Goal: Task Accomplishment & Management: Manage account settings

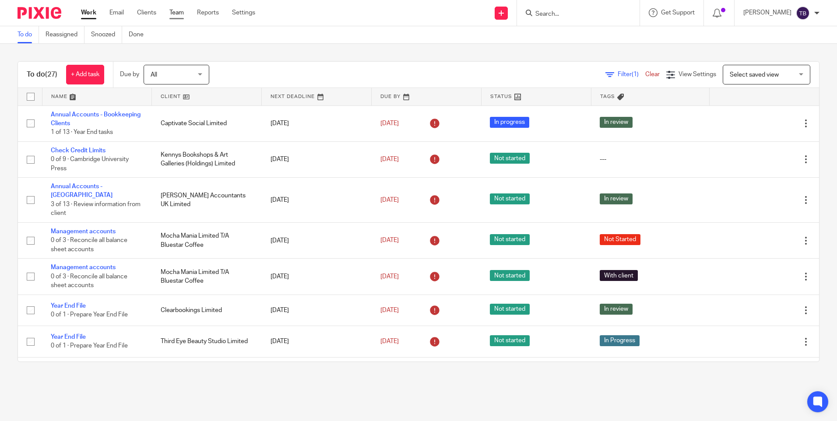
click at [173, 12] on link "Team" at bounding box center [176, 12] width 14 height 9
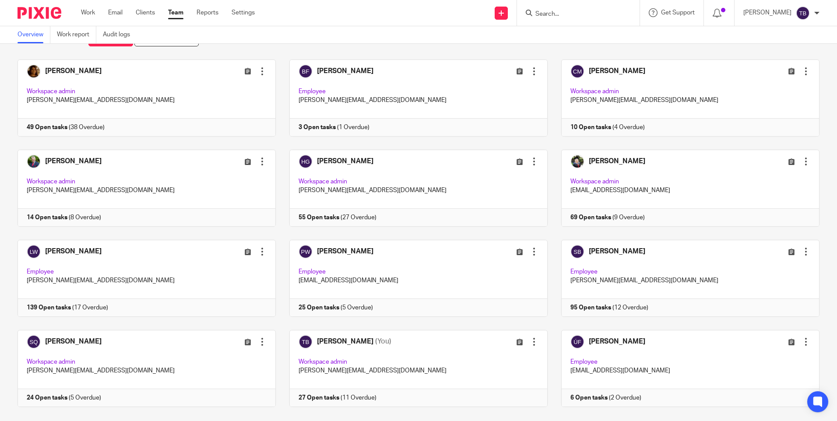
scroll to position [44, 0]
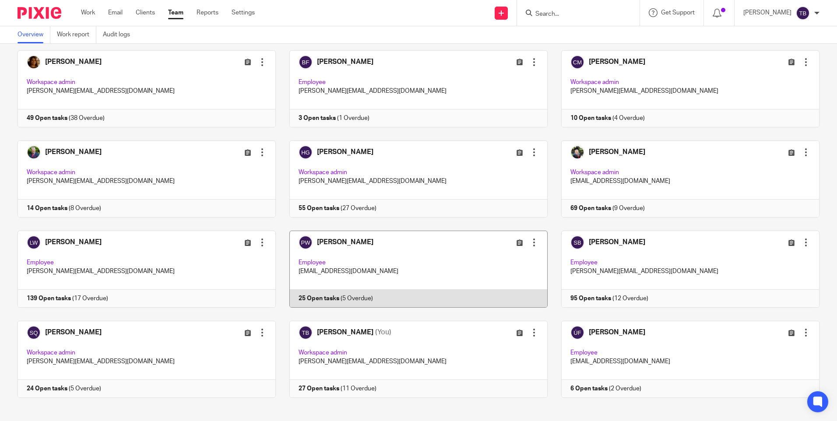
click at [409, 266] on link at bounding box center [412, 269] width 272 height 77
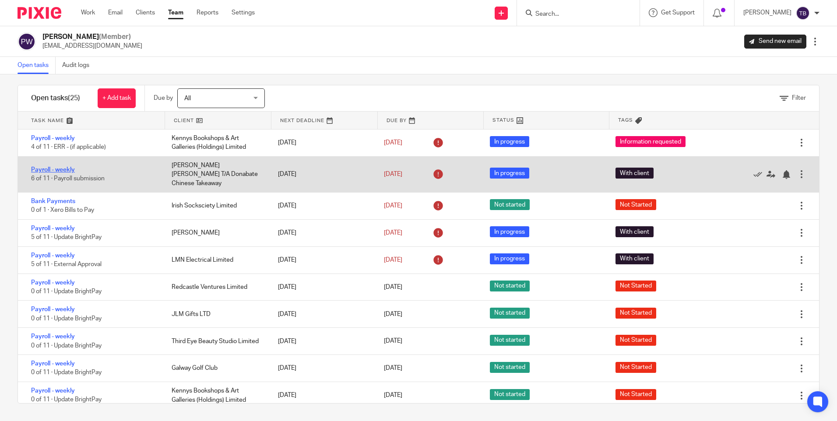
click at [49, 167] on link "Payroll - weekly" at bounding box center [53, 170] width 44 height 6
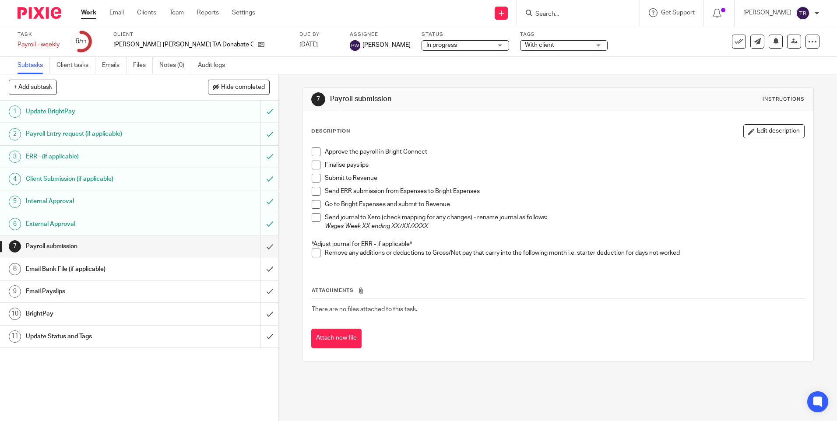
click at [313, 153] on span at bounding box center [316, 152] width 9 height 9
drag, startPoint x: 311, startPoint y: 162, endPoint x: 316, endPoint y: 177, distance: 15.2
click at [312, 162] on span at bounding box center [316, 165] width 9 height 9
click at [315, 181] on span at bounding box center [316, 178] width 9 height 9
click at [313, 193] on span at bounding box center [316, 191] width 9 height 9
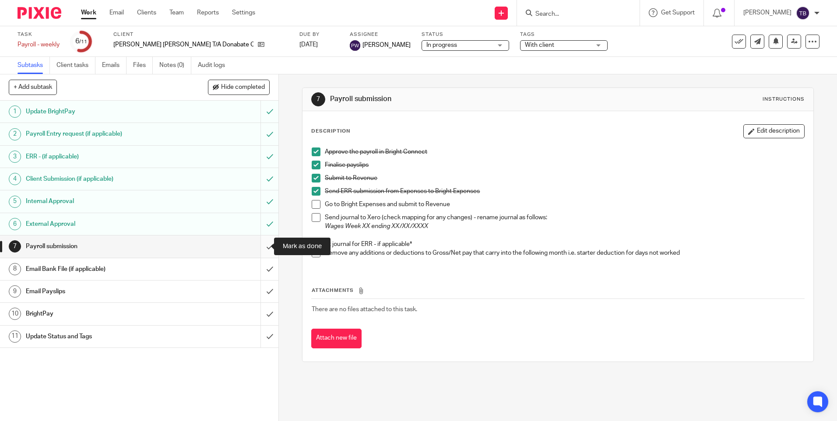
click at [260, 244] on input "submit" at bounding box center [139, 247] width 278 height 22
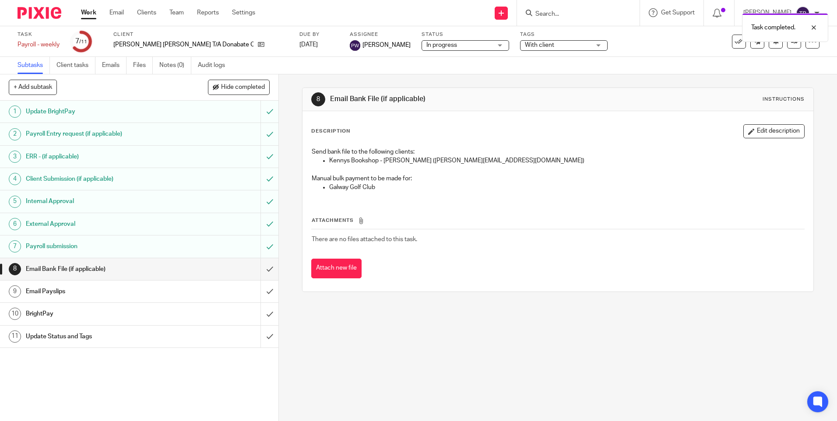
click at [261, 266] on input "submit" at bounding box center [139, 269] width 278 height 22
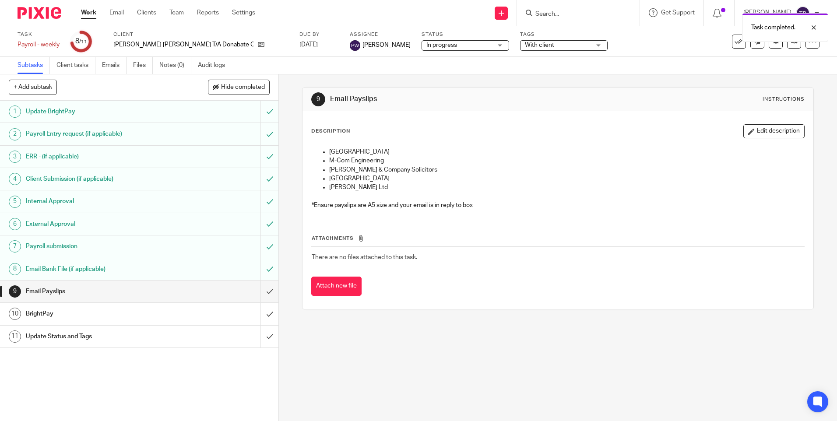
click at [258, 290] on input "submit" at bounding box center [139, 292] width 278 height 22
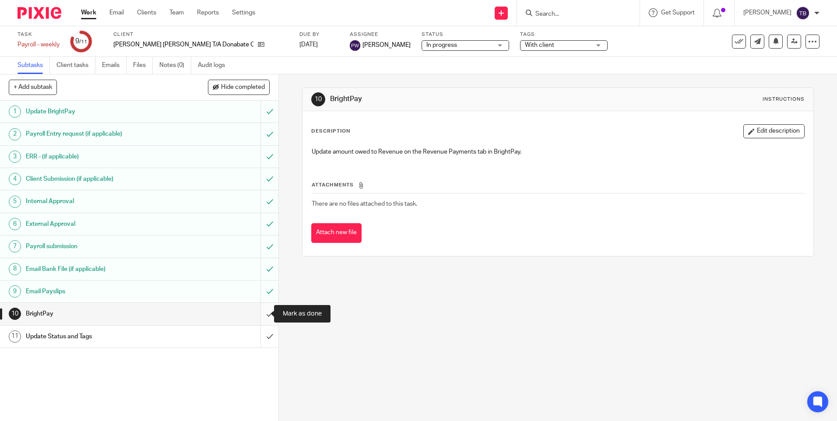
click at [261, 313] on input "submit" at bounding box center [139, 314] width 278 height 22
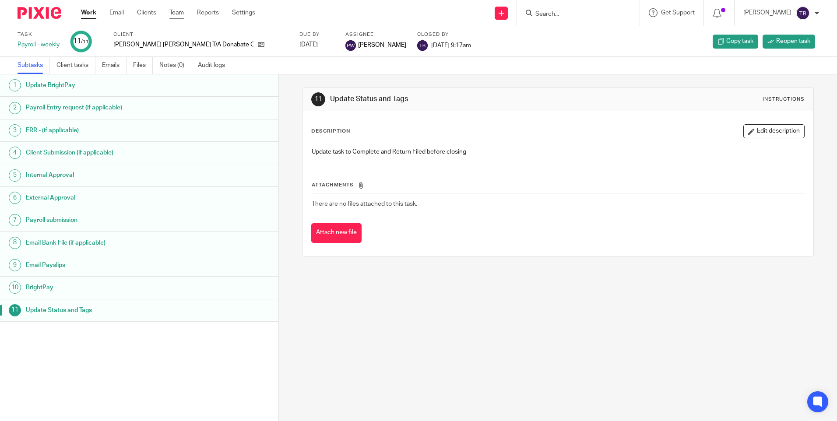
click at [177, 13] on link "Team" at bounding box center [176, 12] width 14 height 9
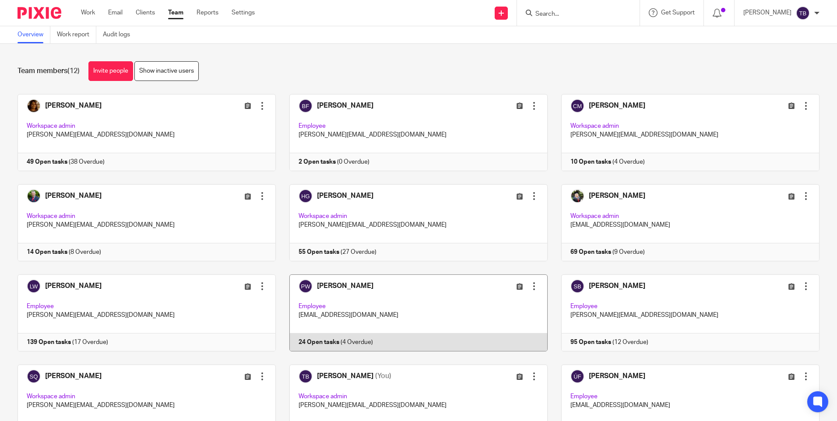
click at [411, 321] on link at bounding box center [412, 313] width 272 height 77
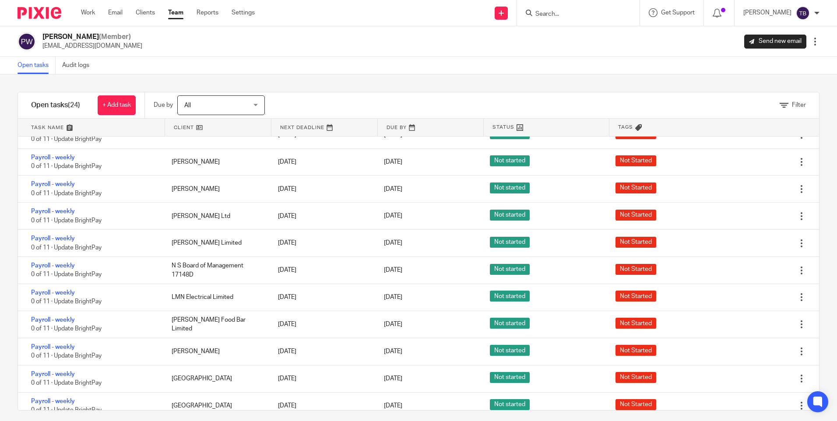
scroll to position [7, 0]
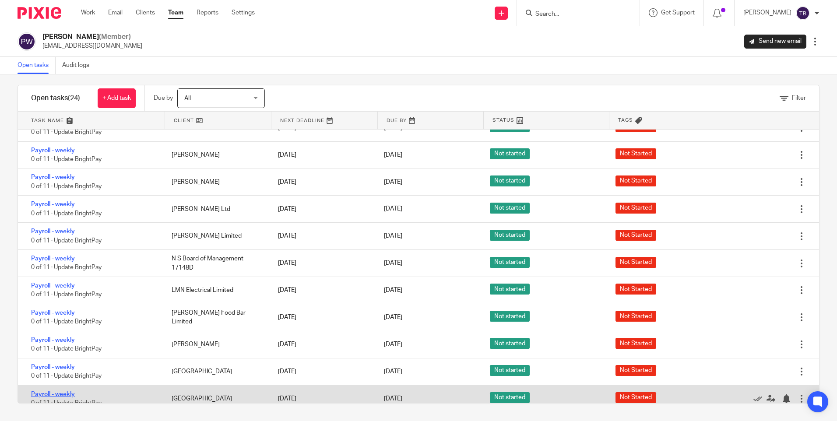
drag, startPoint x: 51, startPoint y: 386, endPoint x: 56, endPoint y: 384, distance: 4.7
click at [51, 391] on link "Payroll - weekly" at bounding box center [53, 394] width 44 height 6
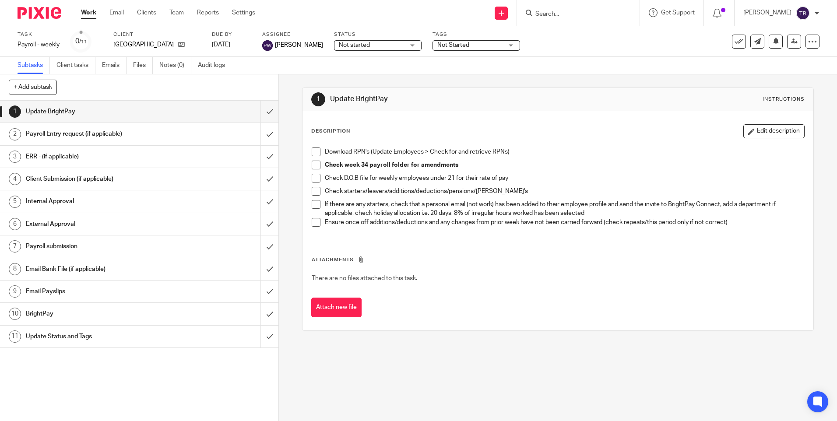
click at [172, 288] on div "Email Payslips" at bounding box center [139, 291] width 226 height 13
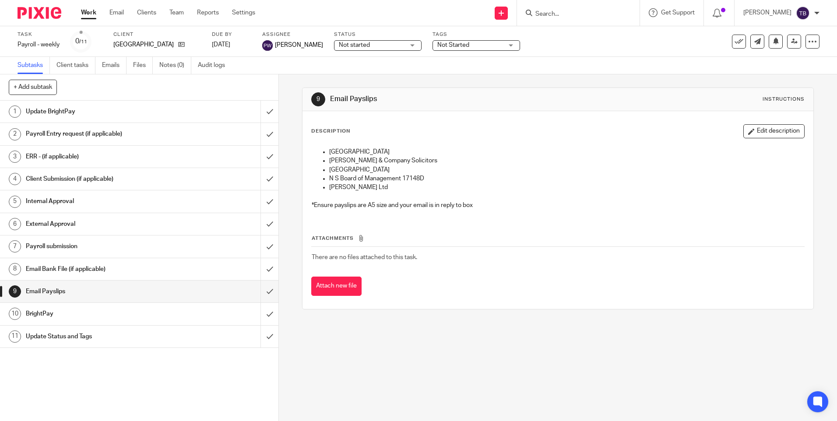
click at [155, 247] on h1 "Payroll submission" at bounding box center [101, 246] width 151 height 13
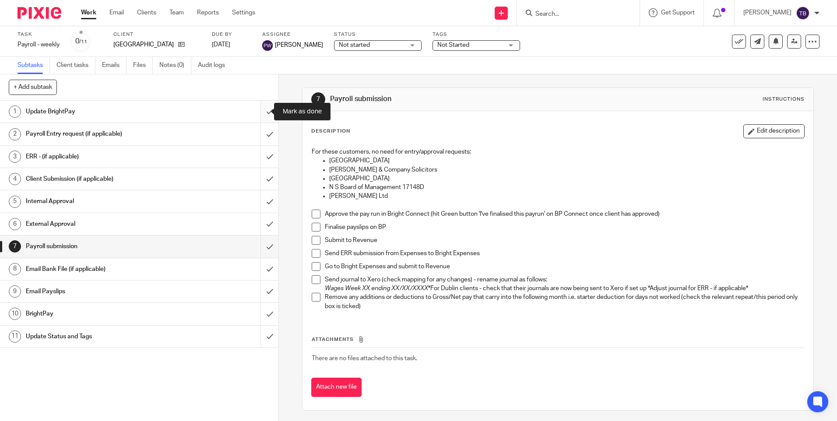
click at [263, 113] on input "submit" at bounding box center [139, 112] width 278 height 22
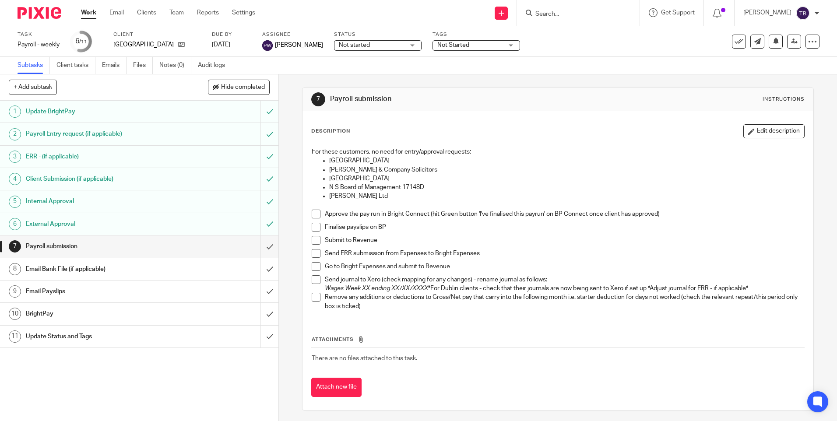
click at [121, 111] on h1 "Update BrightPay" at bounding box center [101, 111] width 151 height 13
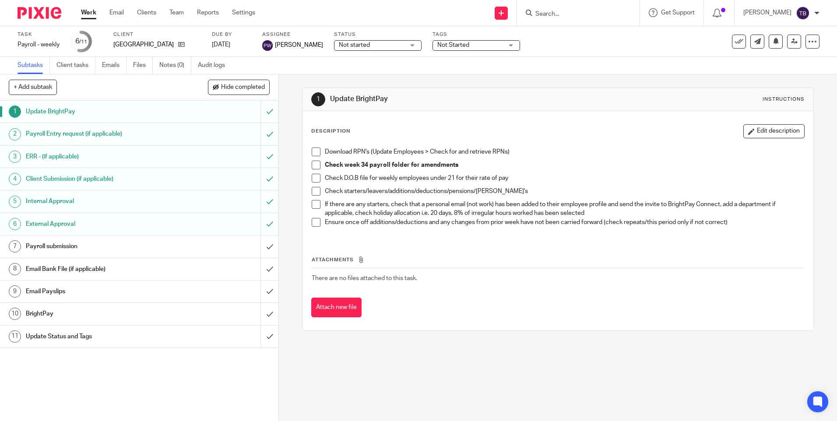
click at [313, 152] on span at bounding box center [316, 152] width 9 height 9
click at [313, 165] on span at bounding box center [316, 165] width 9 height 9
click at [313, 180] on span at bounding box center [316, 178] width 9 height 9
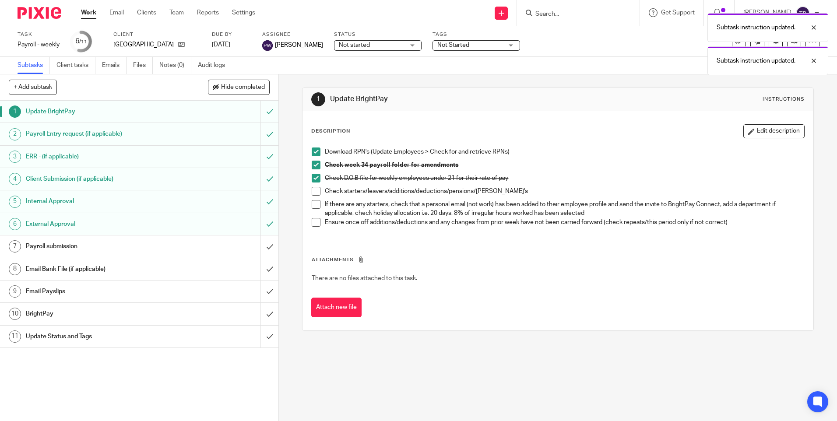
click at [312, 192] on span at bounding box center [316, 191] width 9 height 9
click at [314, 204] on span at bounding box center [316, 204] width 9 height 9
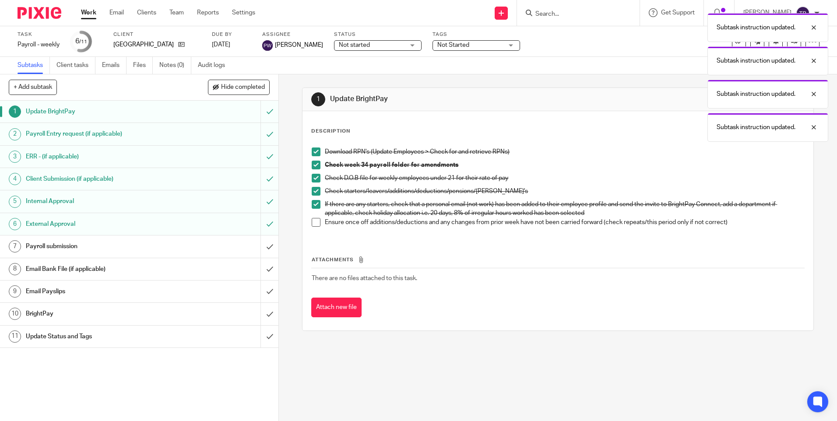
click at [313, 220] on span at bounding box center [316, 222] width 9 height 9
click at [164, 136] on h1 "Payroll Entry request (if applicable)" at bounding box center [101, 133] width 151 height 13
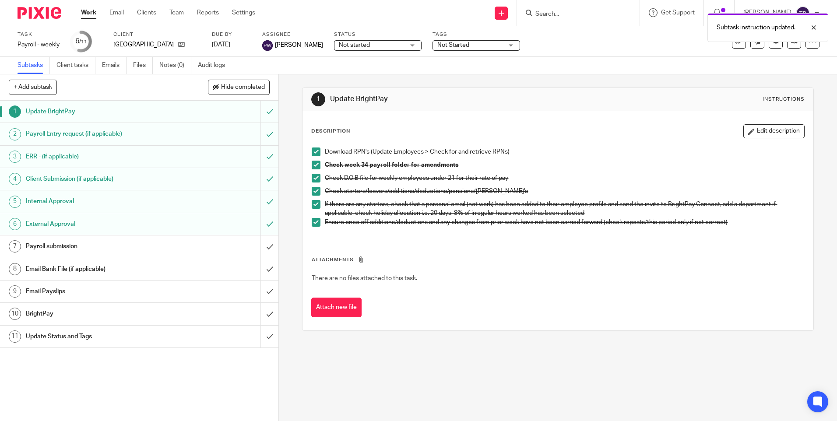
click at [184, 133] on div "Payroll Entry request (if applicable)" at bounding box center [139, 133] width 226 height 13
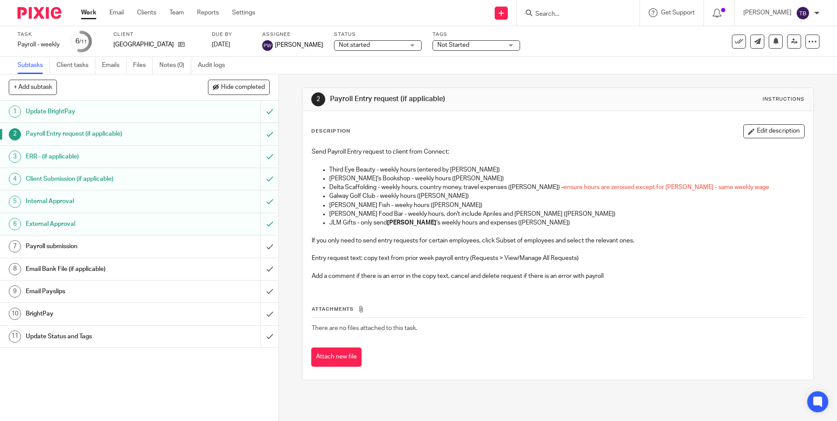
click at [143, 253] on h1 "Payroll submission" at bounding box center [101, 246] width 151 height 13
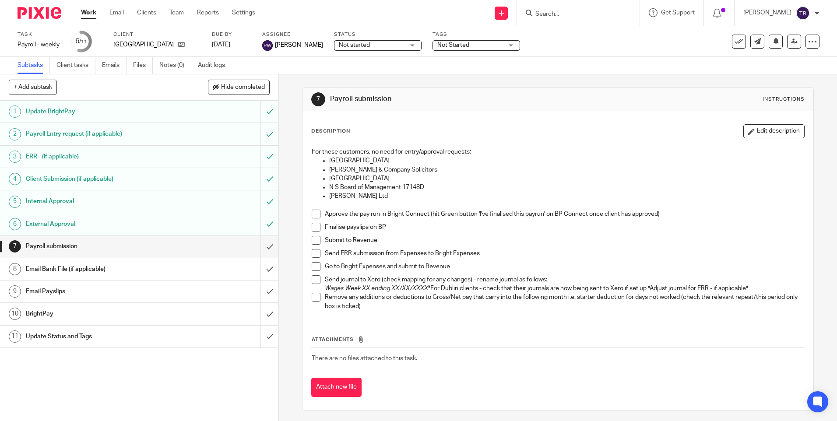
click at [312, 214] on span at bounding box center [316, 214] width 9 height 9
click at [312, 226] on span at bounding box center [316, 227] width 9 height 9
click at [315, 239] on span at bounding box center [316, 240] width 9 height 9
click at [315, 266] on span at bounding box center [316, 266] width 9 height 9
drag, startPoint x: 315, startPoint y: 282, endPoint x: 310, endPoint y: 296, distance: 15.0
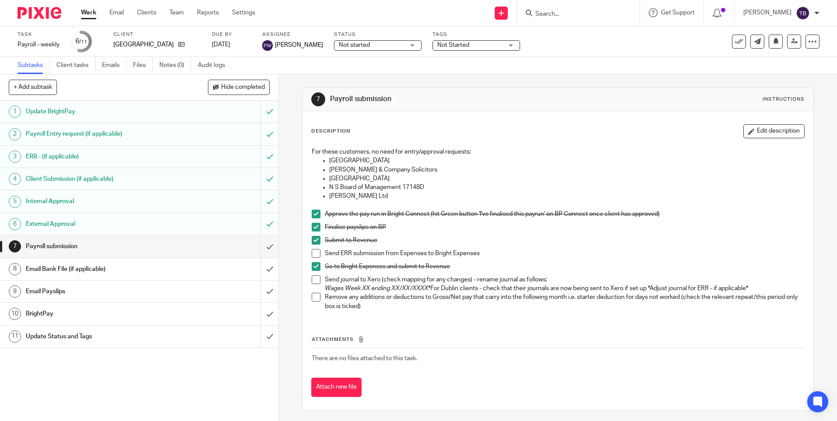
click at [315, 282] on span at bounding box center [316, 279] width 9 height 9
click at [312, 296] on span at bounding box center [316, 297] width 9 height 9
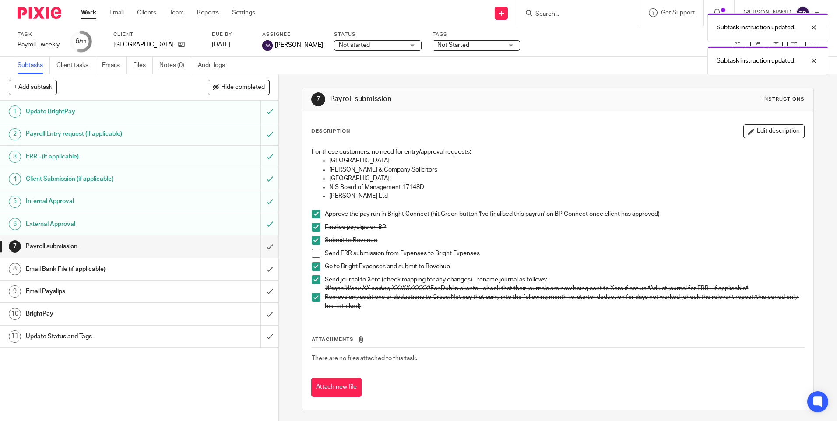
click at [313, 251] on span at bounding box center [316, 253] width 9 height 9
click at [256, 248] on input "submit" at bounding box center [139, 247] width 278 height 22
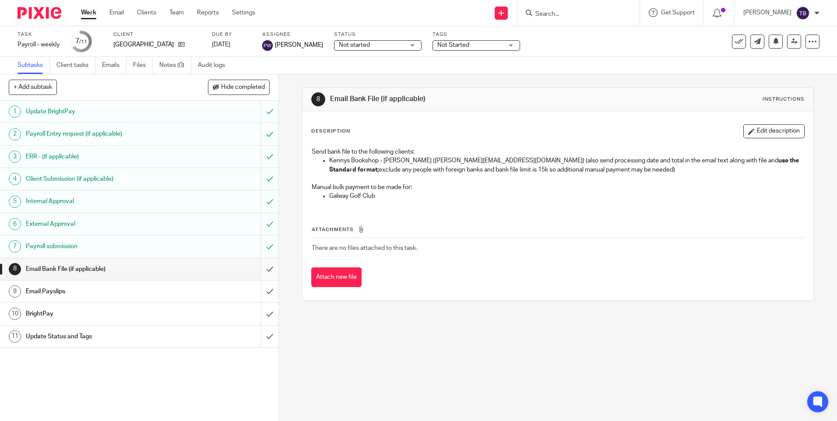
click at [261, 269] on input "submit" at bounding box center [139, 269] width 278 height 22
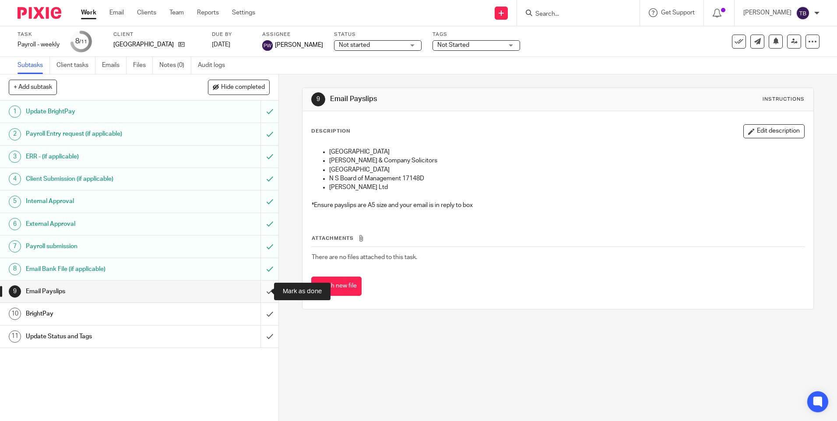
click at [263, 289] on input "submit" at bounding box center [139, 292] width 278 height 22
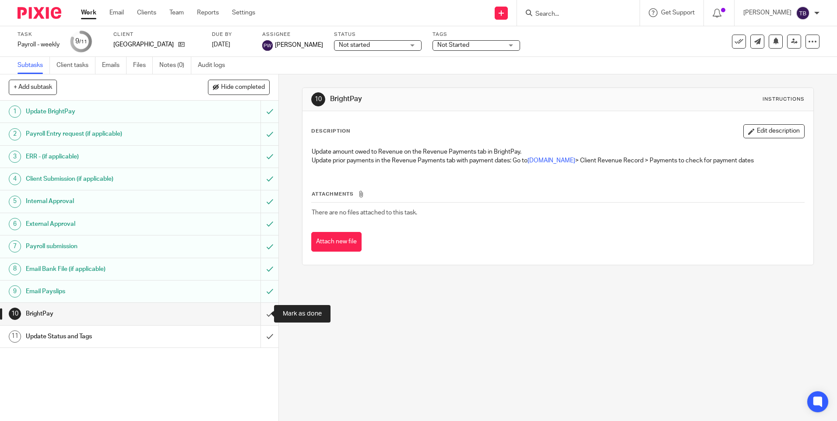
click at [260, 314] on input "submit" at bounding box center [139, 314] width 278 height 22
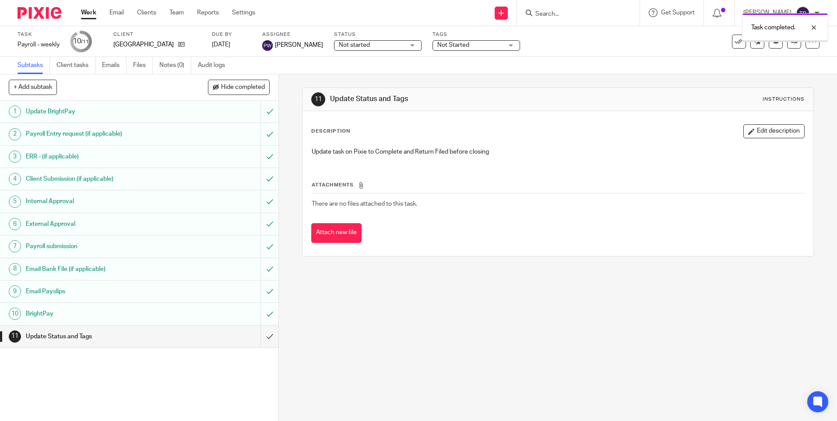
click at [261, 334] on input "submit" at bounding box center [139, 337] width 278 height 22
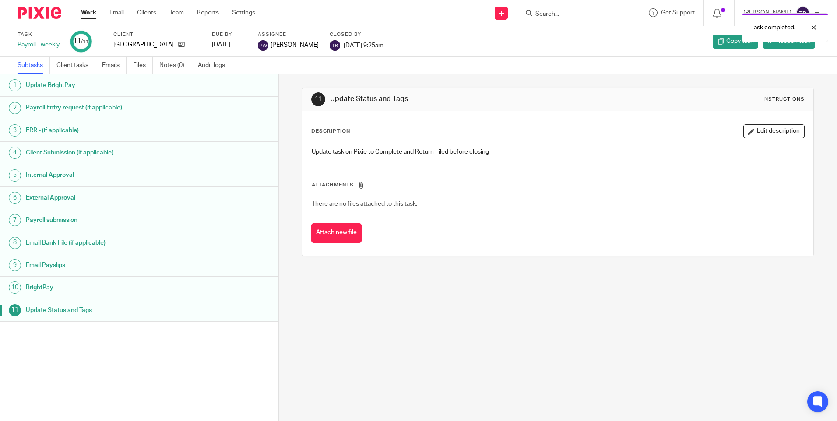
click at [50, 90] on h1 "Update BrightPay" at bounding box center [107, 85] width 163 height 13
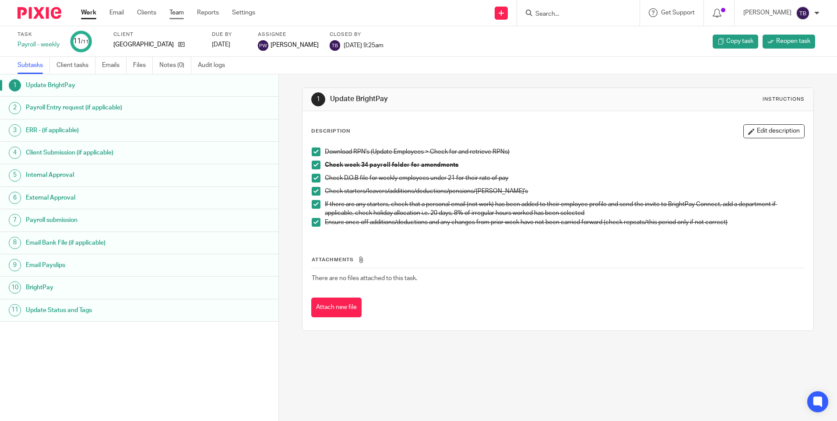
click at [175, 12] on link "Team" at bounding box center [176, 12] width 14 height 9
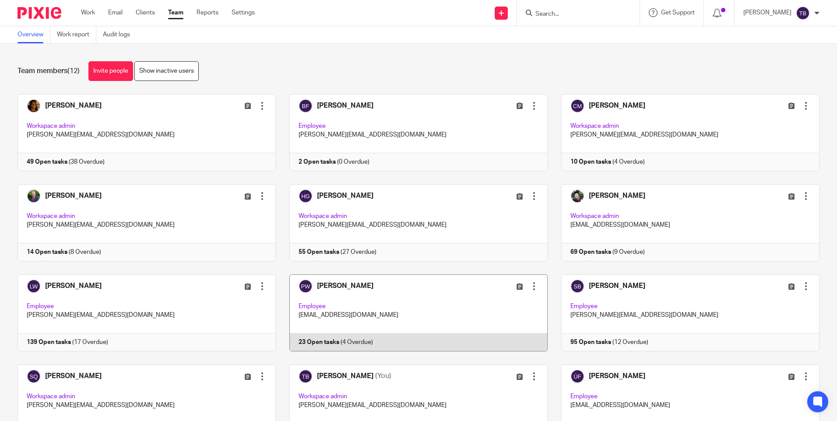
click at [452, 301] on link at bounding box center [412, 313] width 272 height 77
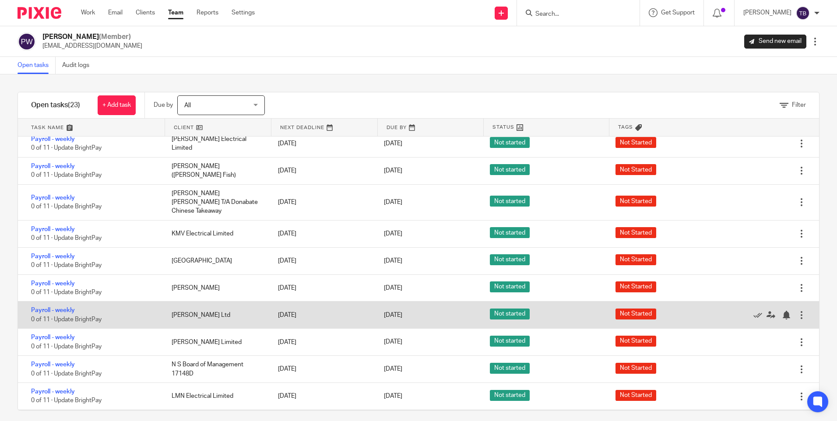
scroll to position [263, 0]
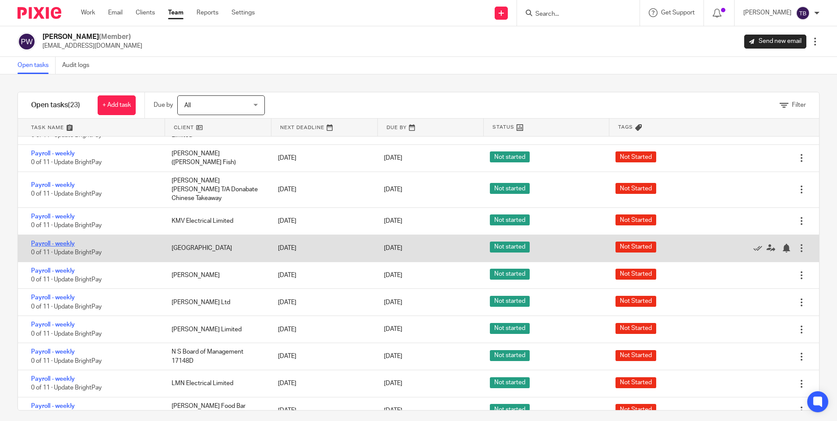
click at [53, 241] on link "Payroll - weekly" at bounding box center [53, 244] width 44 height 6
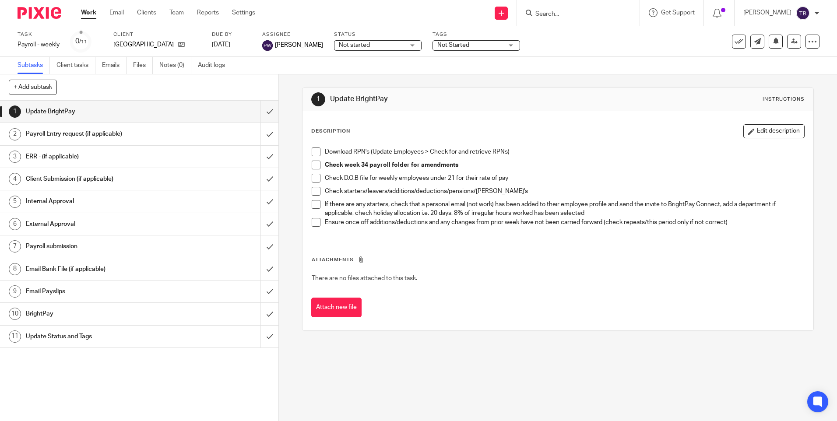
click at [316, 153] on span at bounding box center [316, 152] width 9 height 9
click at [315, 164] on span at bounding box center [316, 165] width 9 height 9
click at [312, 179] on span at bounding box center [316, 178] width 9 height 9
click at [314, 192] on span at bounding box center [316, 191] width 9 height 9
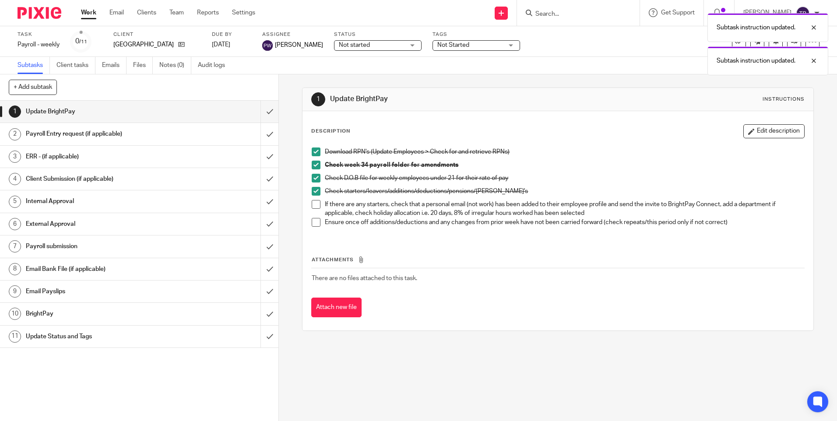
click at [314, 205] on span at bounding box center [316, 204] width 9 height 9
click at [313, 225] on span at bounding box center [316, 222] width 9 height 9
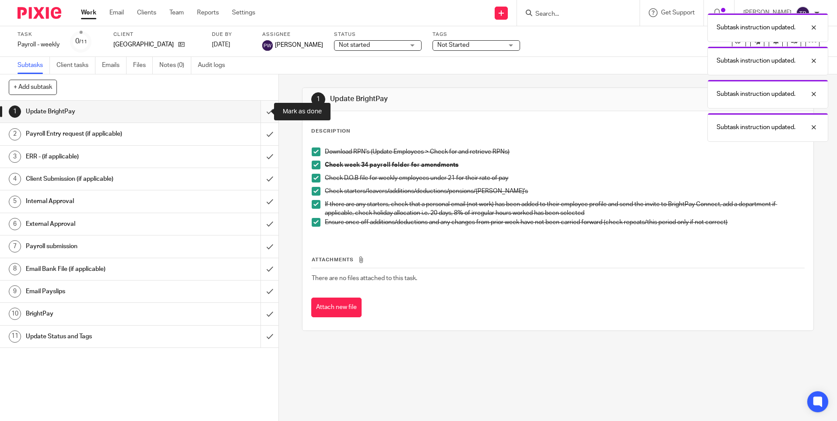
click at [257, 113] on input "submit" at bounding box center [139, 112] width 278 height 22
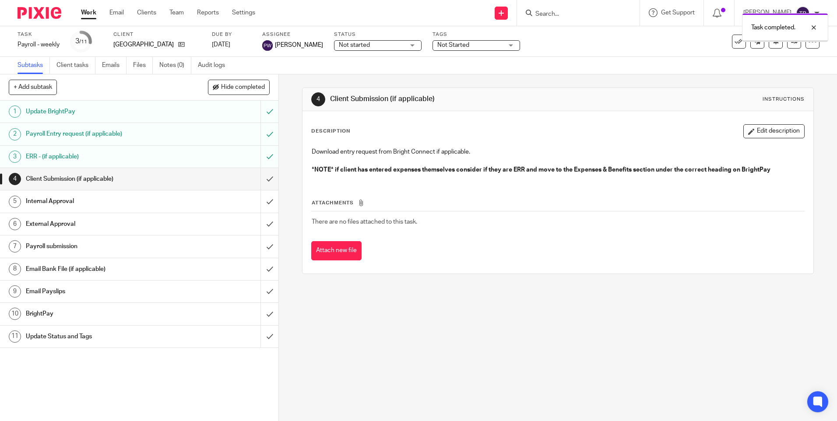
click at [258, 182] on input "submit" at bounding box center [139, 179] width 278 height 22
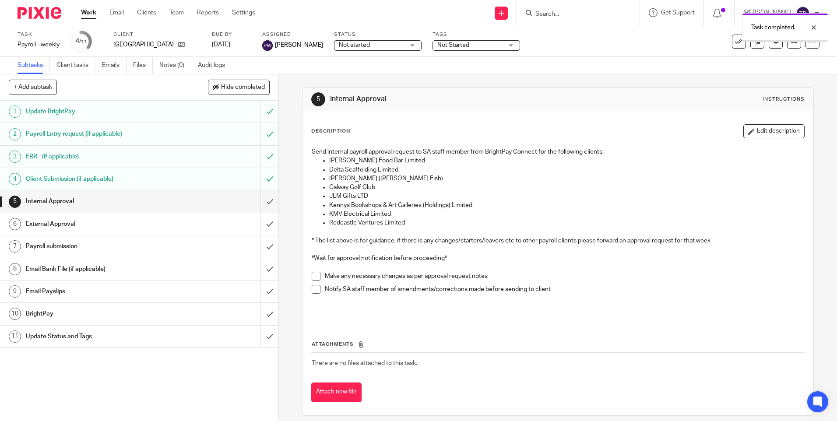
click at [259, 208] on input "submit" at bounding box center [139, 201] width 278 height 22
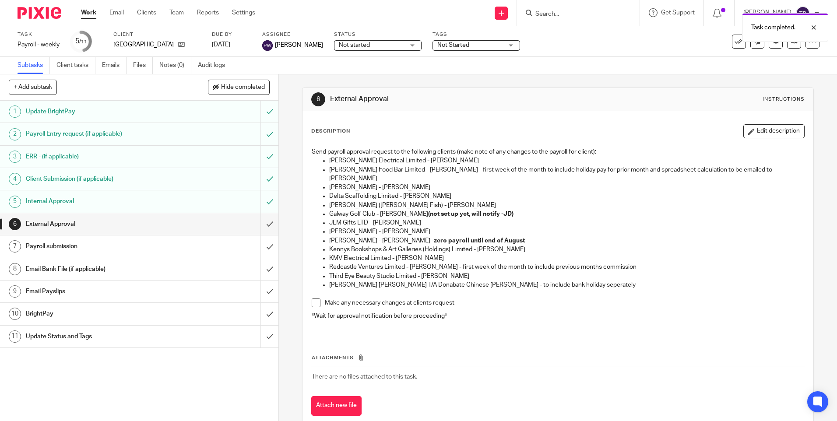
click at [263, 225] on input "submit" at bounding box center [139, 224] width 278 height 22
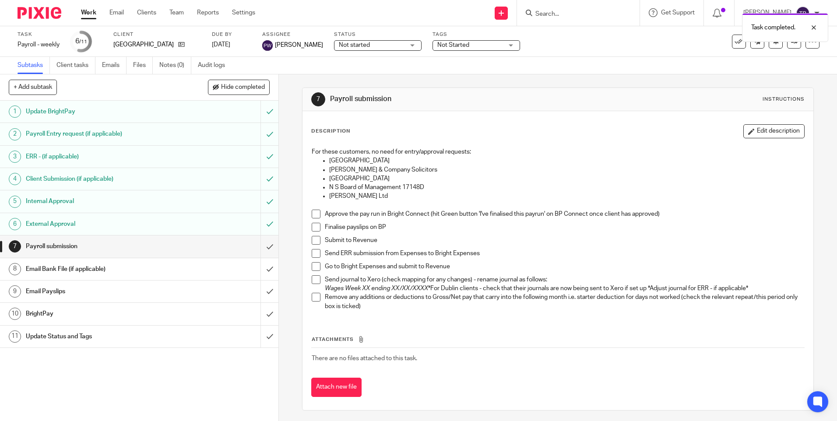
click at [313, 209] on p at bounding box center [558, 205] width 492 height 9
click at [312, 215] on span at bounding box center [316, 214] width 9 height 9
click at [315, 228] on span at bounding box center [316, 227] width 9 height 9
click at [315, 237] on span at bounding box center [316, 240] width 9 height 9
drag, startPoint x: 257, startPoint y: 246, endPoint x: 256, endPoint y: 266, distance: 20.6
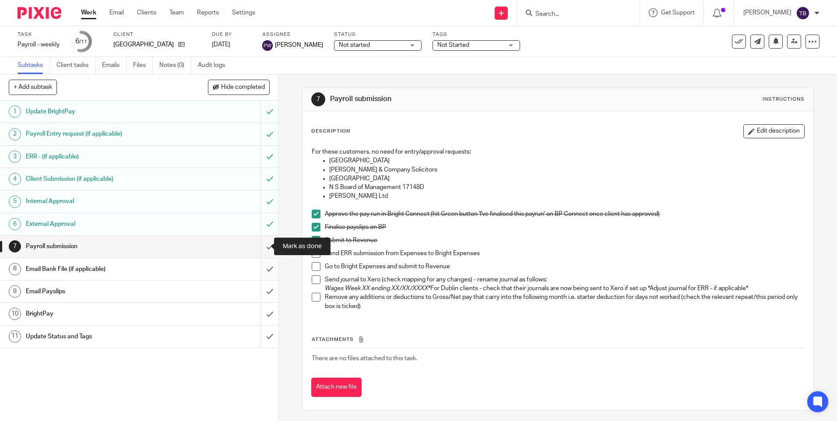
click at [257, 246] on input "submit" at bounding box center [139, 247] width 278 height 22
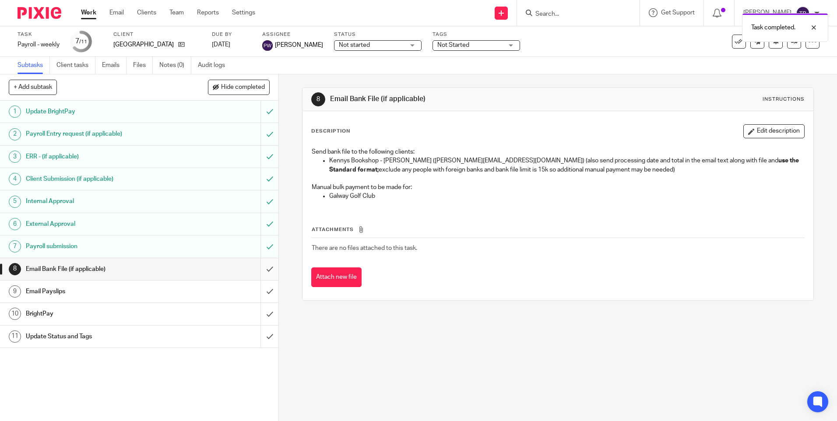
click at [260, 272] on input "submit" at bounding box center [139, 269] width 278 height 22
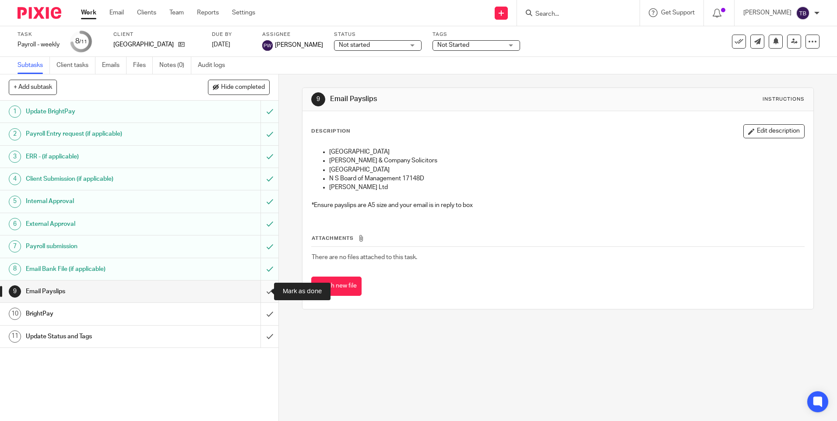
drag, startPoint x: 260, startPoint y: 293, endPoint x: 260, endPoint y: 300, distance: 7.0
click at [260, 293] on input "submit" at bounding box center [139, 292] width 278 height 22
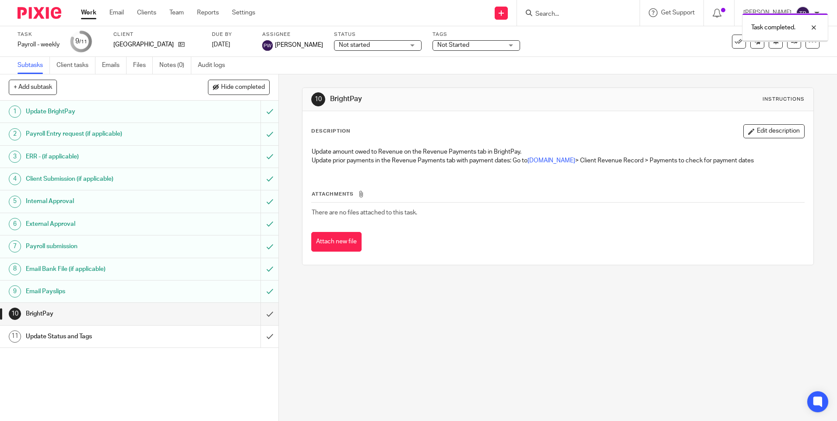
click at [262, 314] on input "submit" at bounding box center [139, 314] width 278 height 22
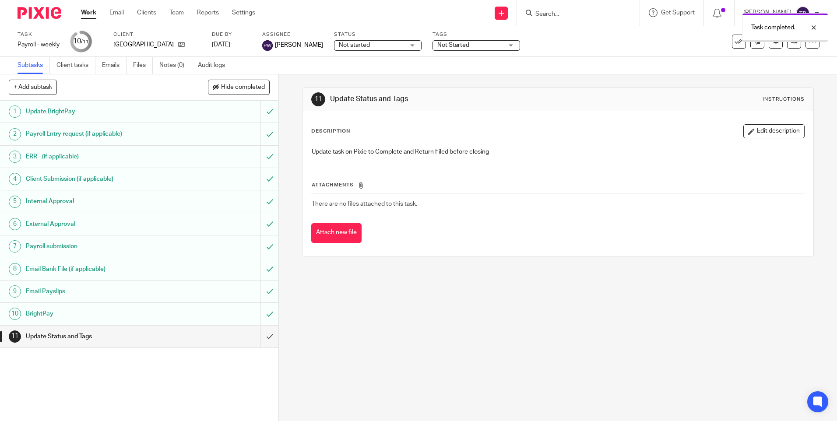
click at [263, 333] on input "submit" at bounding box center [139, 337] width 278 height 22
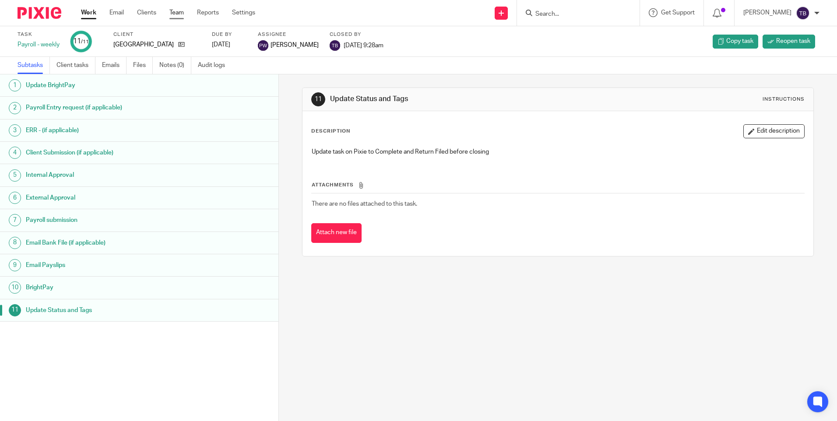
click at [179, 13] on link "Team" at bounding box center [176, 12] width 14 height 9
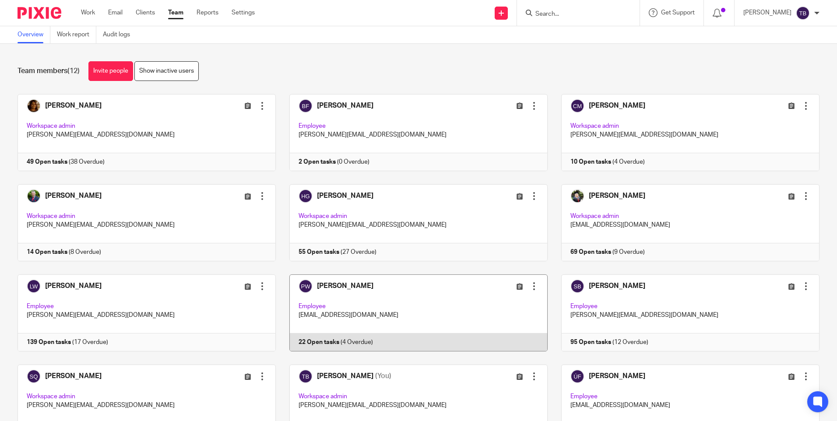
click at [425, 316] on link at bounding box center [412, 313] width 272 height 77
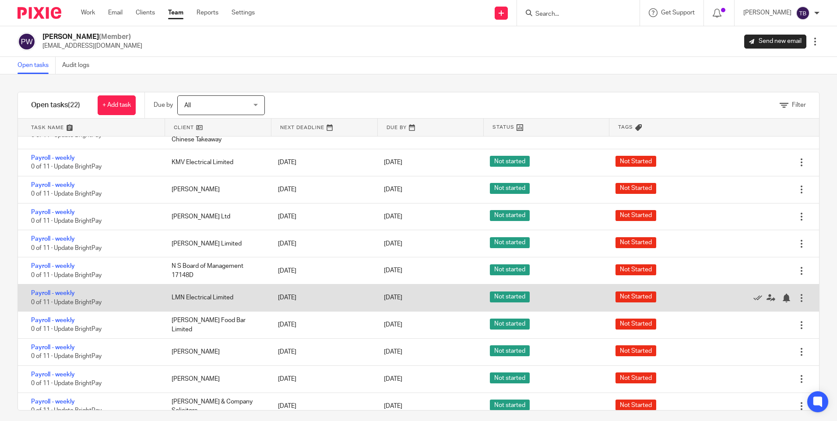
scroll to position [322, 0]
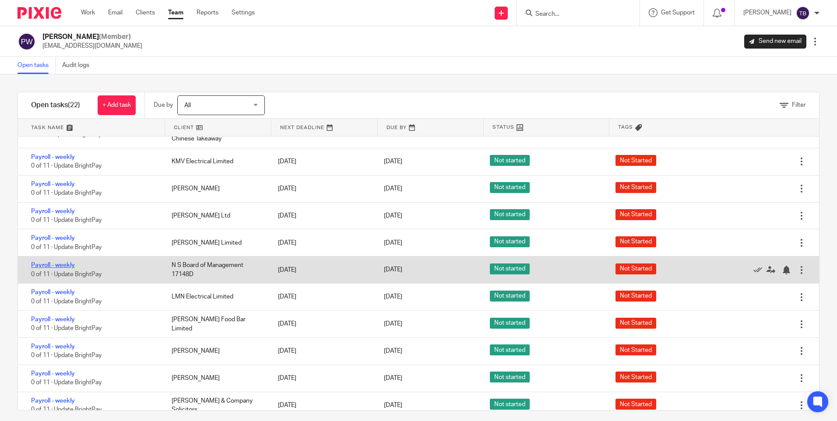
click at [64, 262] on link "Payroll - weekly" at bounding box center [53, 265] width 44 height 6
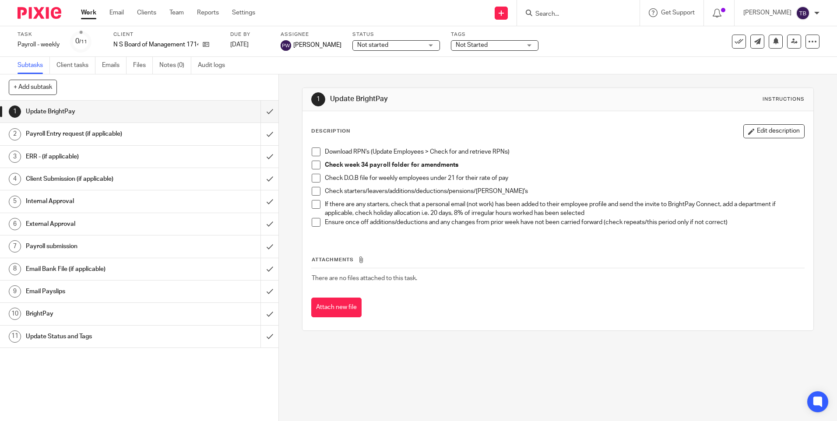
click at [74, 286] on h1 "Email Payslips" at bounding box center [101, 291] width 151 height 13
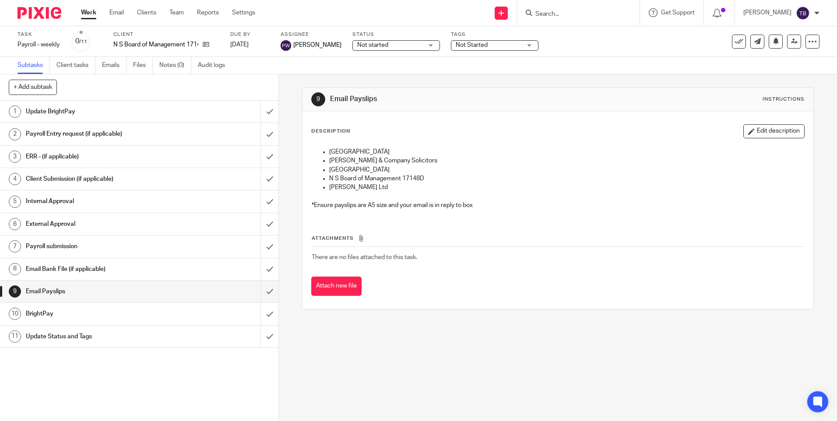
click at [97, 116] on h1 "Update BrightPay" at bounding box center [101, 111] width 151 height 13
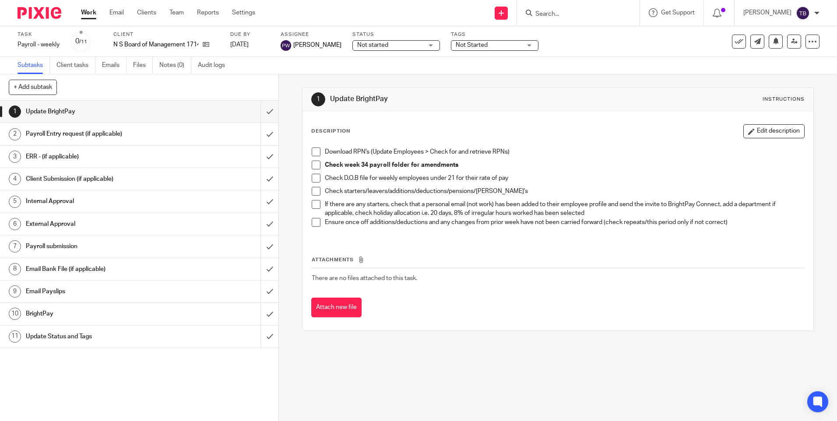
drag, startPoint x: 310, startPoint y: 152, endPoint x: 313, endPoint y: 157, distance: 5.7
click at [312, 152] on span at bounding box center [316, 152] width 9 height 9
click at [315, 166] on span at bounding box center [316, 165] width 9 height 9
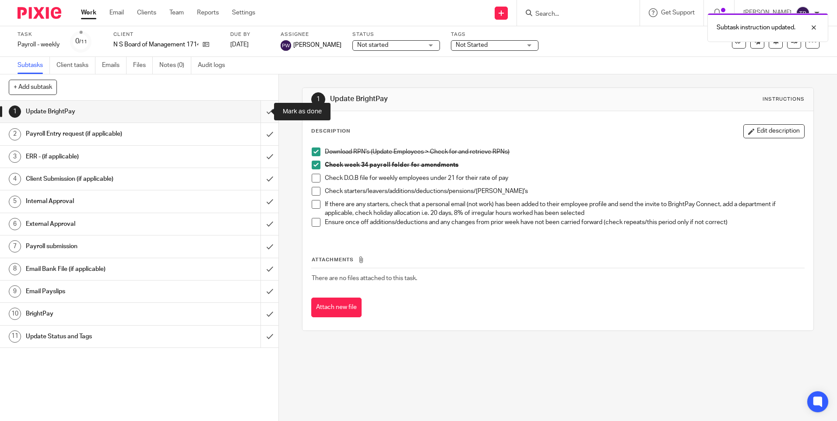
click at [262, 112] on input "submit" at bounding box center [139, 112] width 278 height 22
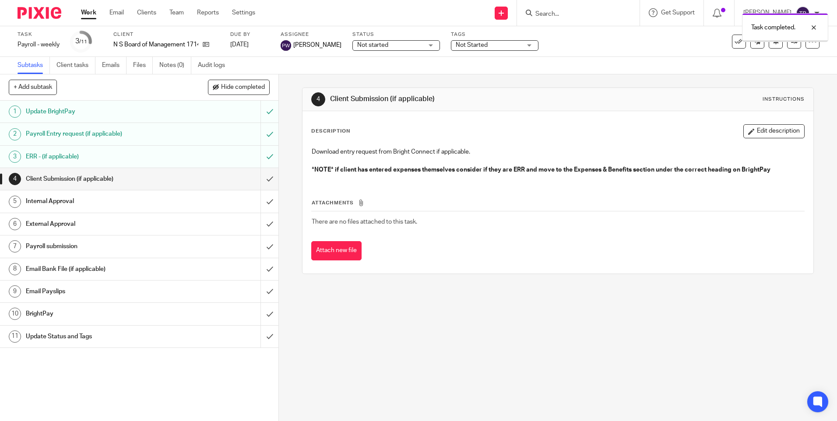
click at [258, 177] on input "submit" at bounding box center [139, 179] width 278 height 22
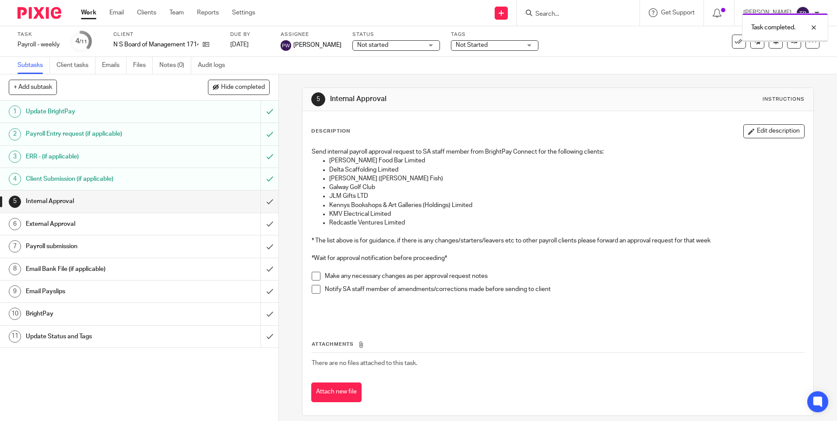
click at [263, 204] on input "submit" at bounding box center [139, 201] width 278 height 22
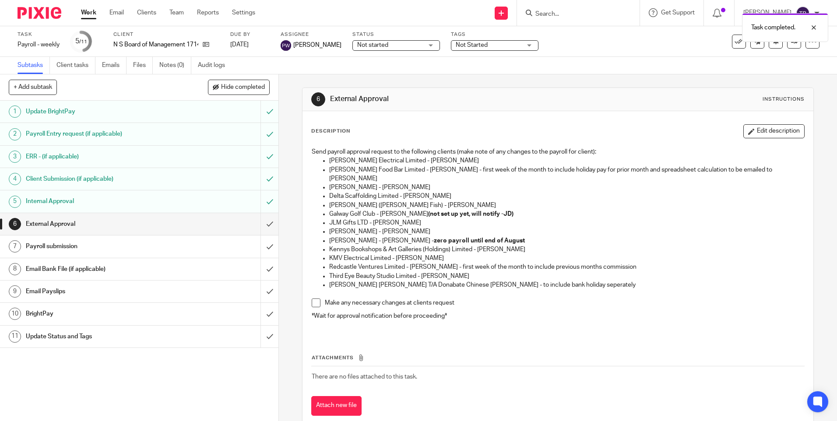
click at [258, 225] on input "submit" at bounding box center [139, 224] width 278 height 22
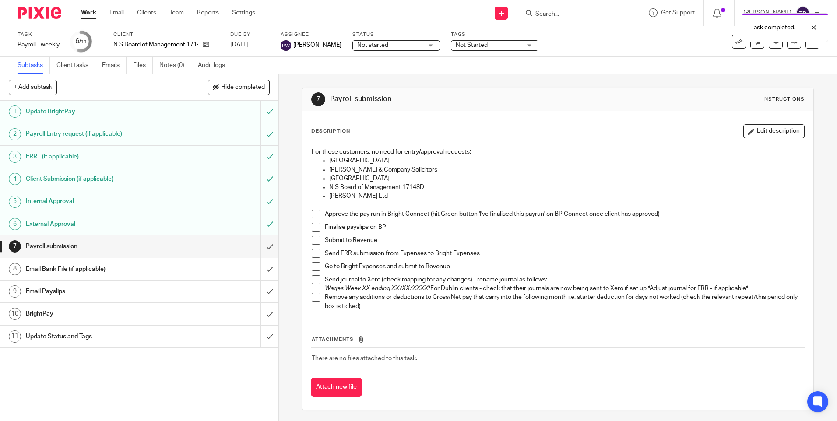
click at [314, 212] on span at bounding box center [316, 214] width 9 height 9
click at [312, 229] on span at bounding box center [316, 227] width 9 height 9
click at [314, 242] on span at bounding box center [316, 240] width 9 height 9
click at [262, 248] on input "submit" at bounding box center [139, 247] width 278 height 22
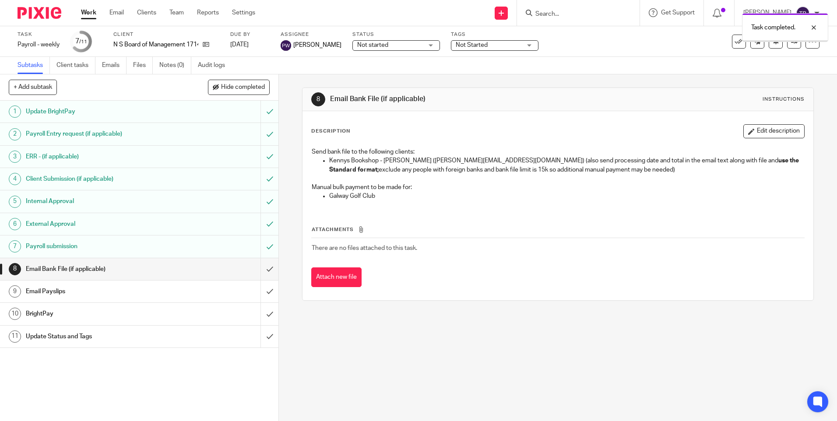
click at [260, 271] on input "submit" at bounding box center [139, 269] width 278 height 22
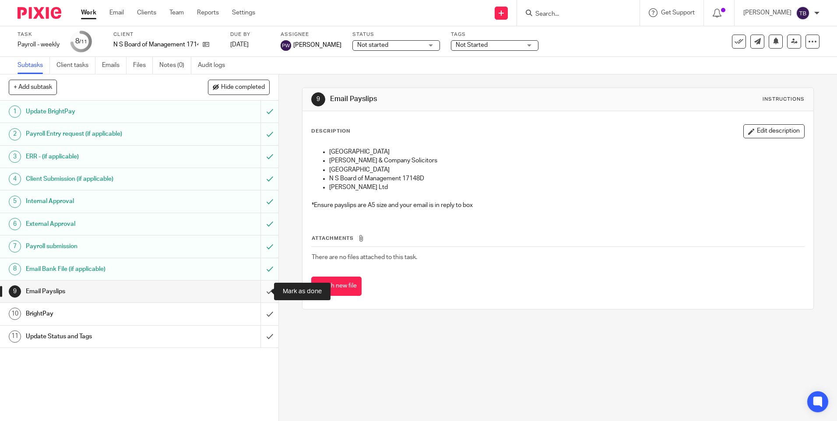
click at [260, 292] on input "submit" at bounding box center [139, 292] width 278 height 22
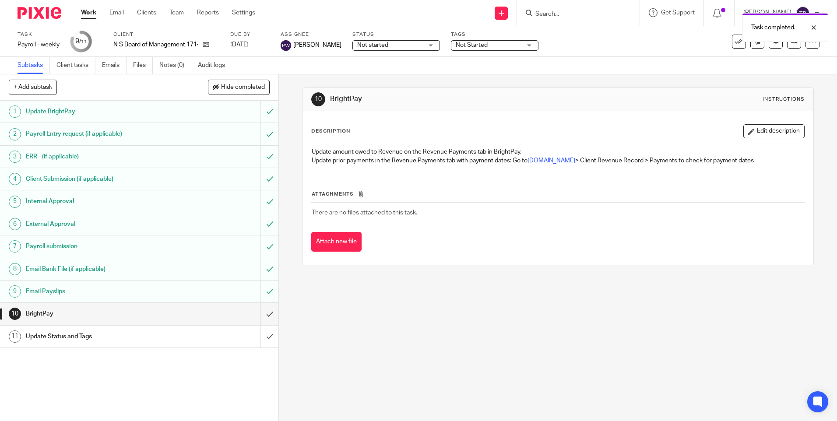
click at [259, 318] on input "submit" at bounding box center [139, 314] width 278 height 22
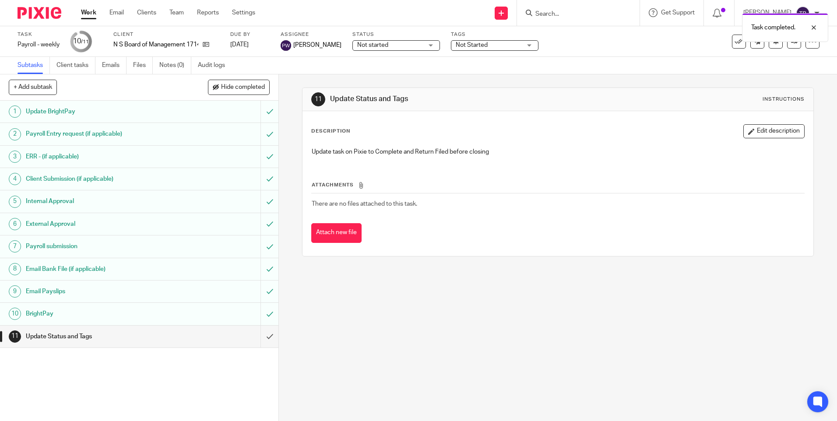
click at [260, 338] on input "submit" at bounding box center [139, 337] width 278 height 22
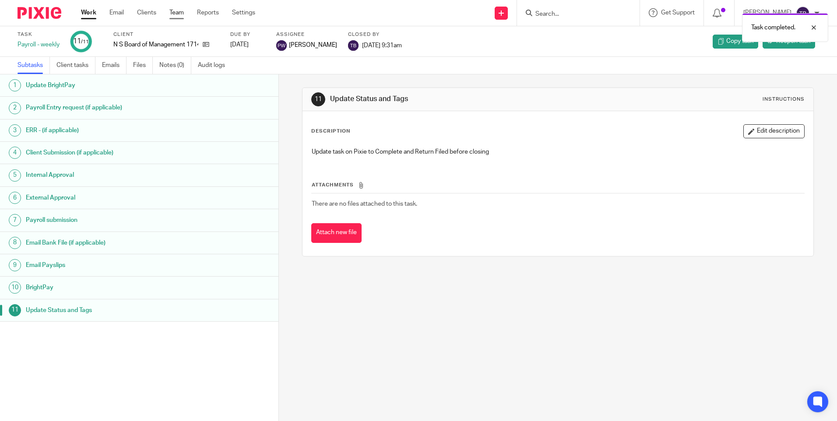
click at [180, 12] on link "Team" at bounding box center [176, 12] width 14 height 9
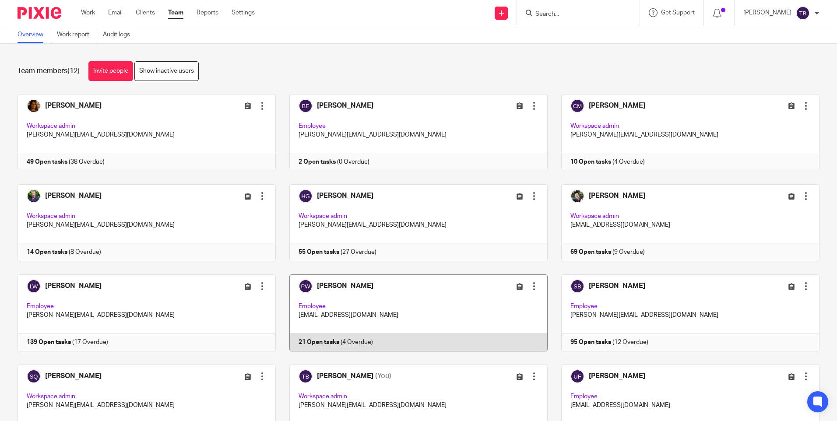
click at [423, 317] on link at bounding box center [412, 313] width 272 height 77
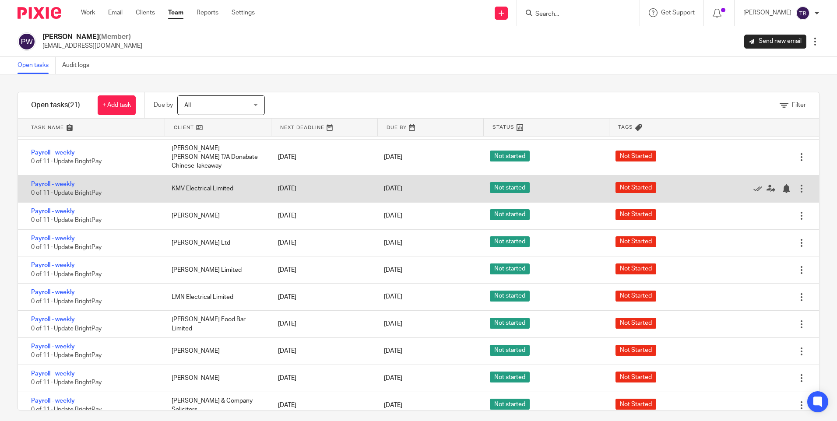
scroll to position [7, 0]
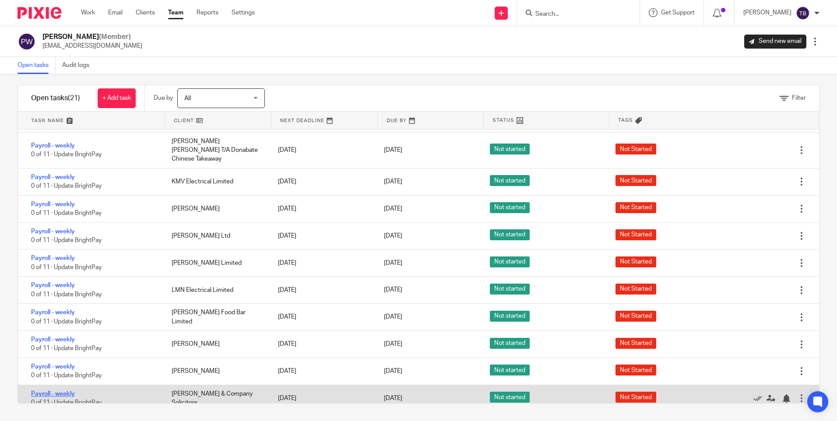
drag, startPoint x: 62, startPoint y: 383, endPoint x: 36, endPoint y: 383, distance: 25.8
click at [62, 391] on link "Payroll - weekly" at bounding box center [53, 394] width 44 height 6
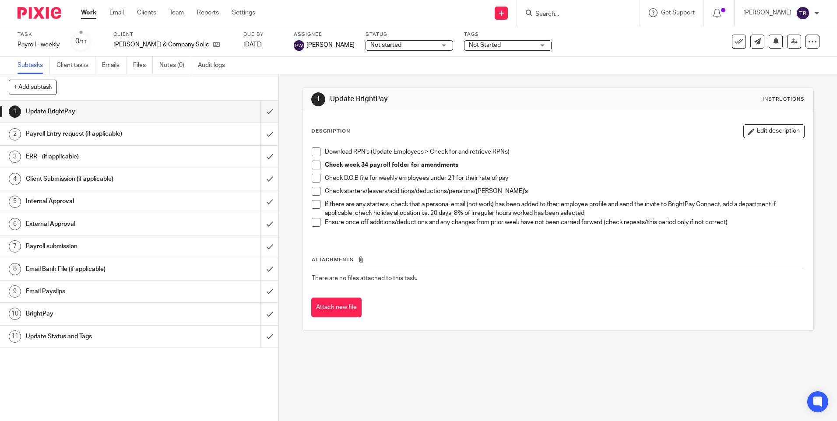
click at [315, 152] on span at bounding box center [316, 152] width 9 height 9
drag, startPoint x: 63, startPoint y: 295, endPoint x: 83, endPoint y: 237, distance: 60.8
click at [63, 295] on h1 "Email Payslips" at bounding box center [101, 291] width 151 height 13
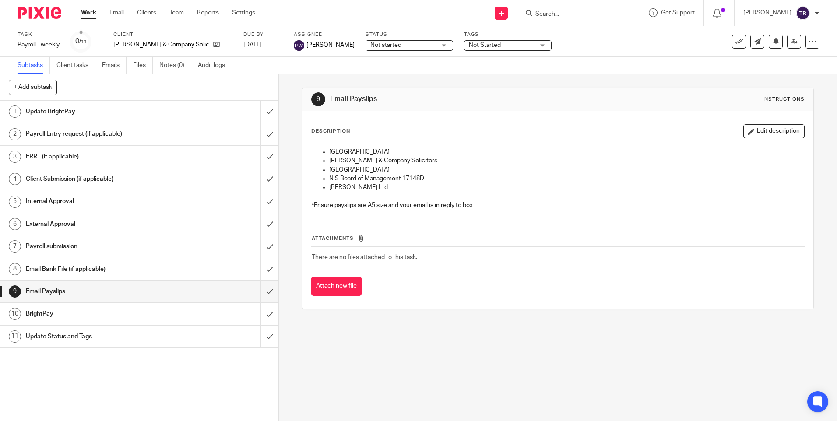
click at [129, 113] on h1 "Update BrightPay" at bounding box center [101, 111] width 151 height 13
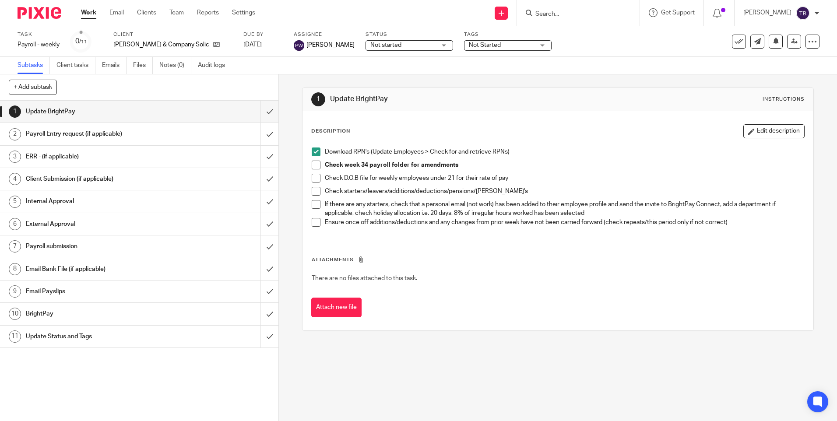
click at [316, 165] on span at bounding box center [316, 165] width 9 height 9
click at [262, 109] on input "submit" at bounding box center [139, 112] width 278 height 22
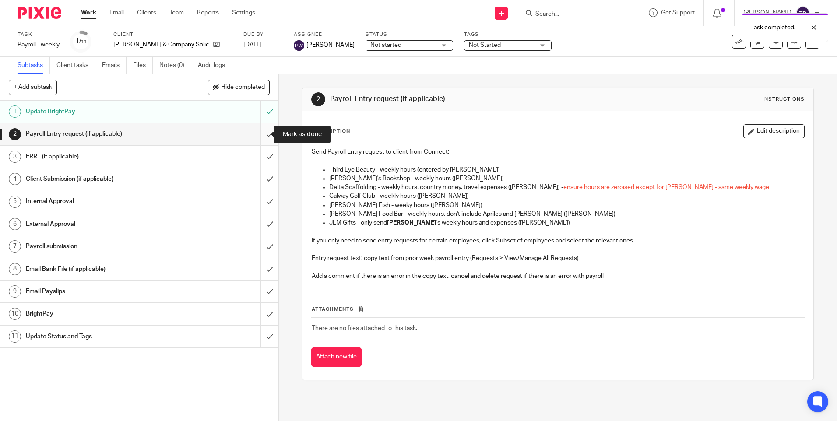
click at [260, 137] on input "submit" at bounding box center [139, 134] width 278 height 22
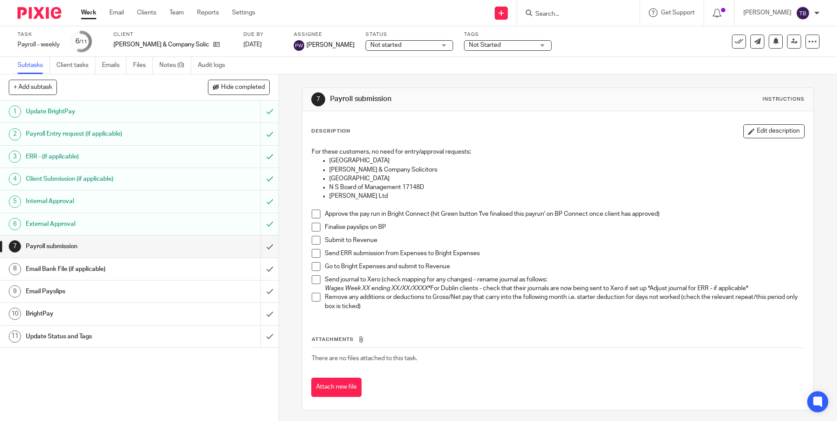
drag, startPoint x: 313, startPoint y: 213, endPoint x: 316, endPoint y: 223, distance: 10.5
click at [313, 214] on span at bounding box center [316, 214] width 9 height 9
drag, startPoint x: 313, startPoint y: 226, endPoint x: 311, endPoint y: 236, distance: 10.3
click at [313, 227] on span at bounding box center [316, 227] width 9 height 9
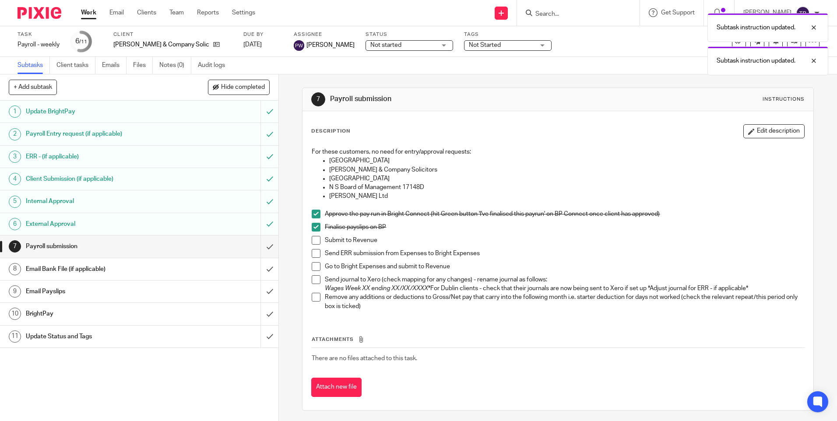
click at [312, 244] on span at bounding box center [316, 240] width 9 height 9
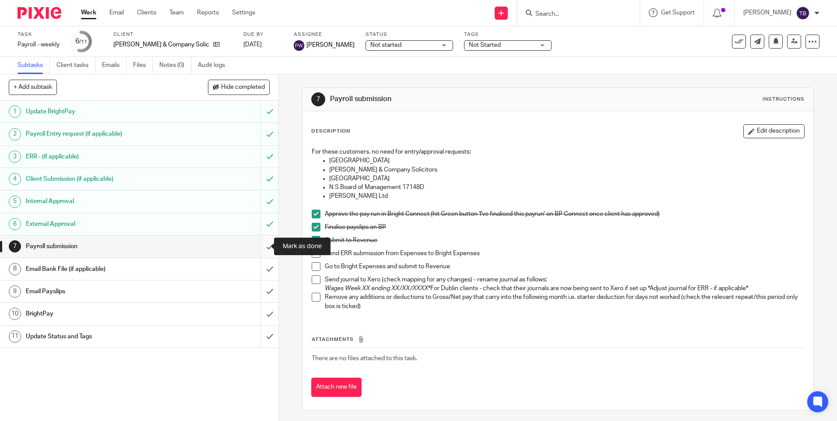
click at [266, 246] on input "submit" at bounding box center [139, 247] width 278 height 22
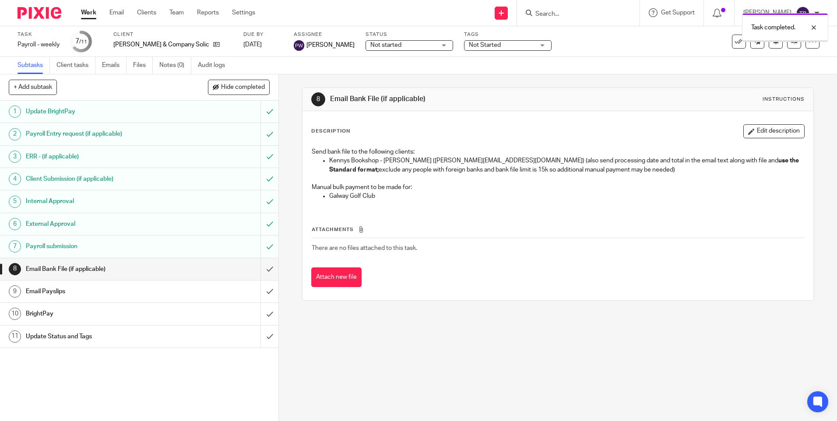
click at [258, 271] on input "submit" at bounding box center [139, 269] width 278 height 22
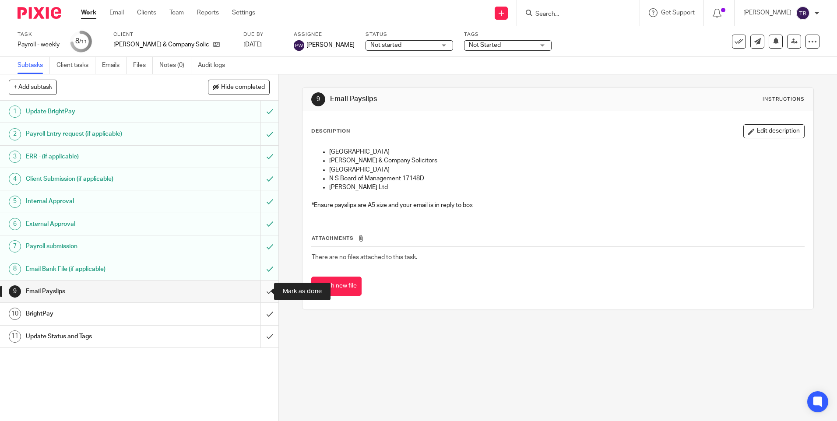
click at [261, 290] on input "submit" at bounding box center [139, 292] width 278 height 22
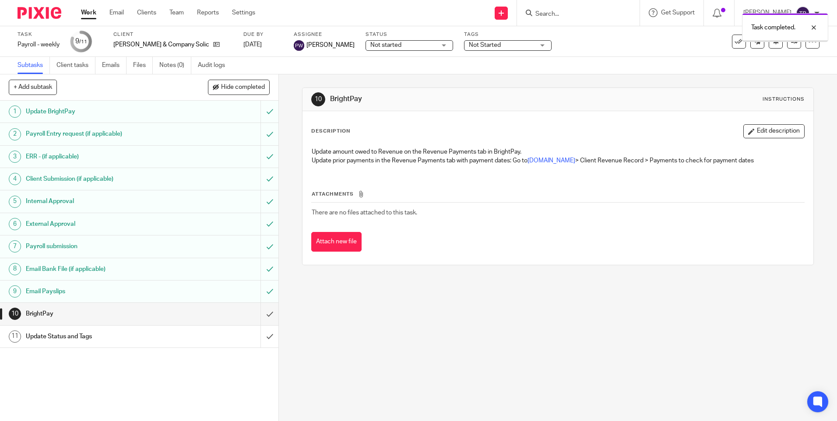
click at [261, 318] on input "submit" at bounding box center [139, 314] width 278 height 22
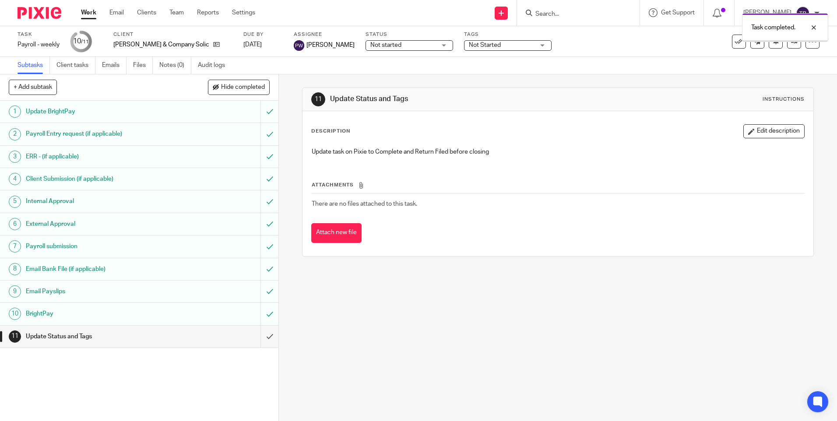
click at [259, 336] on input "submit" at bounding box center [139, 337] width 278 height 22
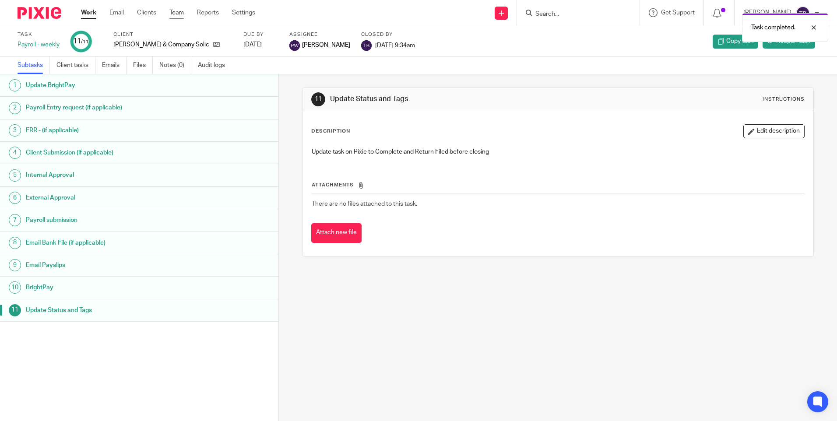
click at [174, 11] on link "Team" at bounding box center [176, 12] width 14 height 9
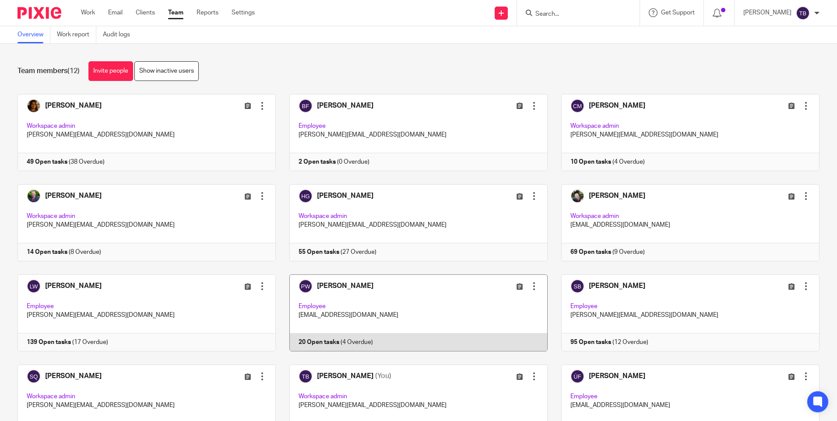
click at [374, 334] on link at bounding box center [412, 313] width 272 height 77
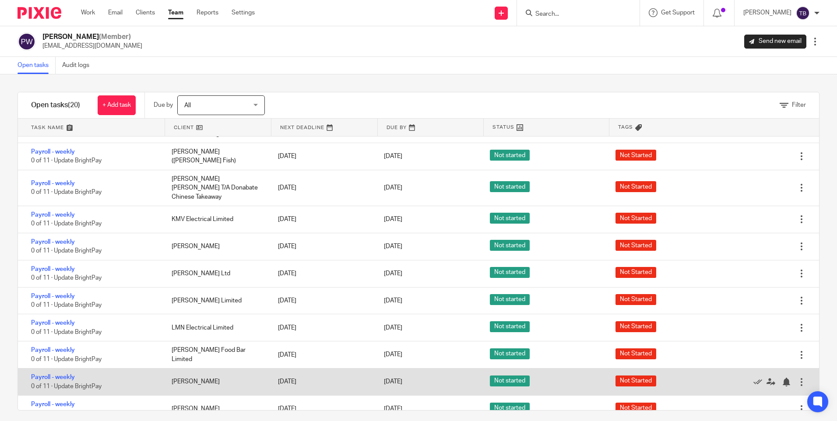
scroll to position [224, 0]
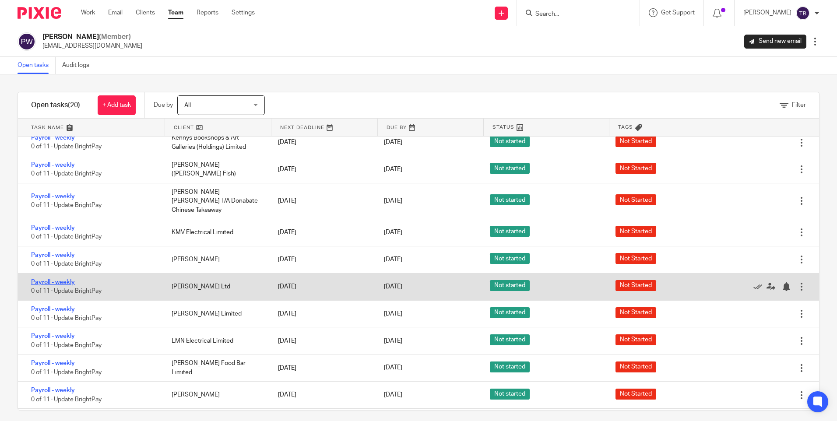
click at [45, 279] on link "Payroll - weekly" at bounding box center [53, 282] width 44 height 6
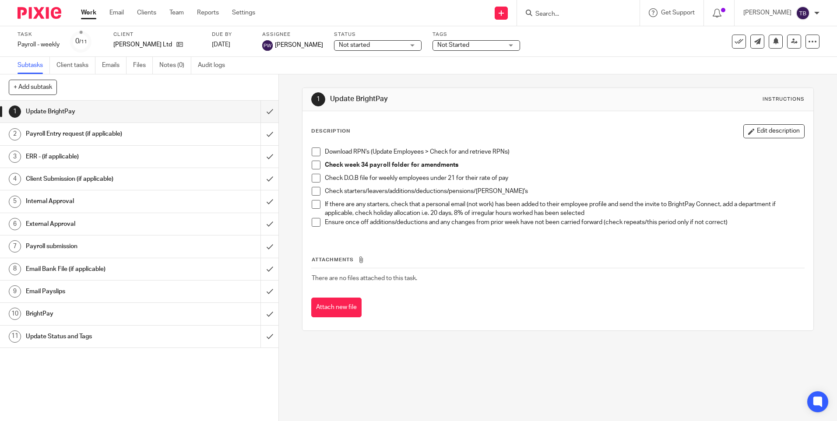
drag, startPoint x: 313, startPoint y: 151, endPoint x: 325, endPoint y: 164, distance: 17.3
click at [313, 151] on span at bounding box center [316, 152] width 9 height 9
click at [312, 164] on span at bounding box center [316, 165] width 9 height 9
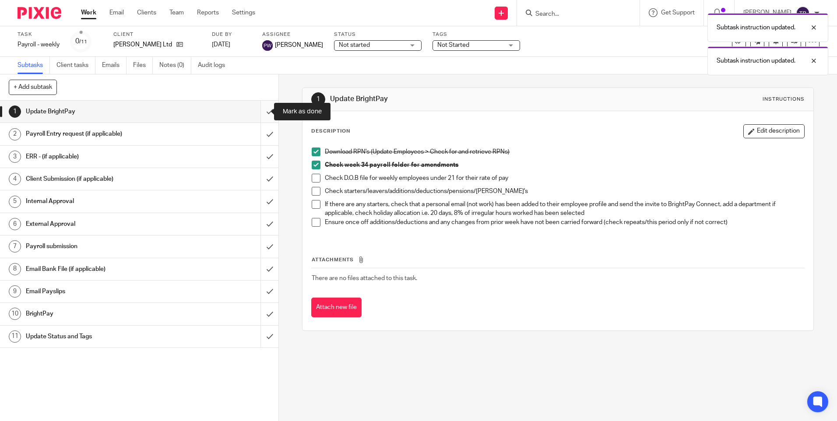
click at [257, 113] on input "submit" at bounding box center [139, 112] width 278 height 22
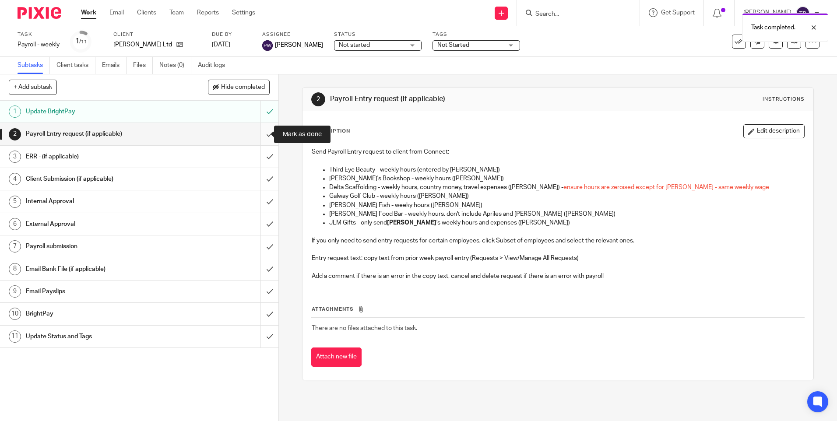
click at [260, 136] on input "submit" at bounding box center [139, 134] width 278 height 22
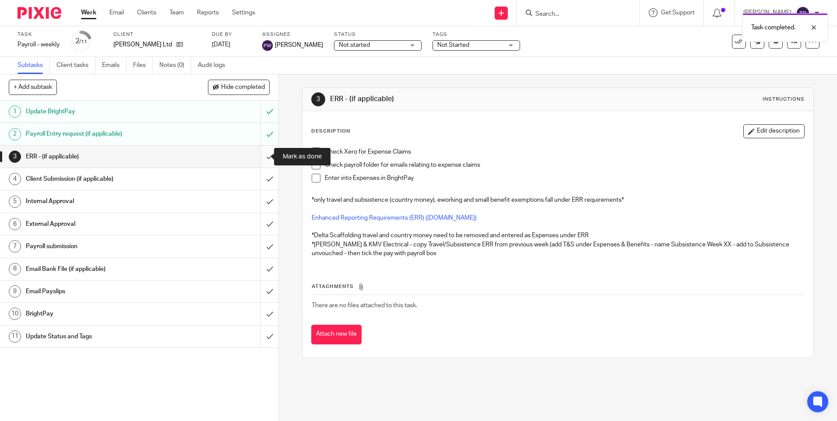
click at [258, 156] on input "submit" at bounding box center [139, 157] width 278 height 22
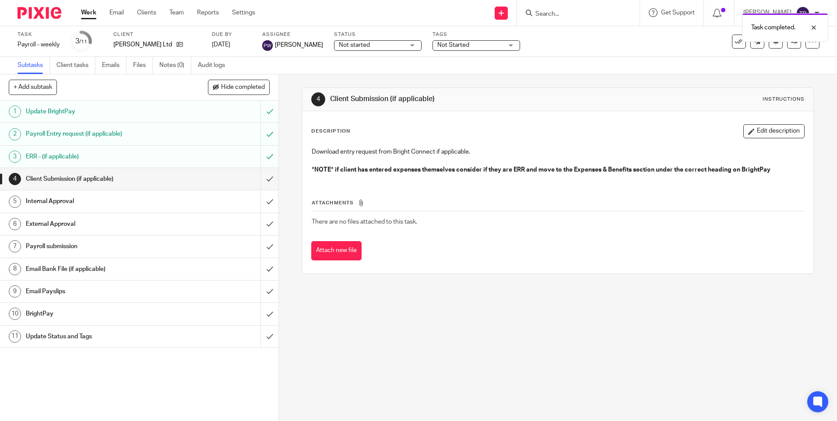
click at [258, 179] on input "submit" at bounding box center [139, 179] width 278 height 22
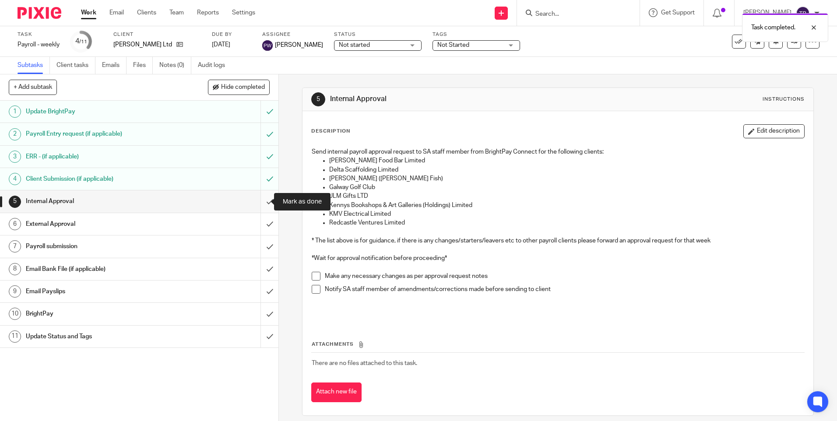
click at [262, 202] on input "submit" at bounding box center [139, 201] width 278 height 22
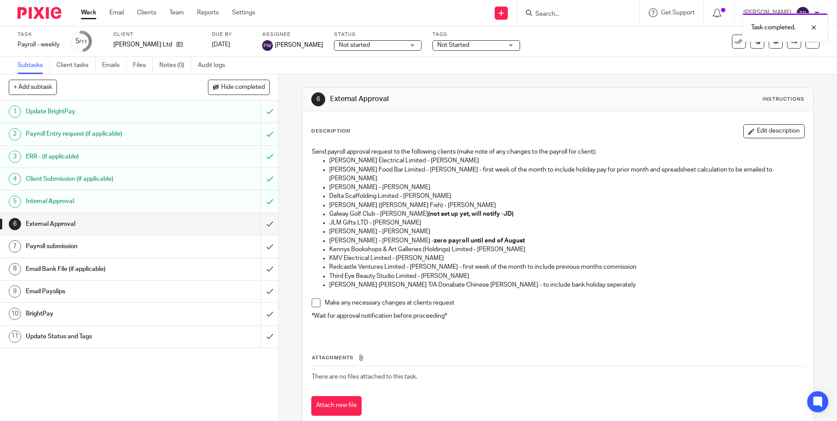
click at [260, 223] on input "submit" at bounding box center [139, 224] width 278 height 22
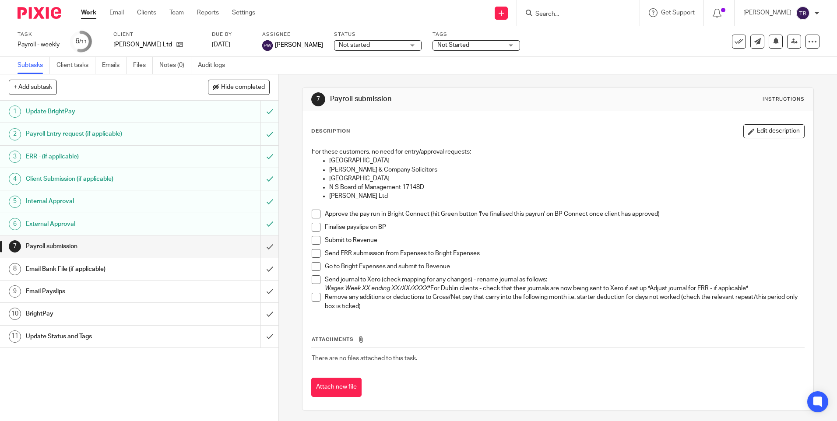
click at [312, 214] on span at bounding box center [316, 214] width 9 height 9
click at [316, 226] on span at bounding box center [316, 227] width 9 height 9
click at [313, 243] on span at bounding box center [316, 240] width 9 height 9
click at [257, 250] on input "submit" at bounding box center [139, 247] width 278 height 22
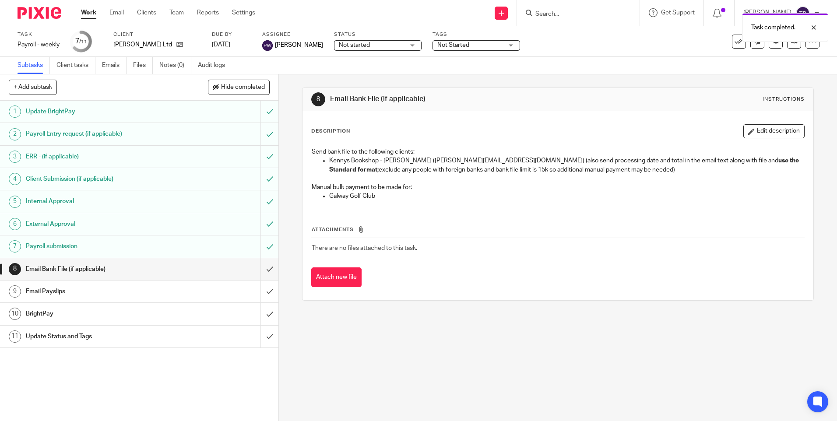
click at [257, 271] on input "submit" at bounding box center [139, 269] width 278 height 22
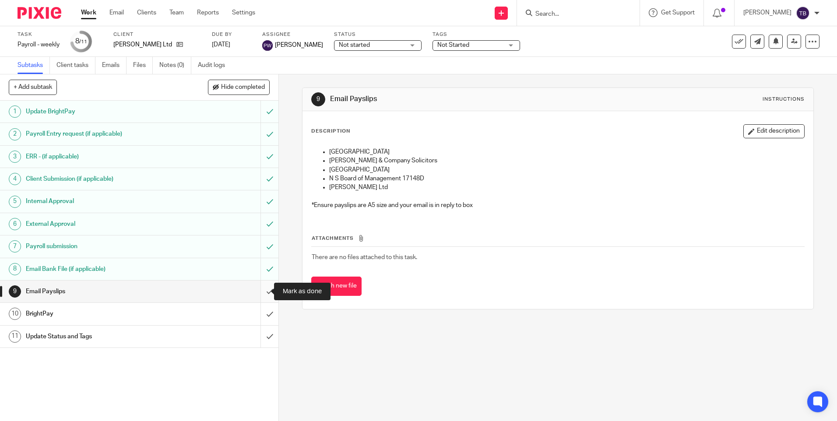
click at [258, 292] on input "submit" at bounding box center [139, 292] width 278 height 22
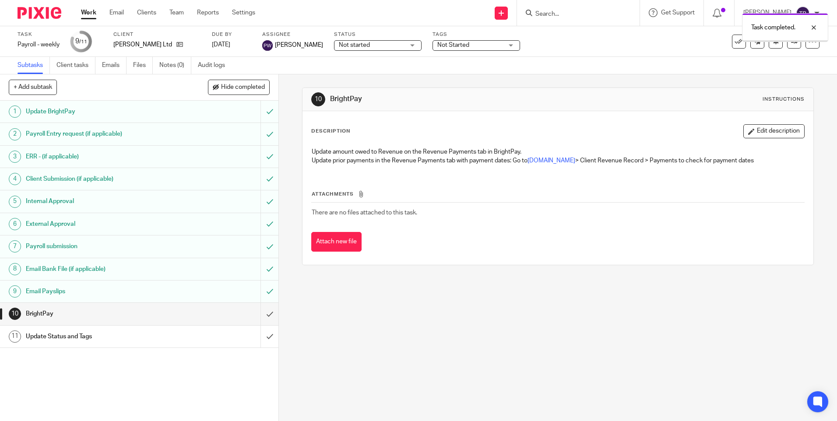
click at [260, 315] on input "submit" at bounding box center [139, 314] width 278 height 22
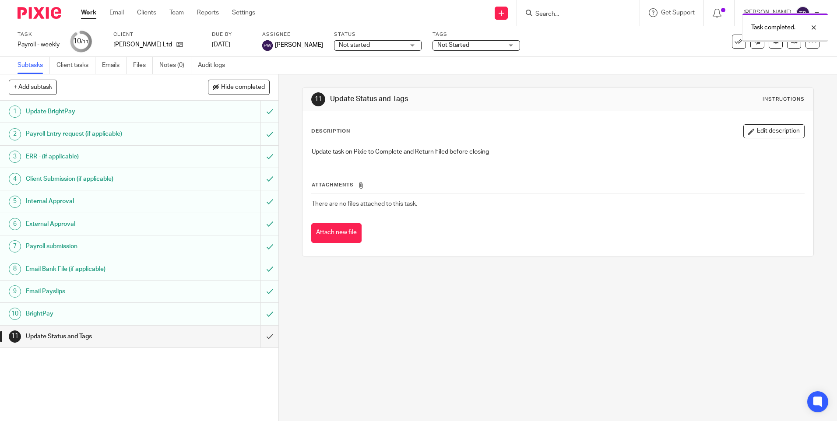
click at [260, 338] on input "submit" at bounding box center [139, 337] width 278 height 22
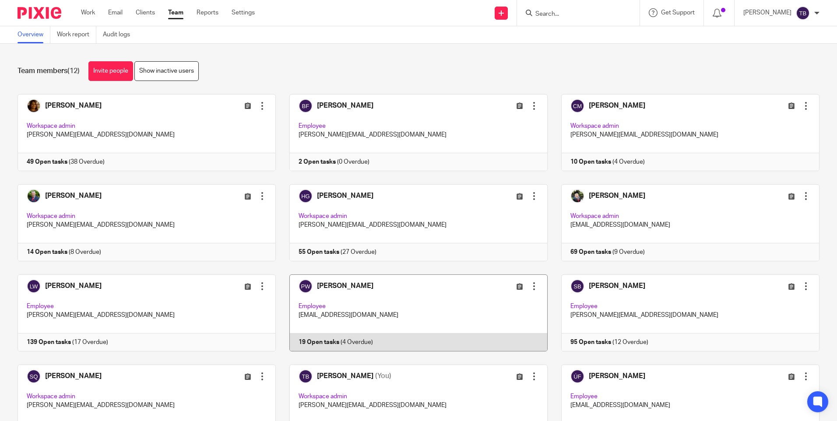
click at [402, 324] on link at bounding box center [412, 313] width 272 height 77
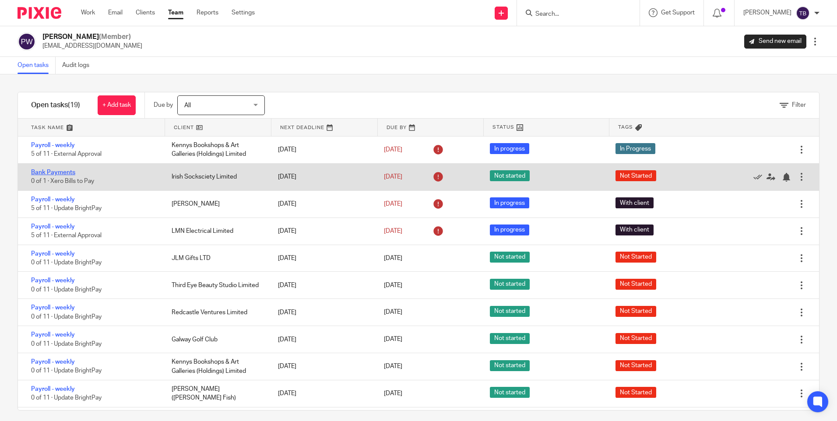
click at [54, 172] on link "Bank Payments" at bounding box center [53, 172] width 44 height 6
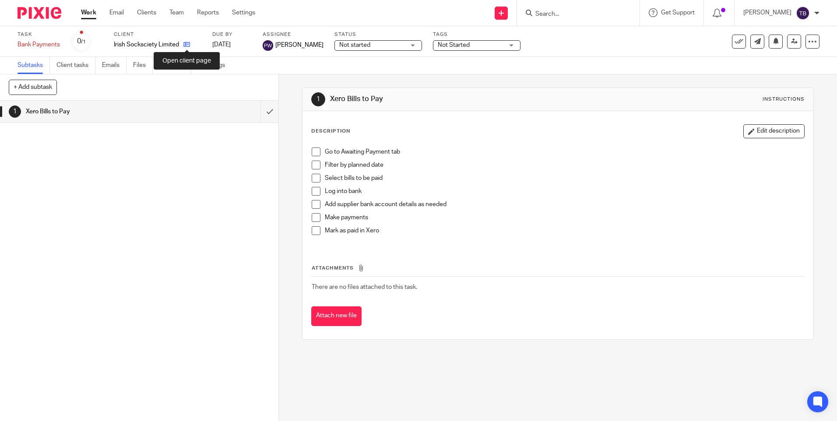
click at [185, 41] on icon at bounding box center [186, 44] width 7 height 7
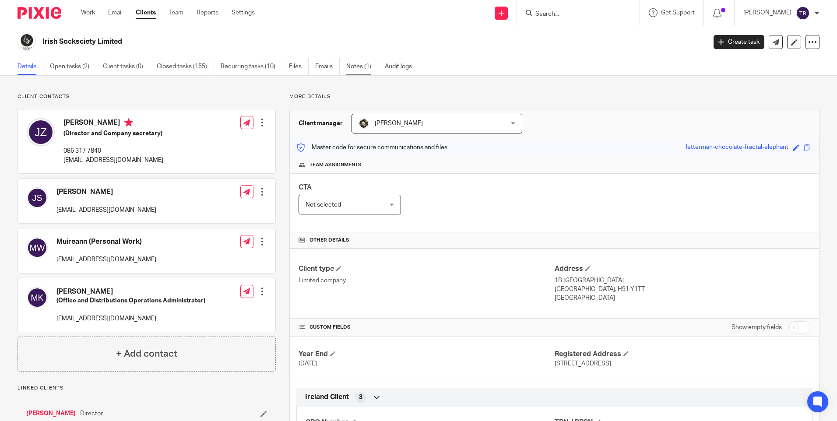
click at [357, 67] on link "Notes (1)" at bounding box center [362, 66] width 32 height 17
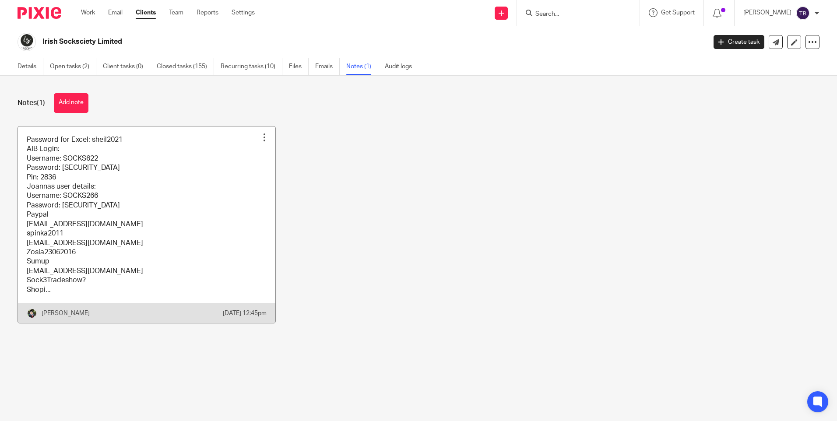
click at [88, 215] on link at bounding box center [146, 225] width 257 height 197
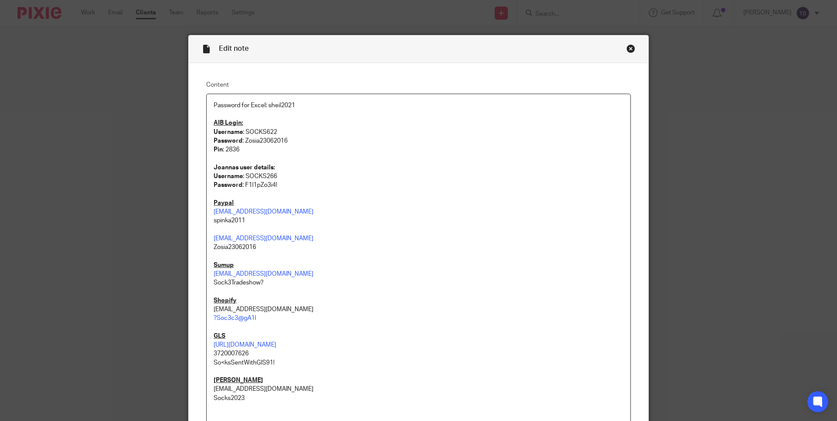
click at [249, 130] on p "Username : SOCKS622" at bounding box center [419, 132] width 410 height 9
copy p "SOCKS622"
drag, startPoint x: 242, startPoint y: 141, endPoint x: 303, endPoint y: 138, distance: 60.9
click at [303, 138] on p "Password : Zosia23062016" at bounding box center [419, 141] width 410 height 9
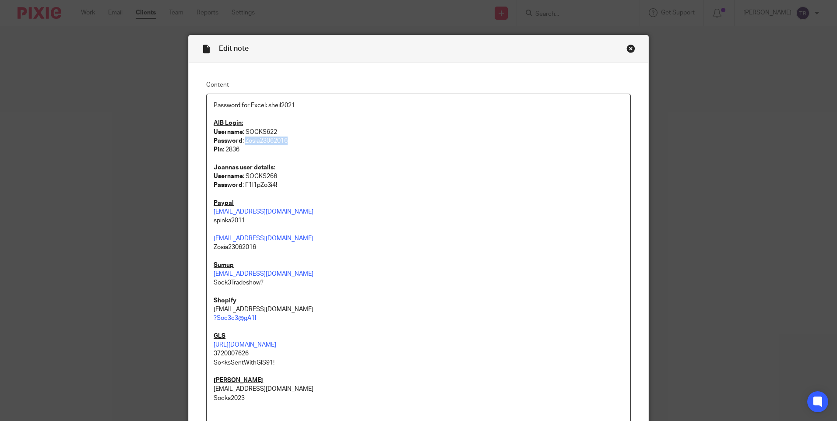
copy p "Zosia23062016"
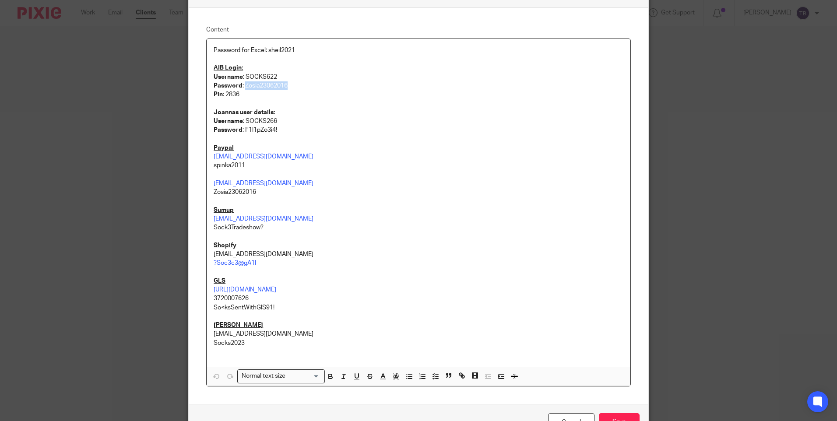
scroll to position [110, 0]
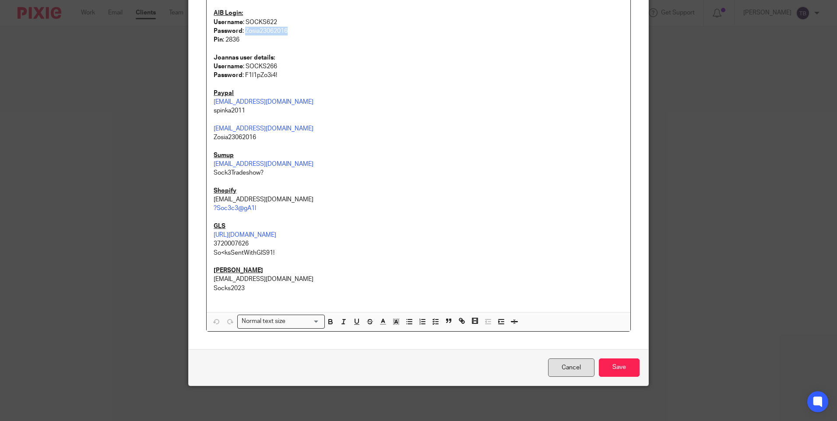
click at [569, 364] on link "Cancel" at bounding box center [571, 368] width 46 height 19
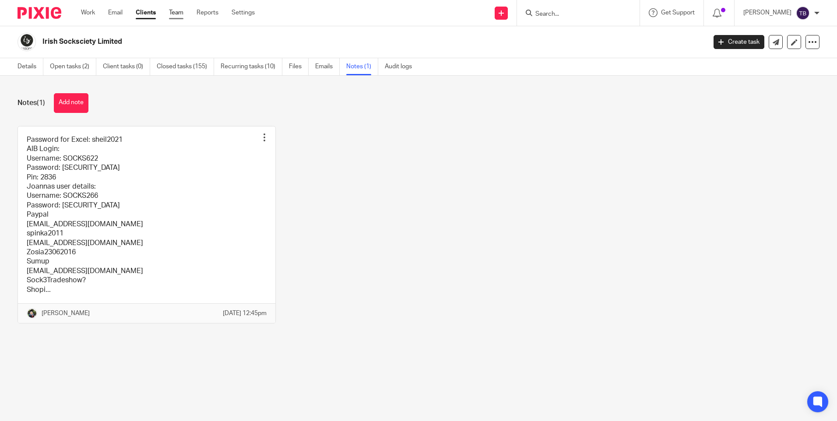
click at [178, 16] on link "Team" at bounding box center [176, 12] width 14 height 9
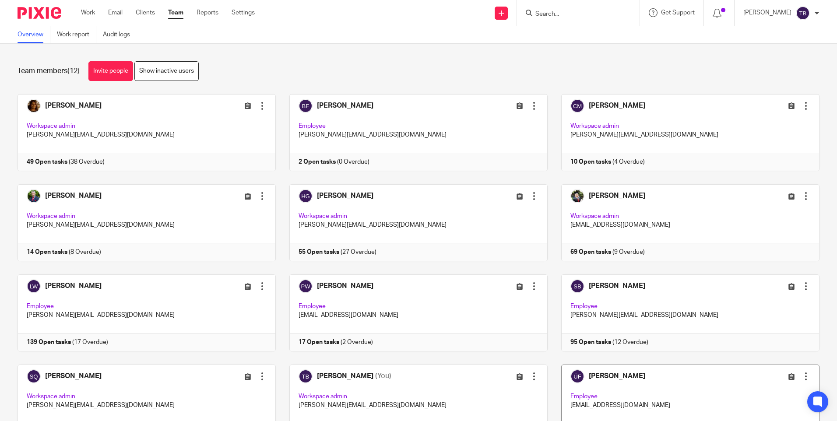
click at [627, 394] on link at bounding box center [684, 403] width 272 height 77
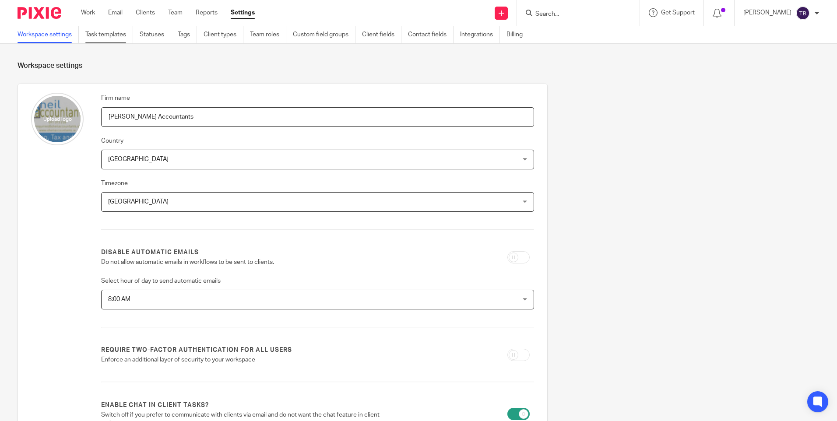
click at [98, 27] on link "Task templates" at bounding box center [109, 34] width 48 height 17
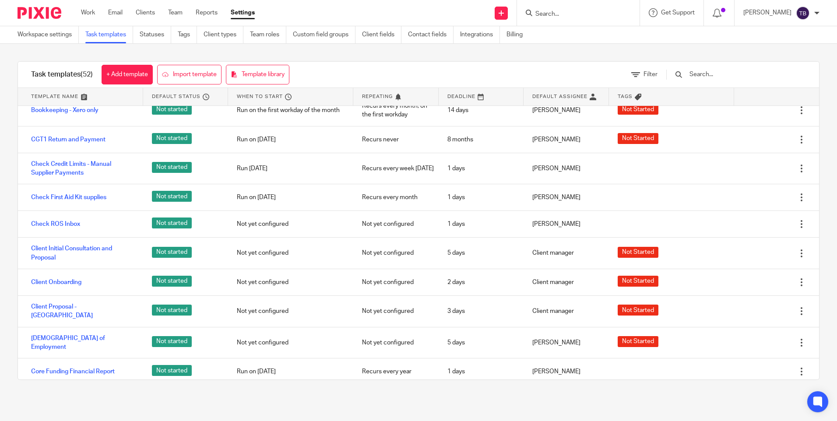
scroll to position [306, 0]
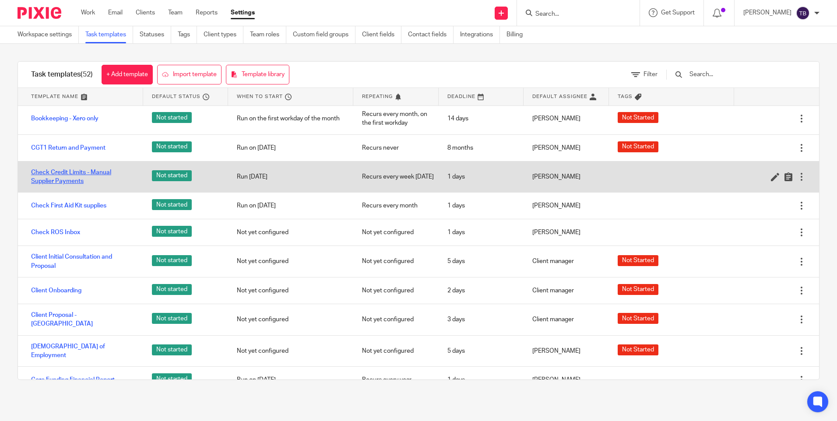
click at [73, 186] on link "Check Credit Limits - Manual Supplier Payments" at bounding box center [82, 177] width 103 height 18
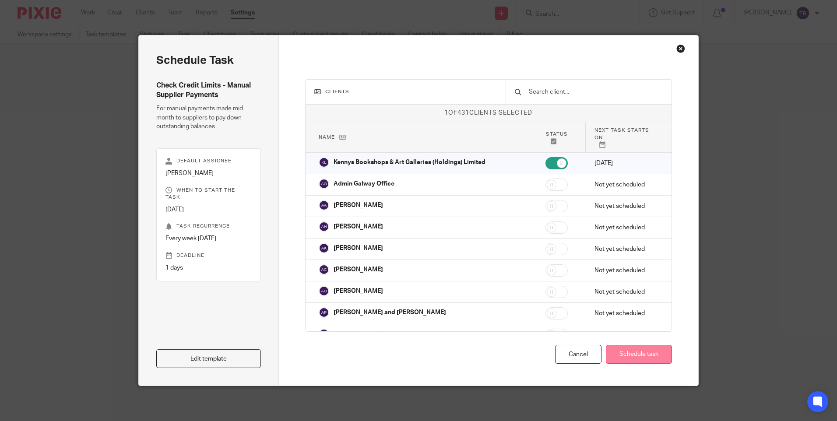
click at [625, 350] on button "Schedule task" at bounding box center [639, 354] width 66 height 19
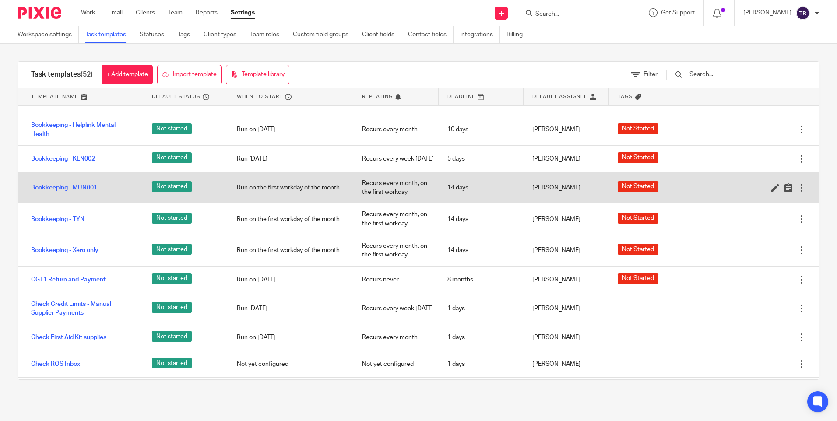
scroll to position [175, 0]
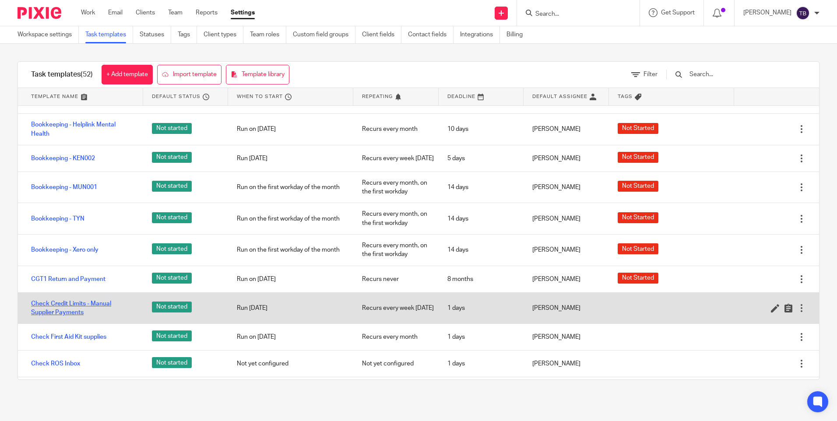
click at [57, 317] on link "Check Credit Limits - Manual Supplier Payments" at bounding box center [82, 308] width 103 height 18
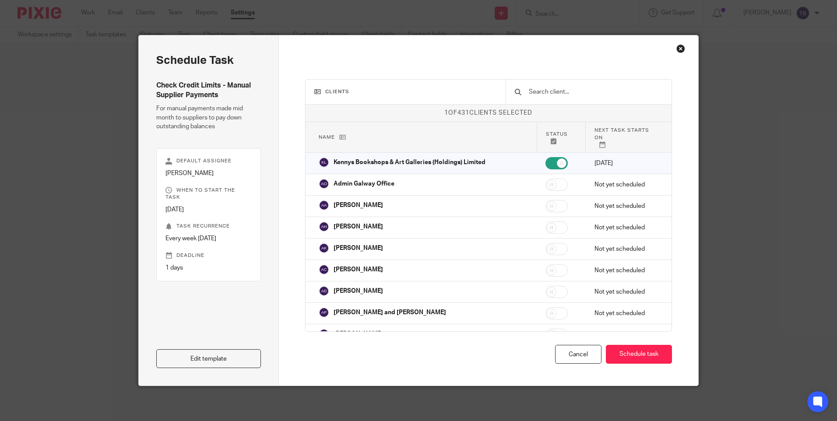
click at [226, 359] on link "Edit template" at bounding box center [208, 358] width 105 height 19
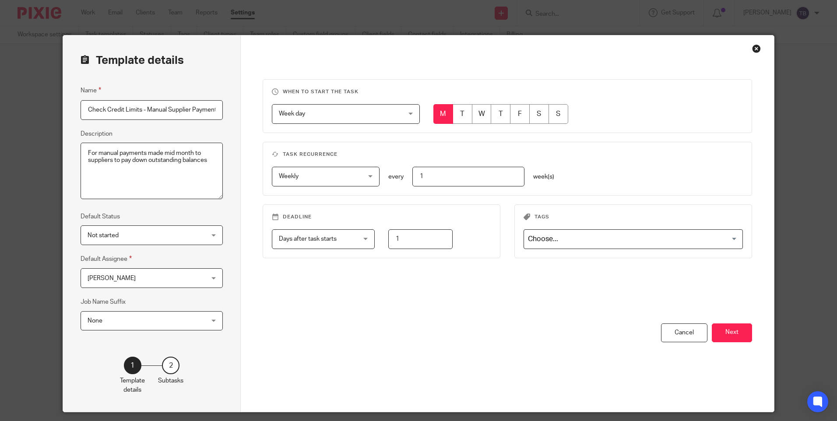
click at [144, 109] on input "Check Credit Limits - Manual Supplier Payments" at bounding box center [152, 110] width 142 height 20
drag, startPoint x: 146, startPoint y: 109, endPoint x: 231, endPoint y: 129, distance: 86.8
click at [231, 129] on div "Template details Name Check Credit Limits & Manual Supplier Payments Descriptio…" at bounding box center [152, 223] width 178 height 377
click at [99, 111] on input "Check Credit Limits & Manual Supplier Payments" at bounding box center [152, 110] width 142 height 20
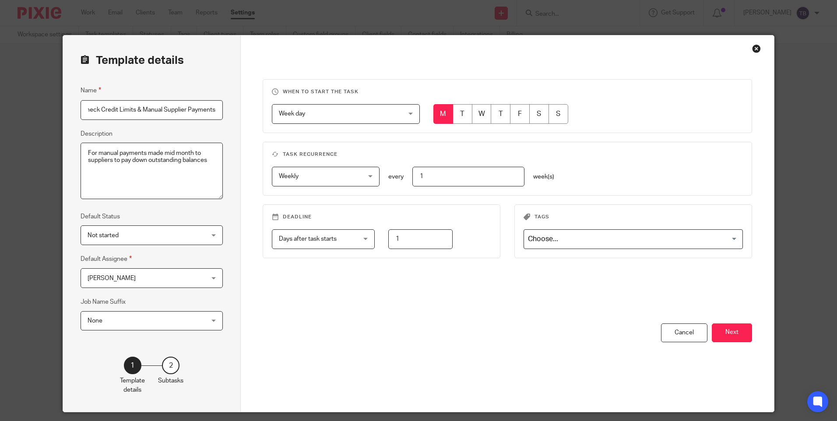
click at [139, 109] on input "Check Credit Limits & Manual Supplier Payments" at bounding box center [152, 110] width 142 height 20
type input "Check Credit Limits - Manual Supplier Payments"
click at [723, 333] on button "Next" at bounding box center [732, 333] width 40 height 19
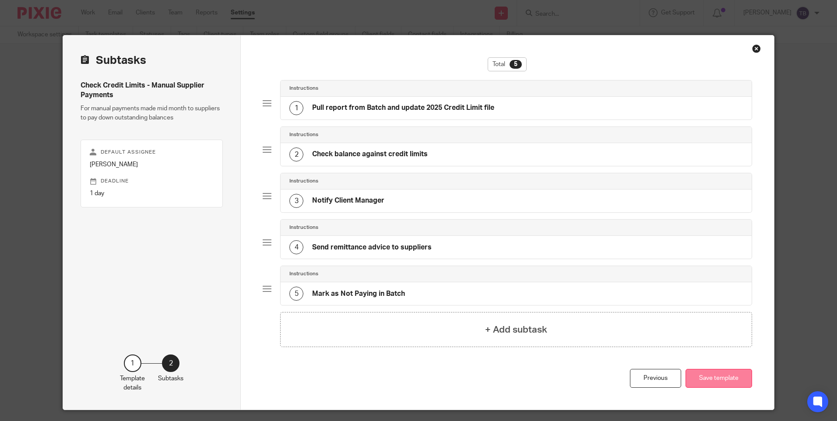
click at [719, 380] on button "Save template" at bounding box center [719, 378] width 67 height 19
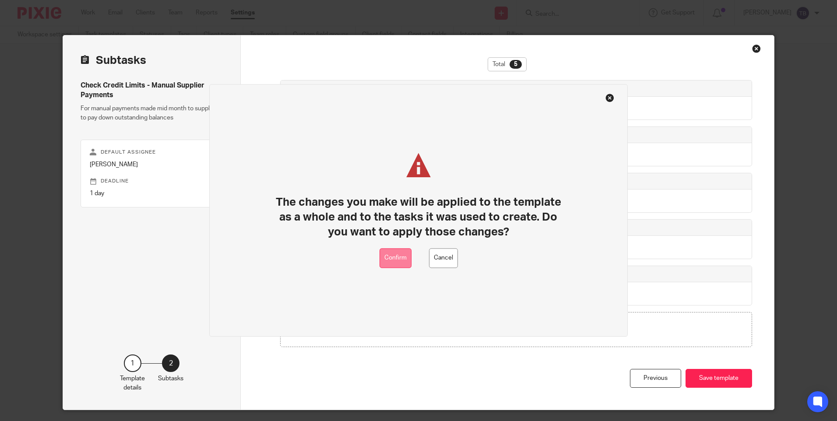
click at [400, 251] on button "Confirm" at bounding box center [396, 259] width 32 height 20
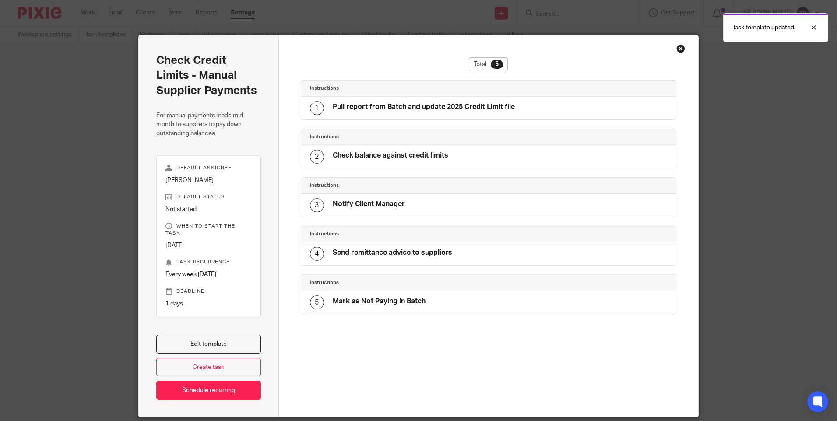
scroll to position [25, 0]
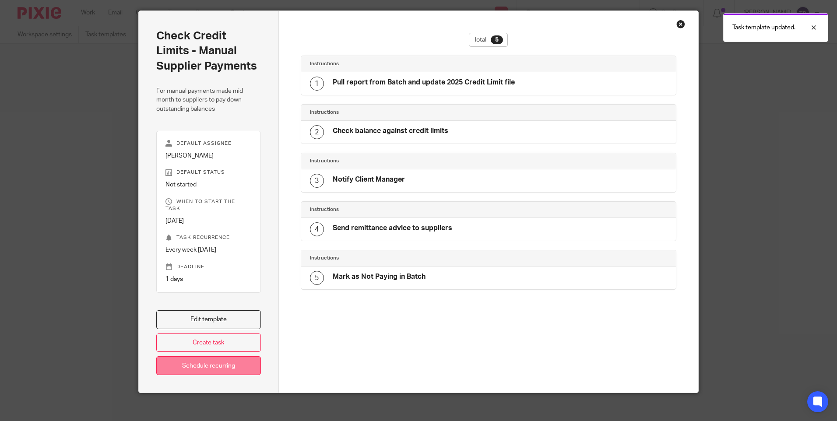
click at [208, 357] on link "Schedule recurring" at bounding box center [208, 365] width 105 height 19
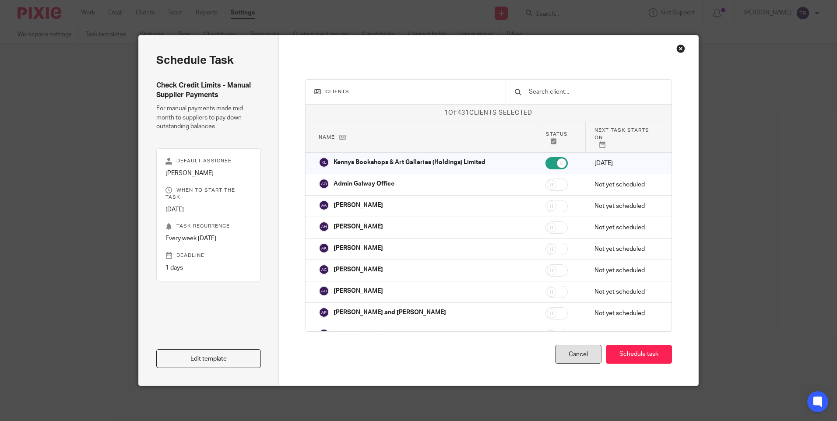
click at [579, 356] on div "Cancel" at bounding box center [578, 354] width 46 height 19
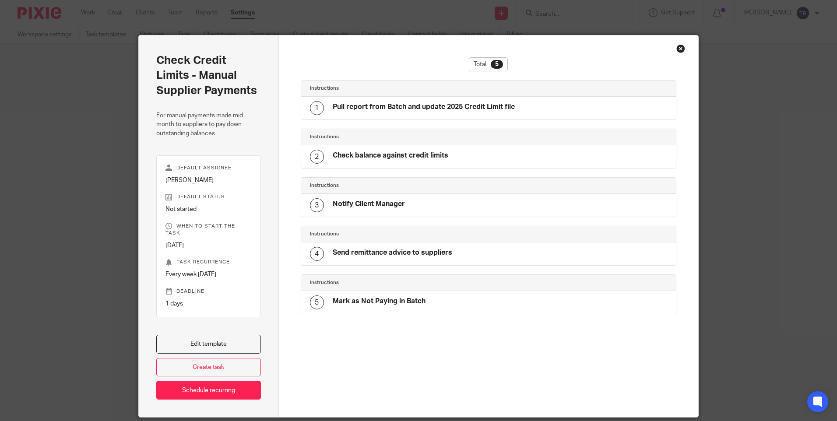
click at [676, 48] on div "Close this dialog window" at bounding box center [680, 48] width 9 height 9
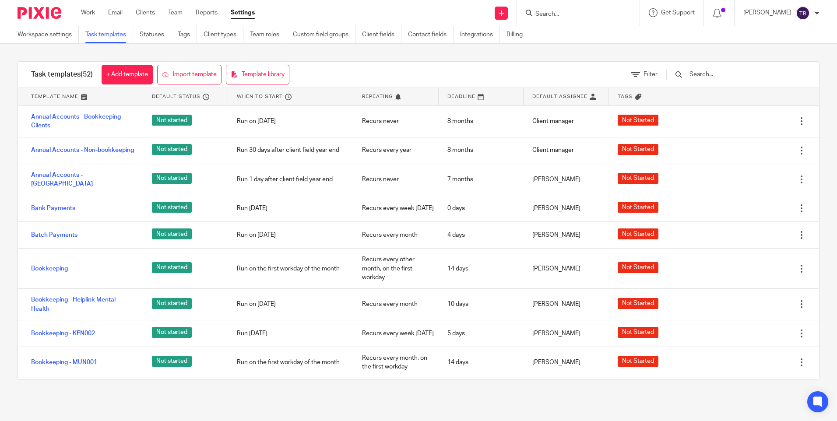
click at [567, 11] on input "Search" at bounding box center [574, 15] width 79 height 8
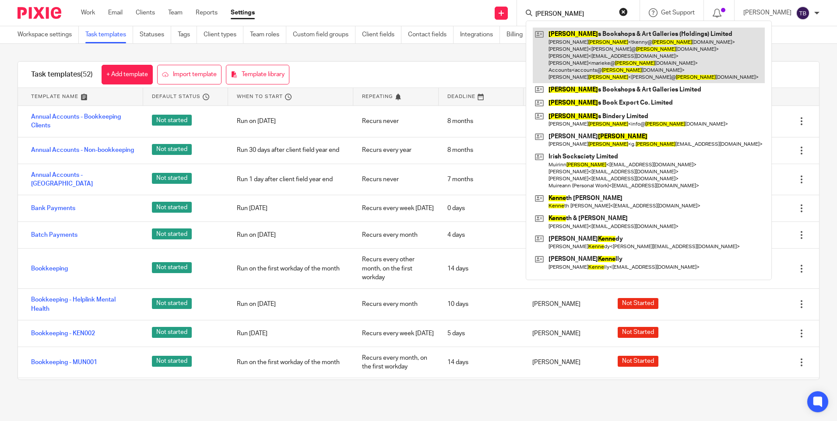
type input "kenny"
click at [567, 51] on link at bounding box center [649, 56] width 232 height 56
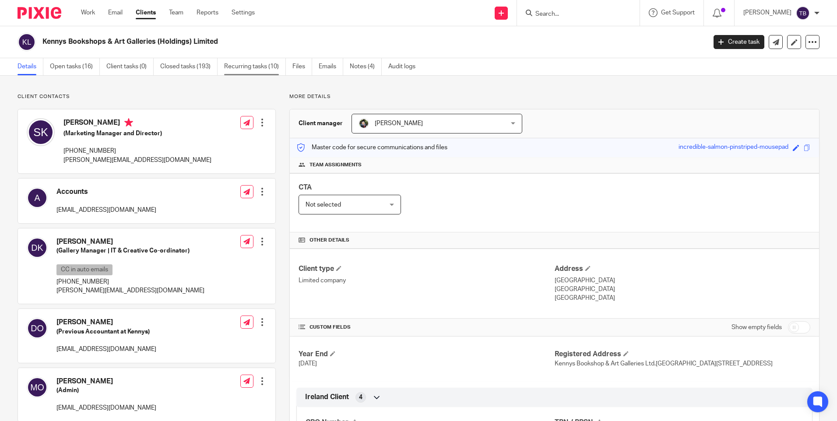
click at [253, 66] on link "Recurring tasks (10)" at bounding box center [255, 66] width 62 height 17
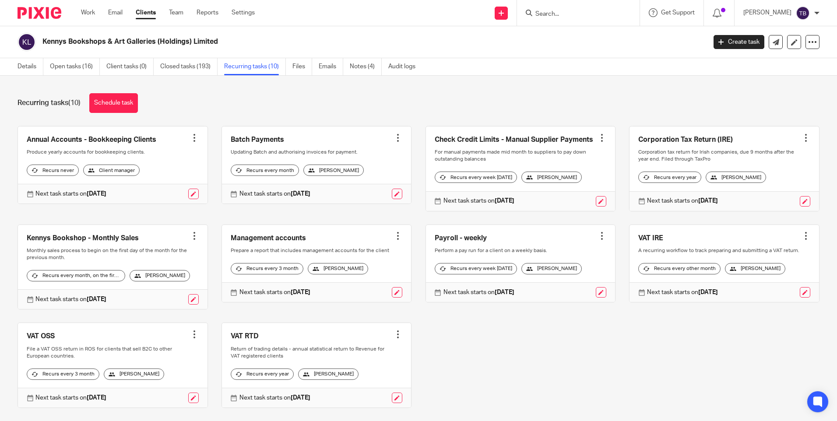
click at [520, 140] on link at bounding box center [521, 169] width 190 height 84
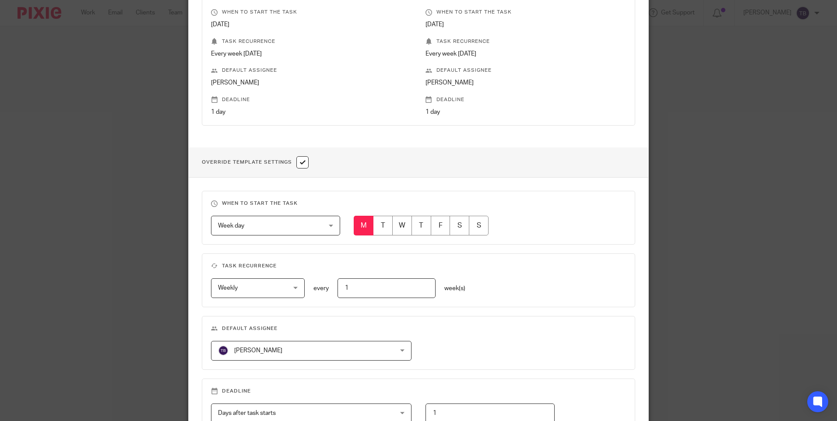
scroll to position [263, 0]
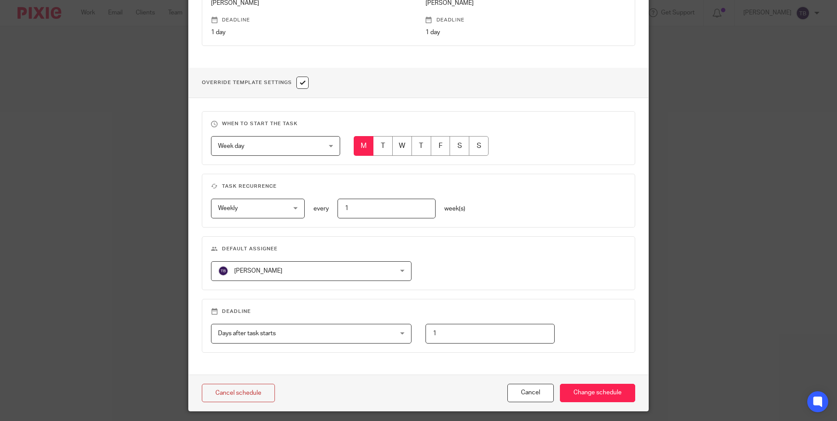
click at [375, 275] on div "Tasha Brahpunath Tasha Brahpunath" at bounding box center [311, 271] width 201 height 20
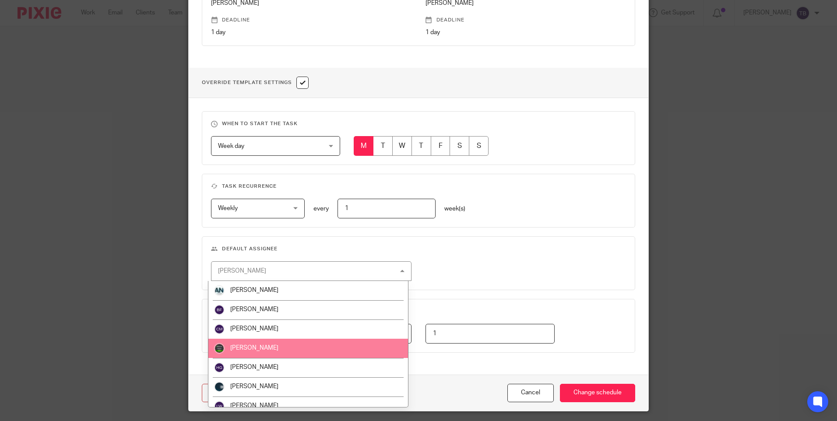
scroll to position [105, 0]
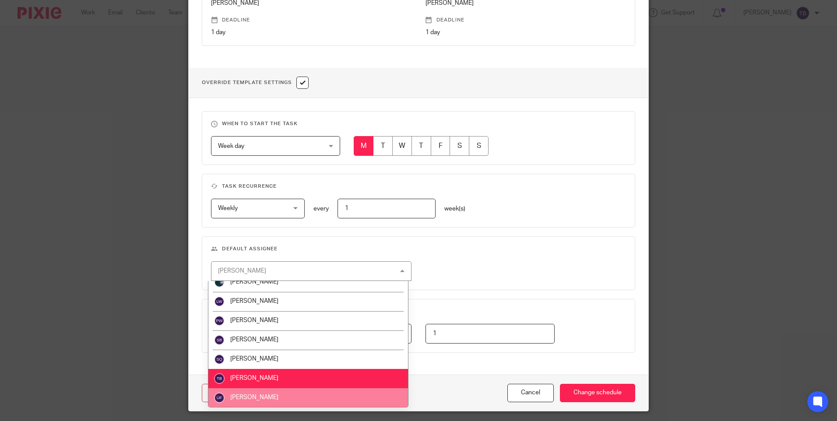
click at [275, 401] on li "[PERSON_NAME]" at bounding box center [308, 397] width 200 height 19
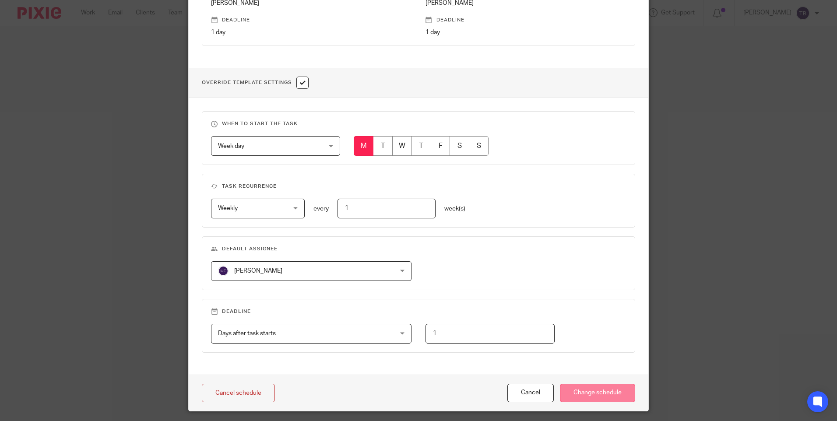
click at [602, 396] on input "Change schedule" at bounding box center [597, 393] width 75 height 19
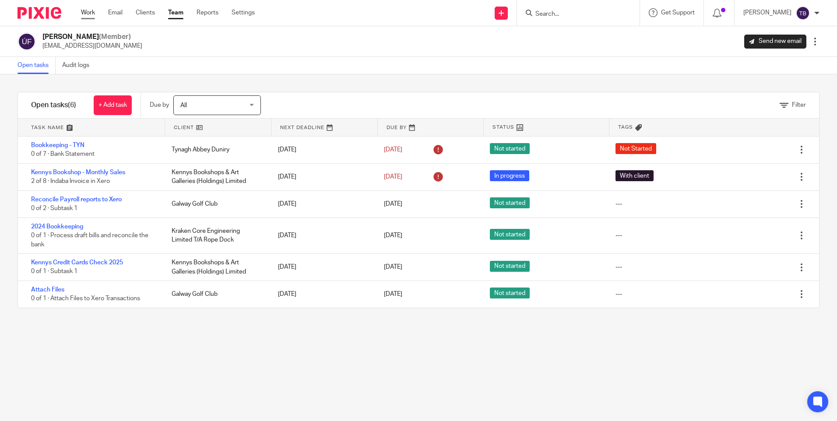
drag, startPoint x: 0, startPoint y: 0, endPoint x: 86, endPoint y: 13, distance: 86.8
click at [86, 13] on link "Work" at bounding box center [88, 12] width 14 height 9
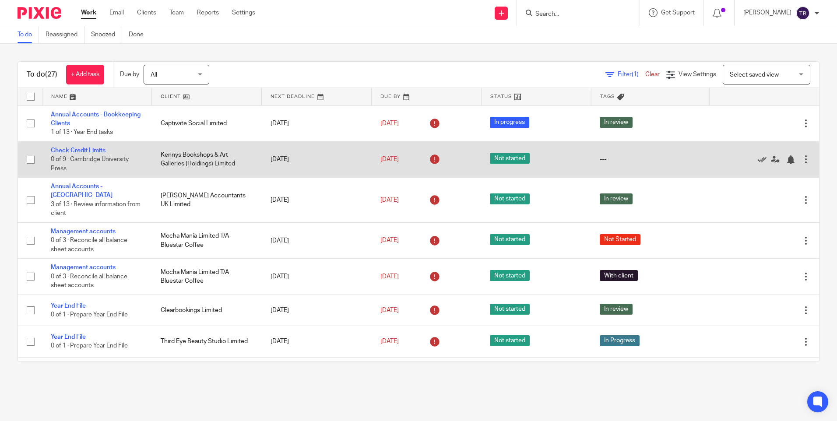
click at [758, 158] on icon at bounding box center [762, 159] width 9 height 9
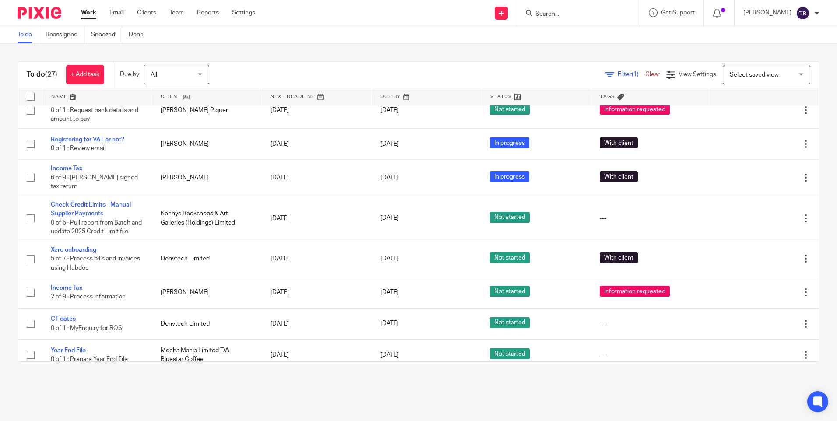
scroll to position [306, 0]
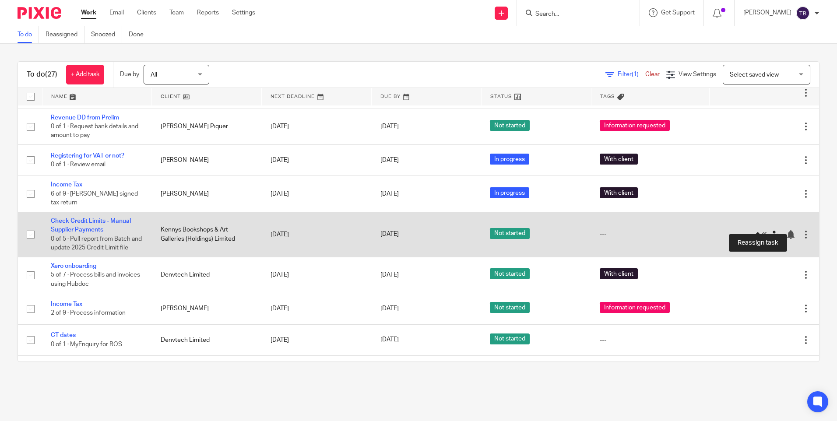
click at [771, 230] on icon at bounding box center [775, 234] width 9 height 9
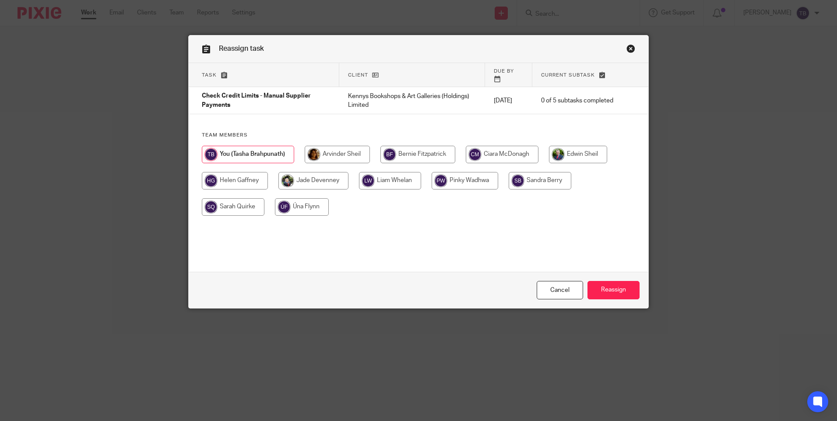
click at [306, 205] on input "radio" at bounding box center [302, 207] width 54 height 18
radio input "true"
click at [605, 292] on input "Reassign" at bounding box center [614, 290] width 52 height 19
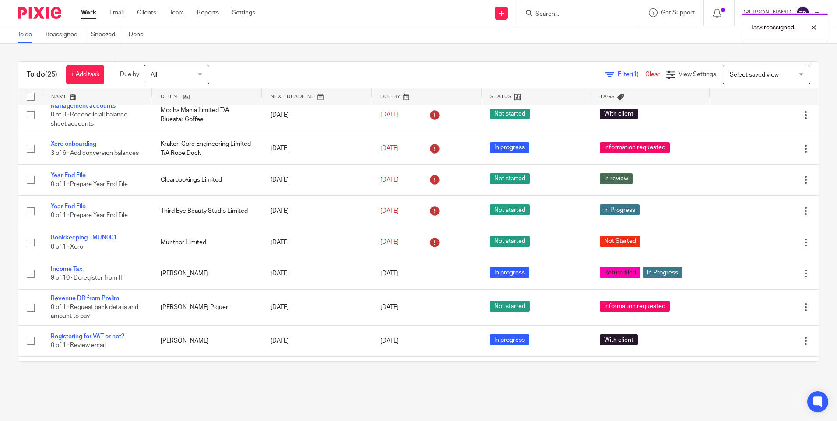
scroll to position [131, 0]
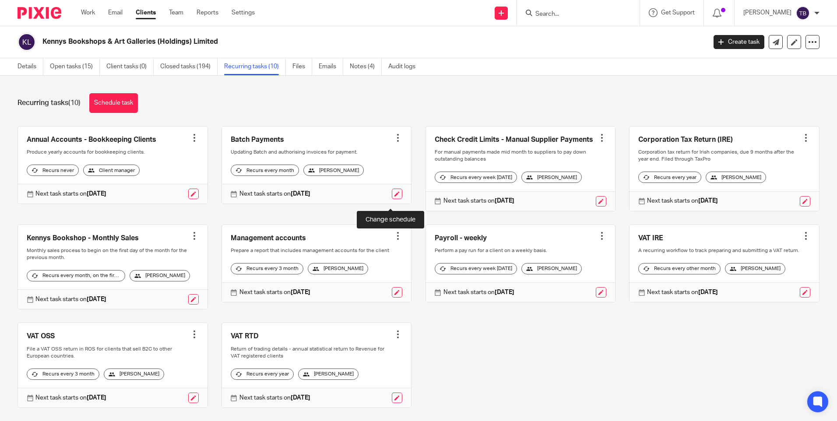
click at [392, 199] on link at bounding box center [397, 194] width 11 height 11
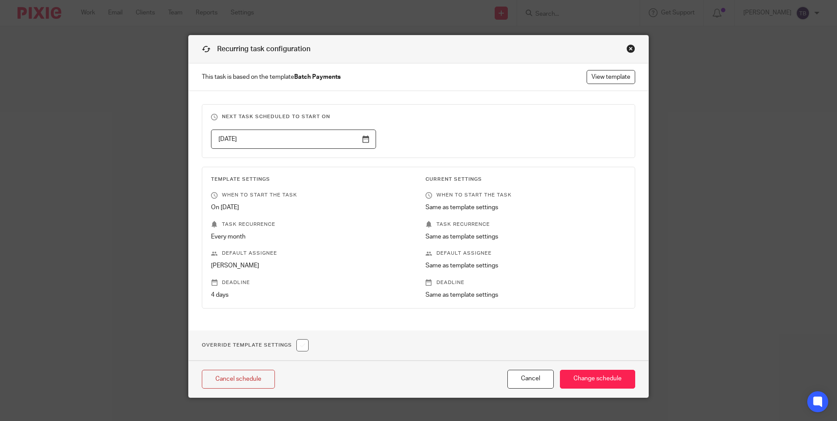
click at [626, 47] on div "Close this dialog window" at bounding box center [630, 48] width 9 height 9
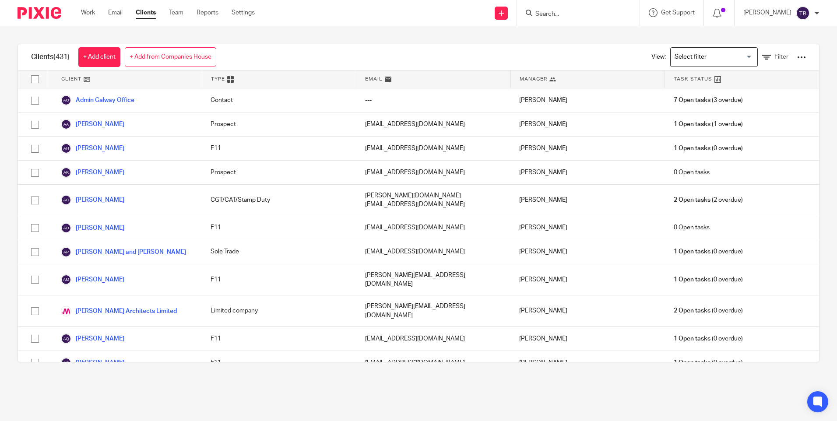
click at [704, 57] on input "Search for option" at bounding box center [712, 56] width 81 height 15
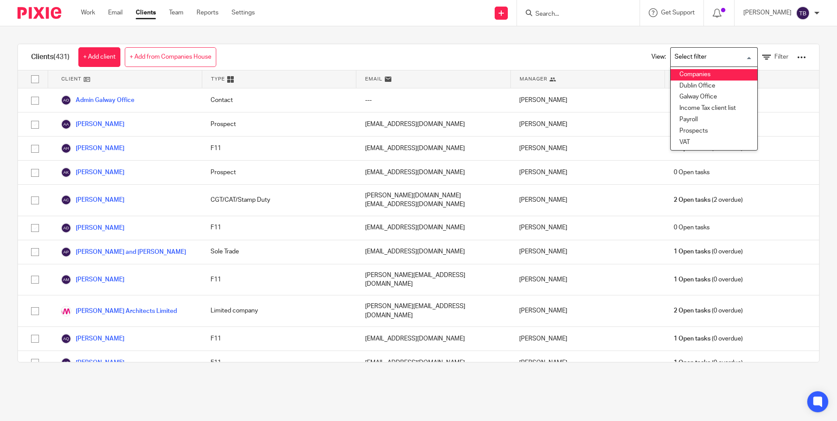
click at [704, 72] on li "Companies" at bounding box center [714, 74] width 87 height 11
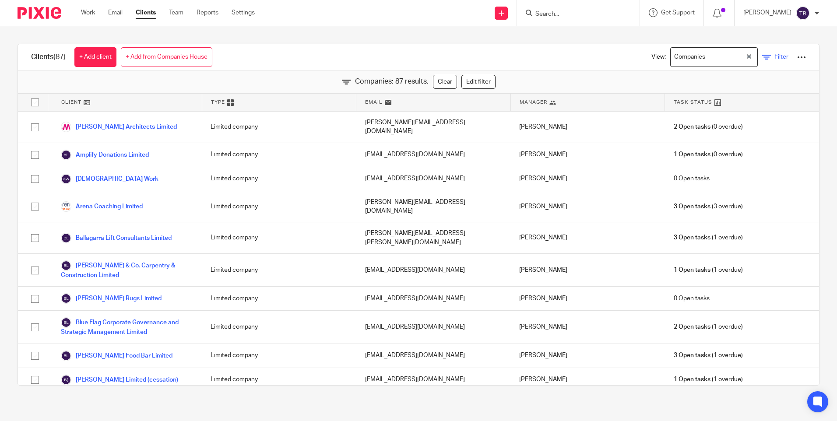
click at [762, 55] on link "Filter" at bounding box center [775, 57] width 26 height 9
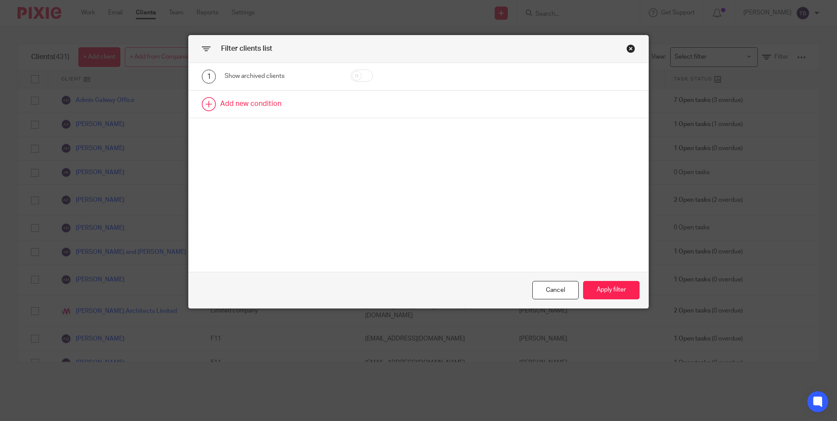
click at [255, 110] on link at bounding box center [419, 104] width 460 height 27
click at [251, 108] on div "Field" at bounding box center [274, 107] width 84 height 18
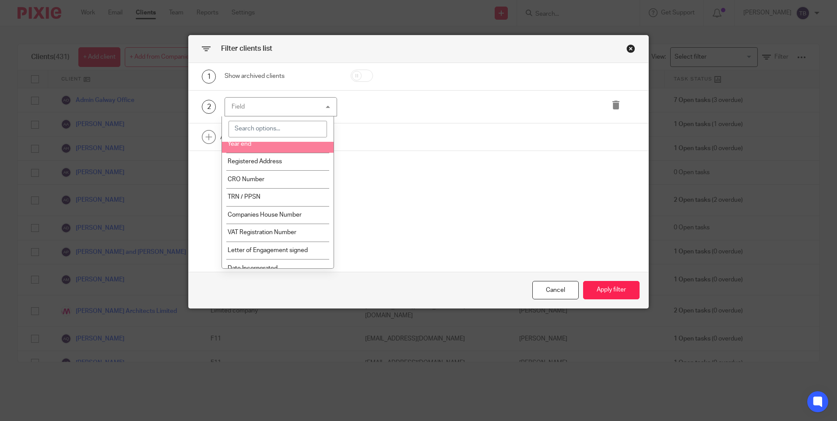
scroll to position [175, 0]
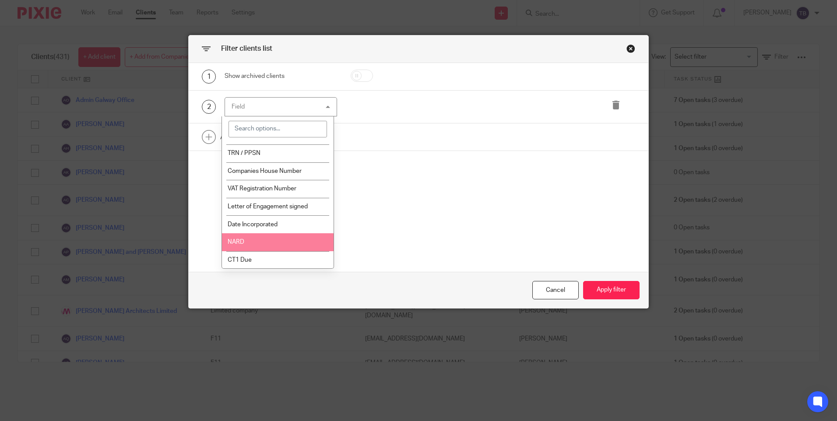
click at [273, 239] on li "NARD" at bounding box center [278, 242] width 112 height 18
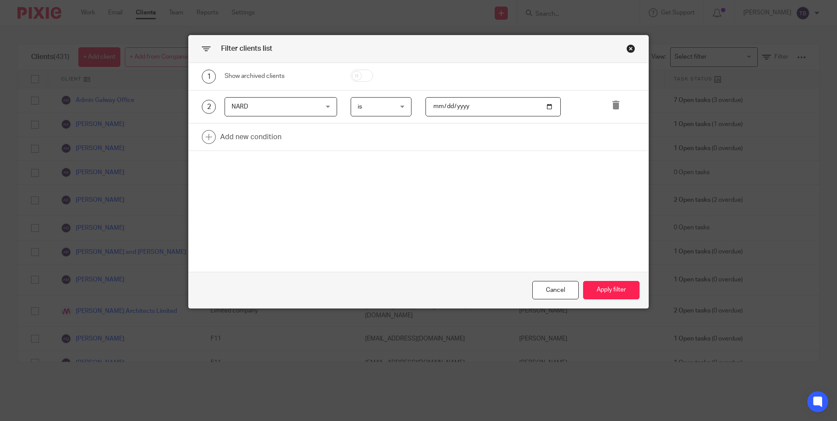
click at [388, 102] on span "is" at bounding box center [379, 107] width 43 height 18
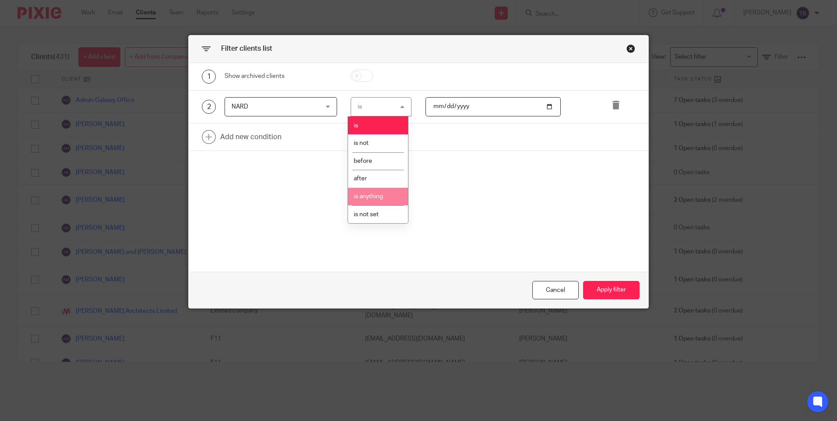
click at [371, 196] on span "is anything" at bounding box center [368, 197] width 29 height 6
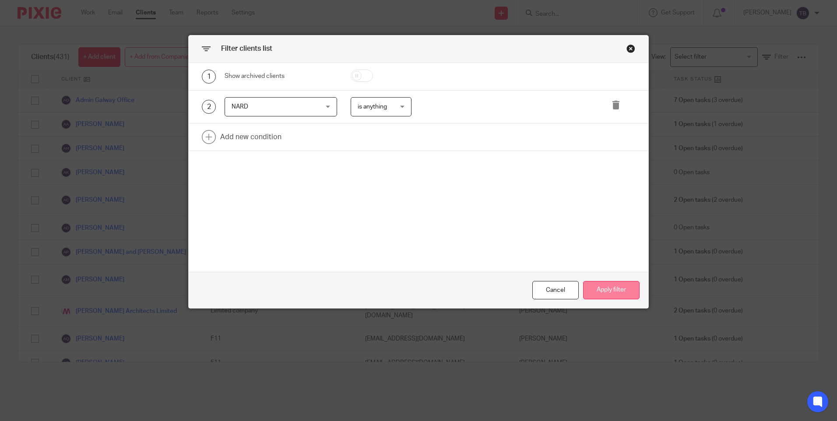
click at [600, 294] on button "Apply filter" at bounding box center [611, 290] width 56 height 19
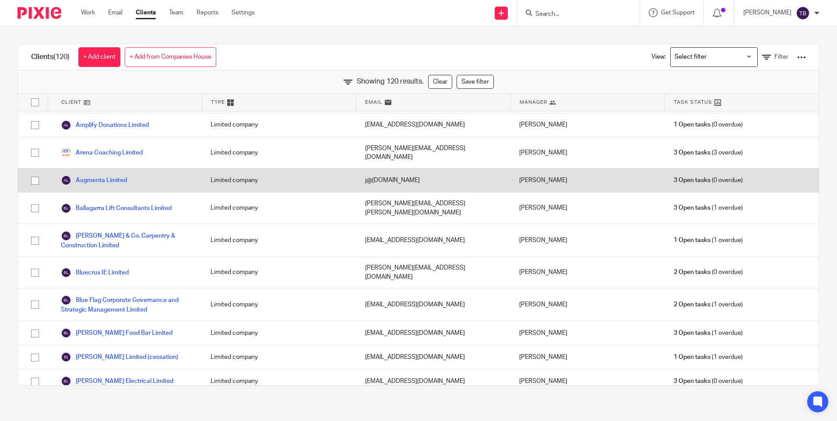
scroll to position [44, 0]
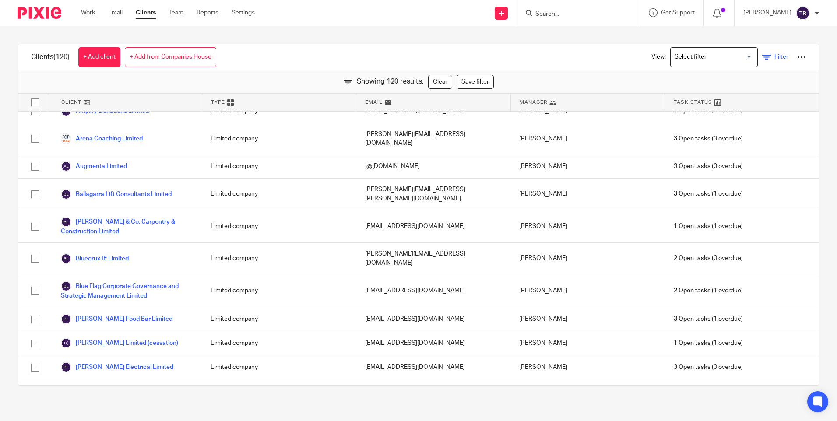
click at [762, 56] on icon at bounding box center [766, 57] width 9 height 9
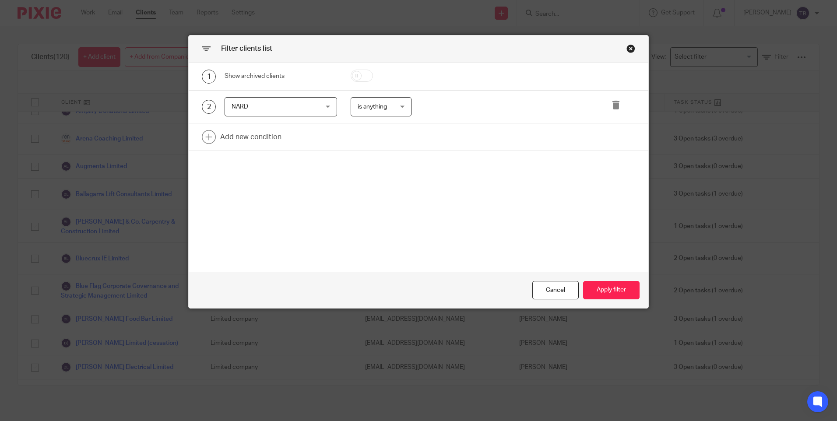
click at [377, 98] on span "is anything" at bounding box center [379, 107] width 43 height 18
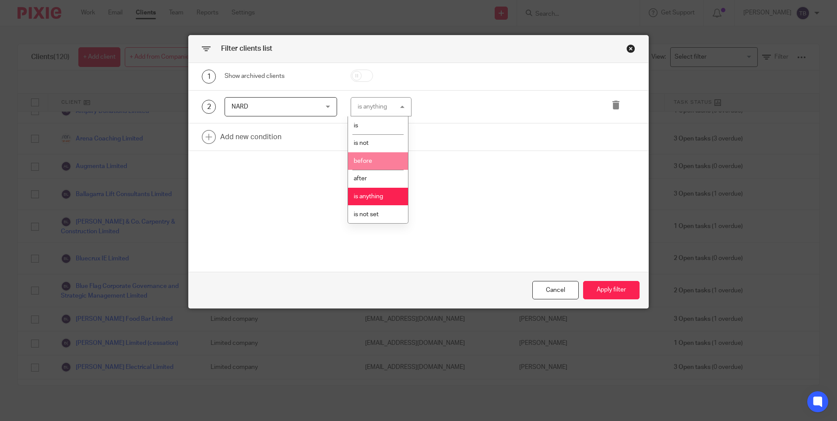
click at [375, 167] on li "before" at bounding box center [378, 161] width 60 height 18
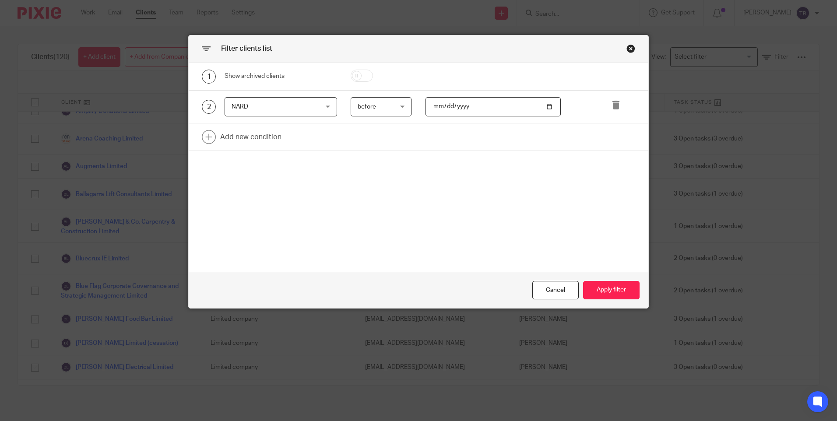
click at [428, 106] on input "date" at bounding box center [493, 107] width 135 height 20
type input "2025-08-31"
click at [605, 284] on button "Apply filter" at bounding box center [611, 290] width 56 height 19
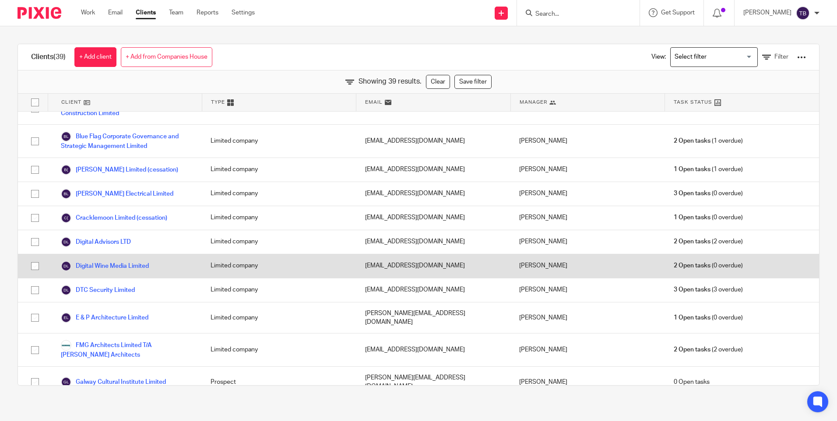
scroll to position [0, 0]
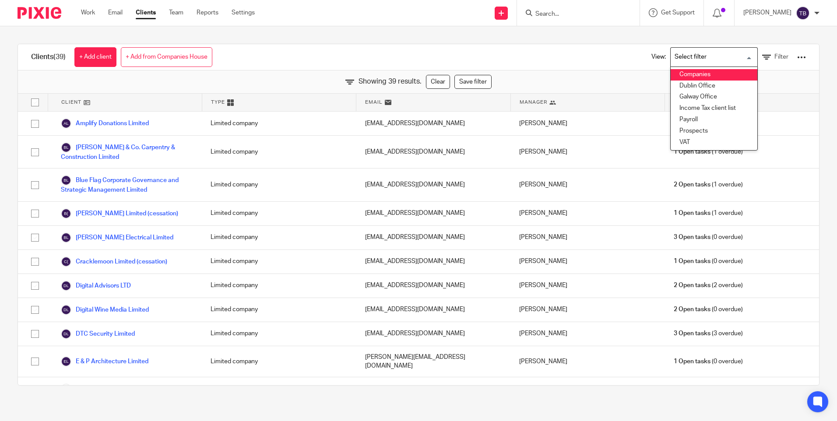
click at [699, 57] on input "Search for option" at bounding box center [712, 56] width 81 height 15
click at [582, 61] on div "Clients (39) + Add client + Add from Companies House View: Loading... Companies…" at bounding box center [418, 57] width 801 height 26
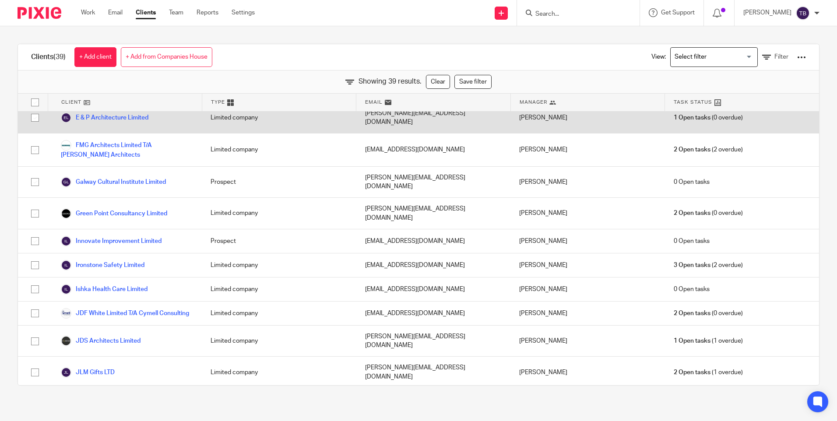
scroll to position [263, 0]
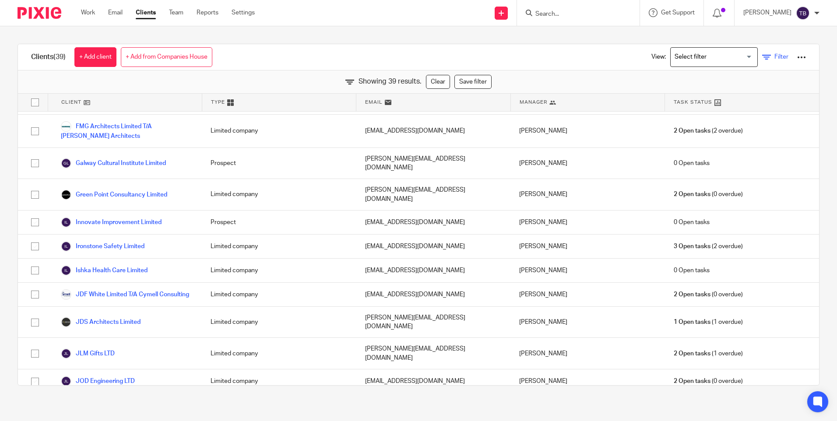
click at [774, 60] on span "Filter" at bounding box center [781, 57] width 14 height 6
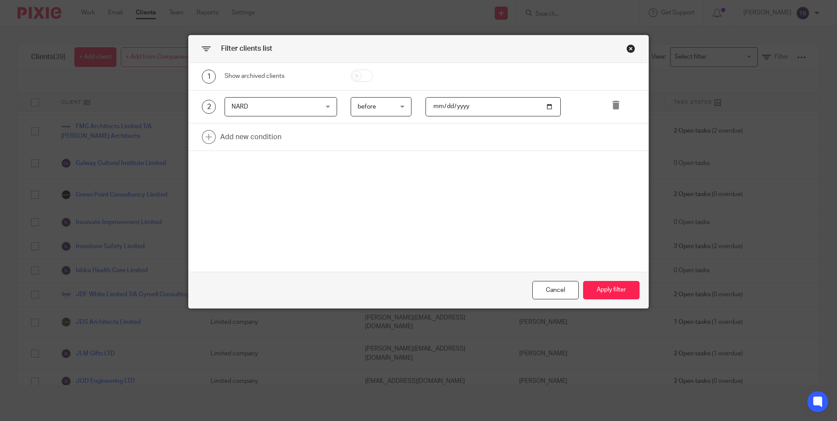
click at [443, 106] on input "2025-08-31" at bounding box center [493, 107] width 135 height 20
type input "2025-07-31"
click at [612, 294] on button "Apply filter" at bounding box center [611, 290] width 56 height 19
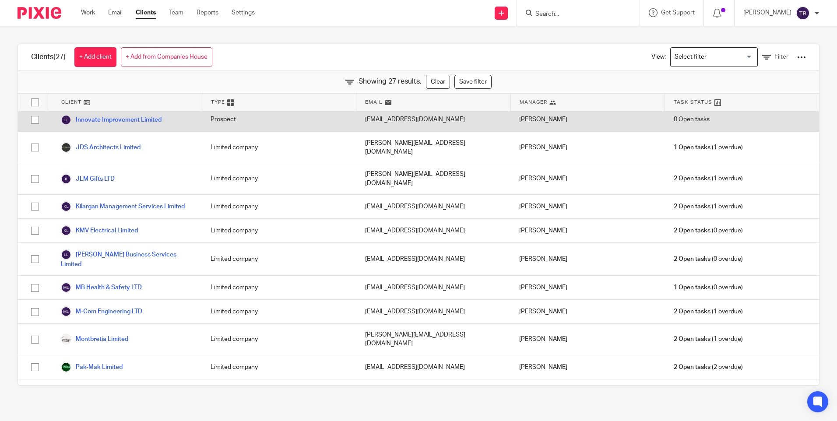
scroll to position [79, 0]
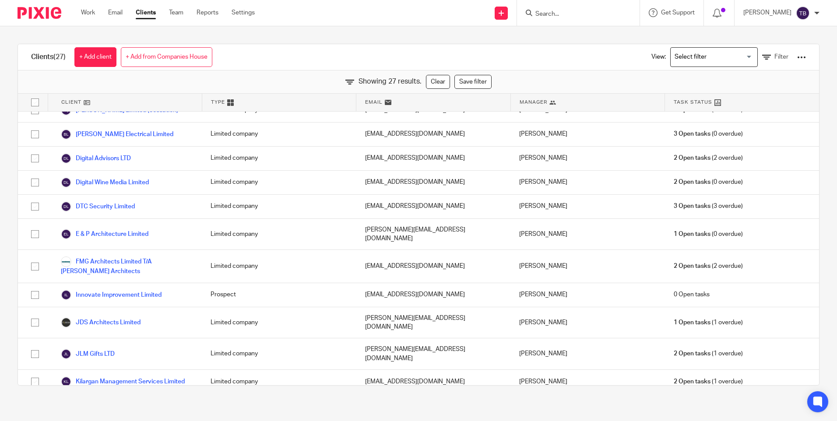
click at [731, 63] on input "Search for option" at bounding box center [712, 56] width 81 height 15
click at [780, 72] on div "Showing 27 results. Clear Save filter" at bounding box center [418, 81] width 801 height 23
click at [468, 80] on link "Save filter" at bounding box center [472, 82] width 37 height 14
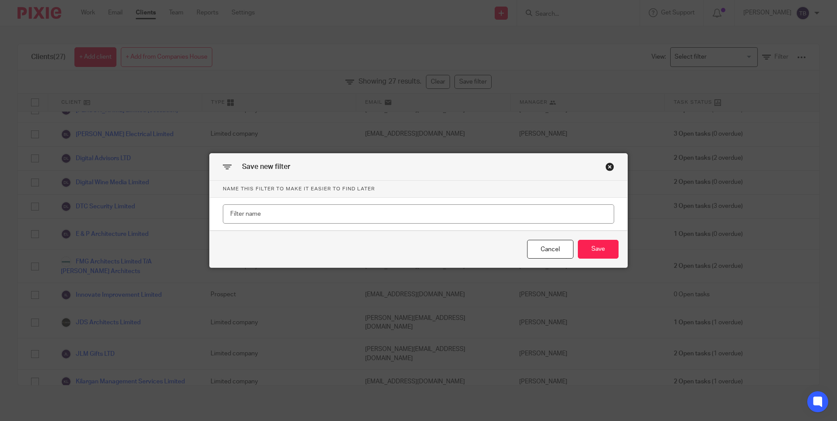
click at [329, 217] on input "text" at bounding box center [418, 214] width 391 height 20
click at [245, 215] on input "NARD 31/07/2025" at bounding box center [418, 214] width 391 height 20
type input "NARD before 31/07/2025"
click at [591, 250] on button "Save" at bounding box center [598, 249] width 41 height 19
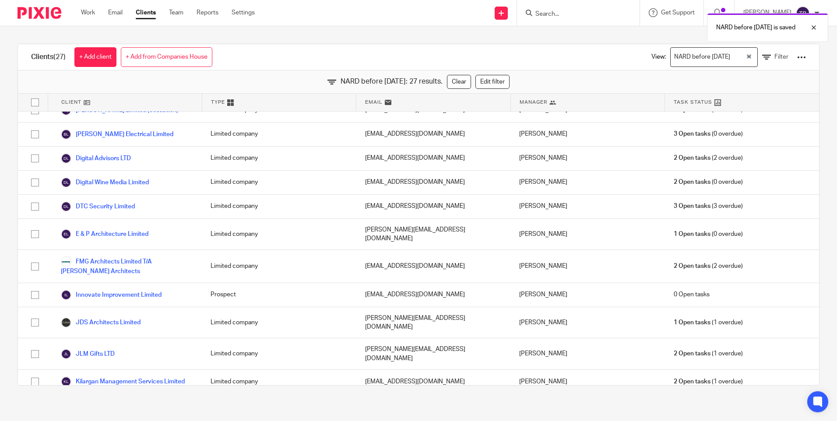
click at [694, 57] on div "NARD before 31/07/2025" at bounding box center [708, 56] width 75 height 17
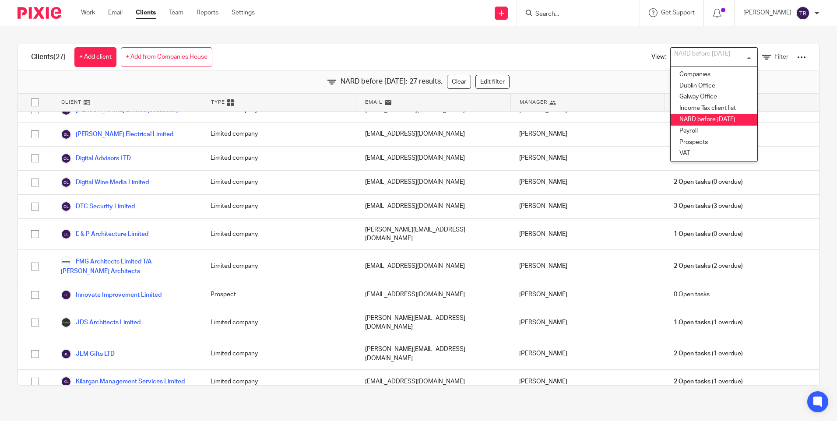
click at [817, 95] on div "Clients (27) + Add client + Add from Companies House View: NARD before 31/07/20…" at bounding box center [418, 214] width 837 height 377
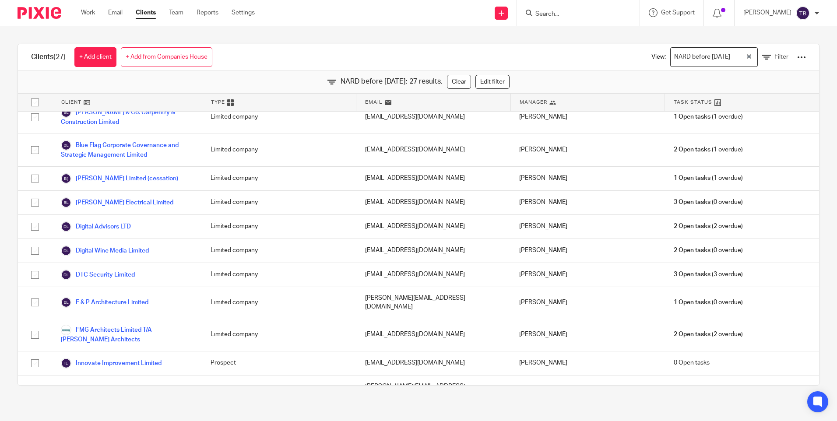
scroll to position [0, 0]
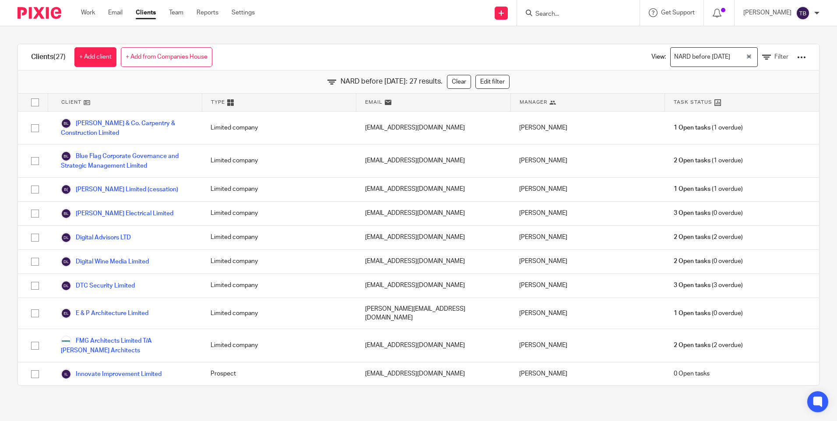
click at [566, 56] on div "Clients (27) + Add client + Add from Companies House View: NARD before 31/07/20…" at bounding box center [418, 57] width 801 height 26
click at [552, 10] on form at bounding box center [581, 12] width 93 height 11
click at [570, 14] on input "Search" at bounding box center [574, 15] width 79 height 8
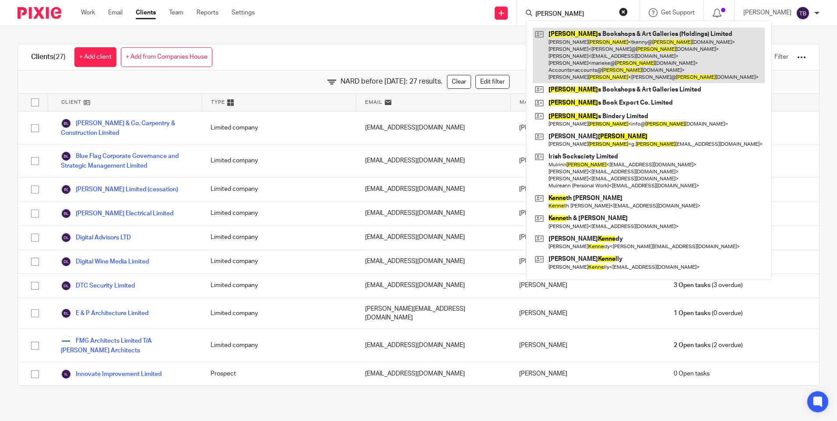
type input "kenny"
click at [585, 51] on link at bounding box center [649, 56] width 232 height 56
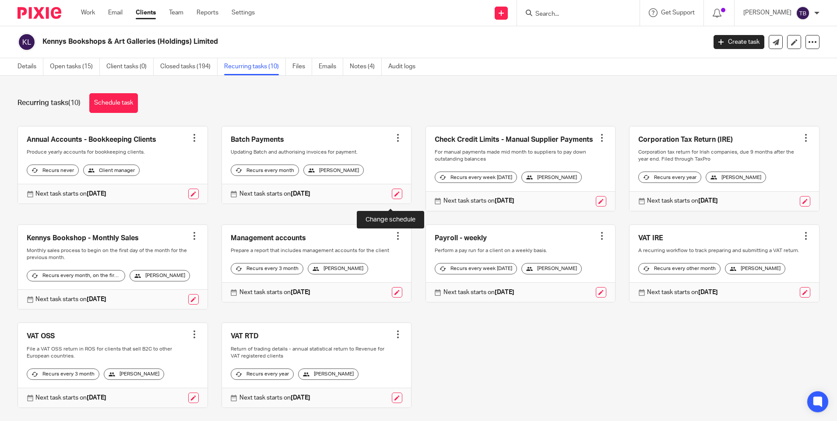
click at [392, 199] on link at bounding box center [397, 194] width 11 height 11
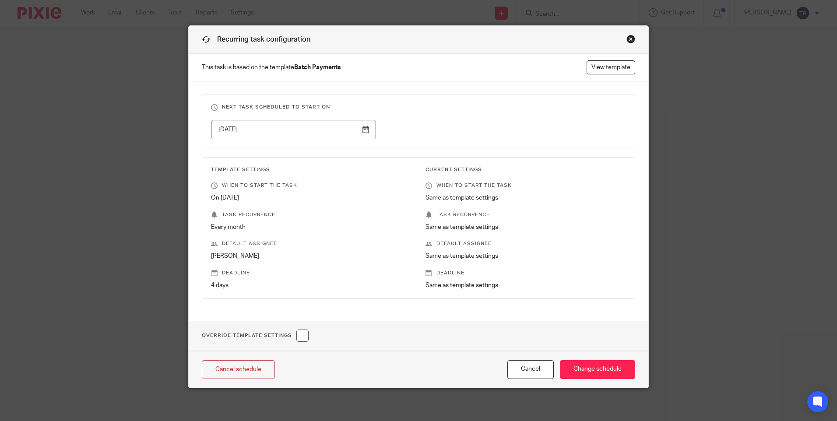
scroll to position [12, 0]
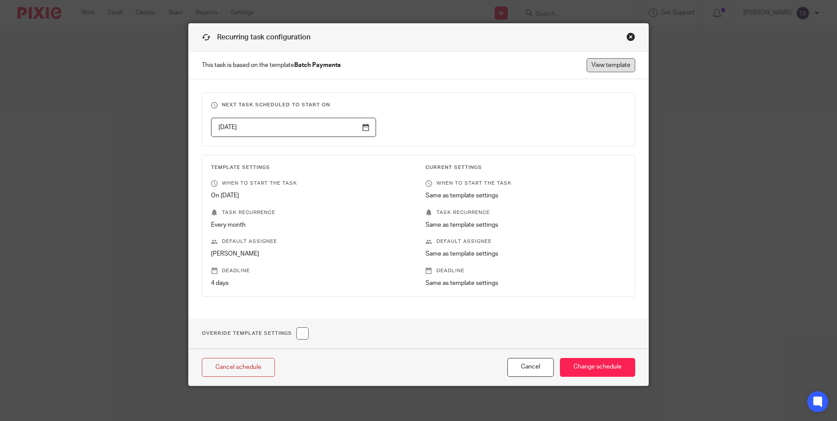
click at [602, 67] on link "View template" at bounding box center [611, 65] width 49 height 14
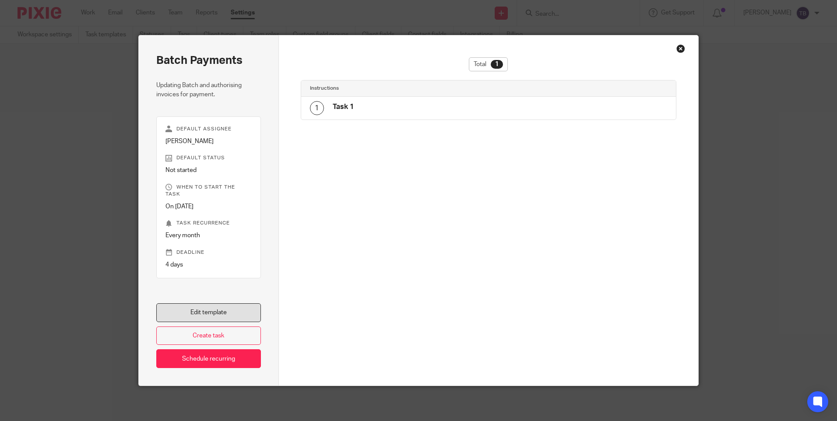
click at [228, 314] on link "Edit template" at bounding box center [208, 312] width 105 height 19
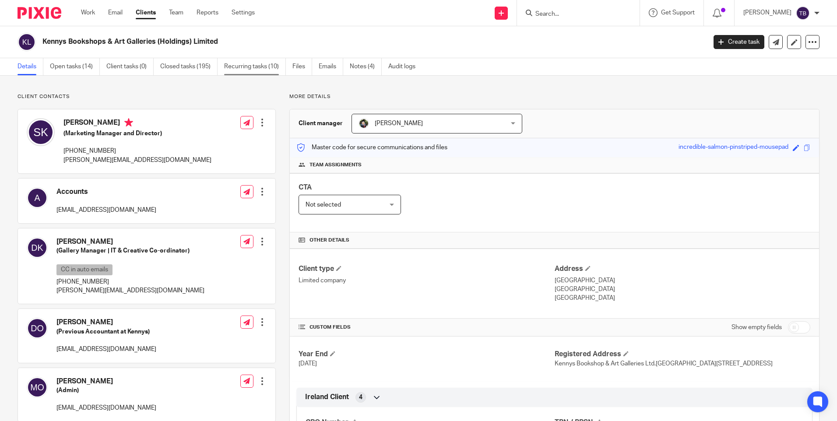
click at [254, 60] on link "Recurring tasks (10)" at bounding box center [255, 66] width 62 height 17
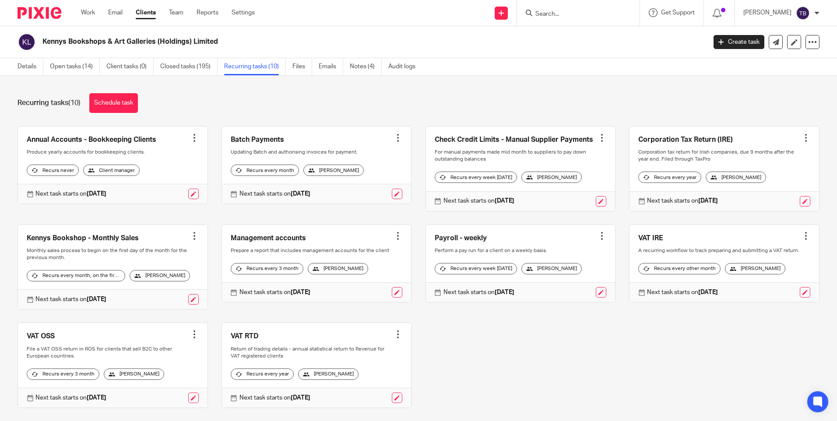
click at [362, 159] on link at bounding box center [317, 165] width 190 height 77
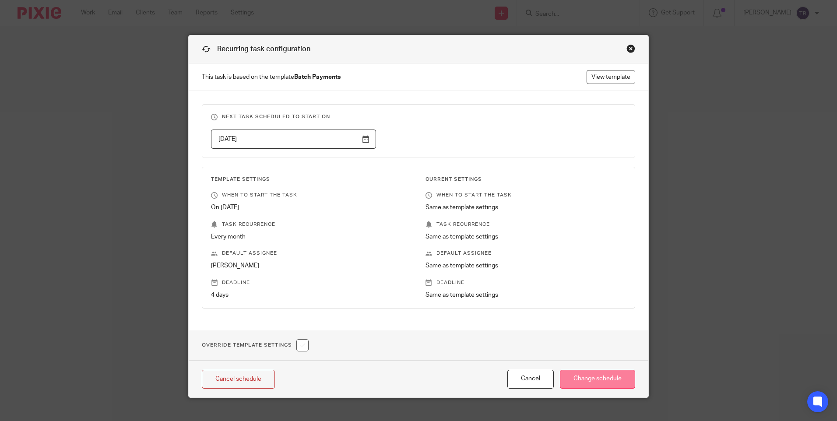
click at [601, 378] on input "Change schedule" at bounding box center [597, 379] width 75 height 19
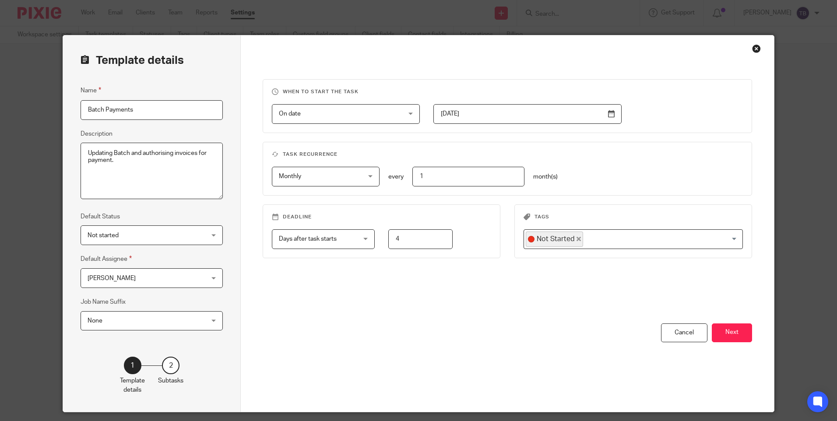
click at [609, 109] on input "2025-02-24" at bounding box center [527, 114] width 188 height 20
click at [643, 156] on h3 "Task recurrence" at bounding box center [507, 154] width 471 height 7
click at [649, 113] on div "On date On date Disable On date Week day Month day On client date field JobTemp…" at bounding box center [500, 114] width 485 height 20
drag, startPoint x: 512, startPoint y: 113, endPoint x: 553, endPoint y: 125, distance: 42.3
click at [512, 113] on input "2025-02-24" at bounding box center [527, 114] width 188 height 20
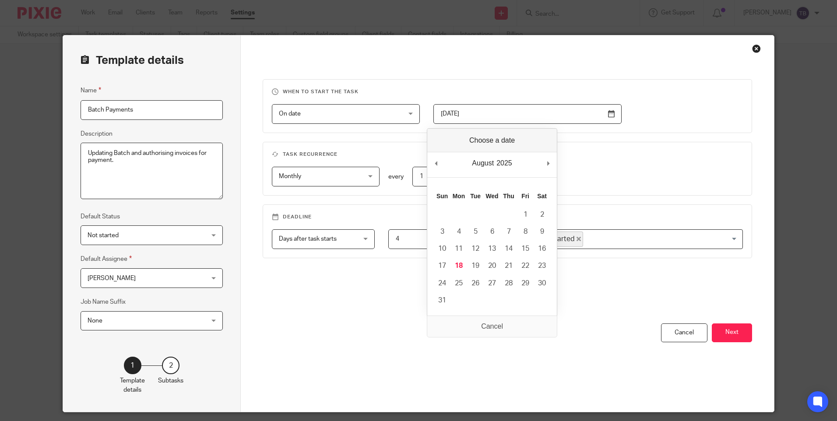
click at [578, 134] on div "When to start the task On date On date Disable On date Week day Month day On cl…" at bounding box center [507, 201] width 489 height 244
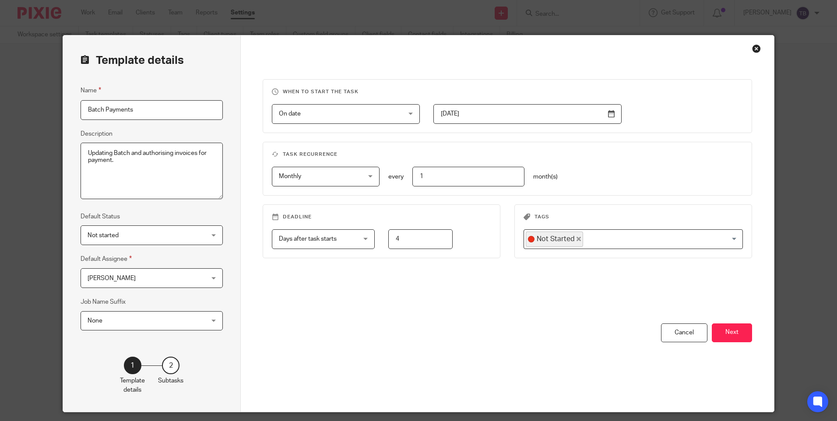
click at [504, 114] on input "2025-02-24" at bounding box center [527, 114] width 188 height 20
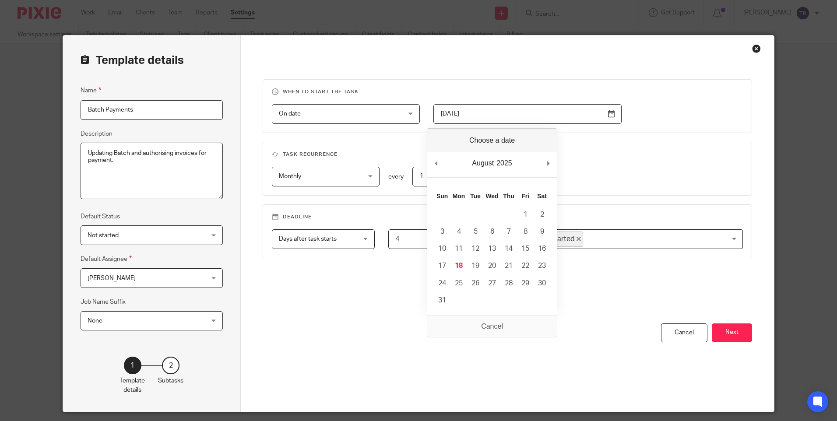
click at [650, 152] on h3 "Task recurrence" at bounding box center [507, 154] width 471 height 7
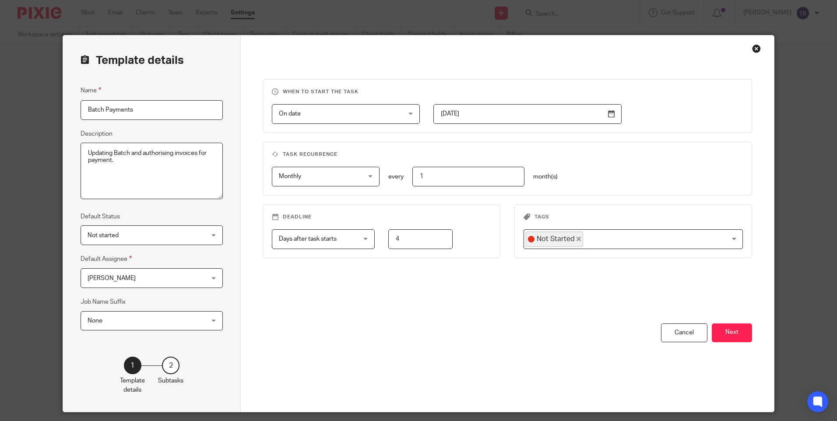
click at [533, 116] on input "2025-02-24" at bounding box center [527, 114] width 188 height 20
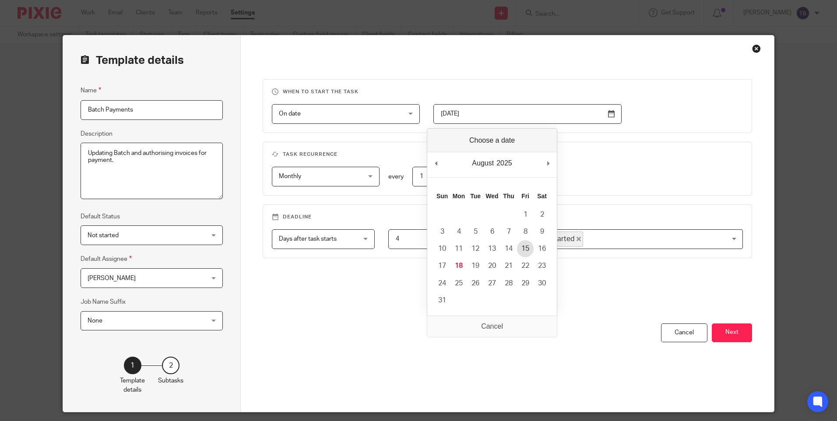
type input "2025-08-15"
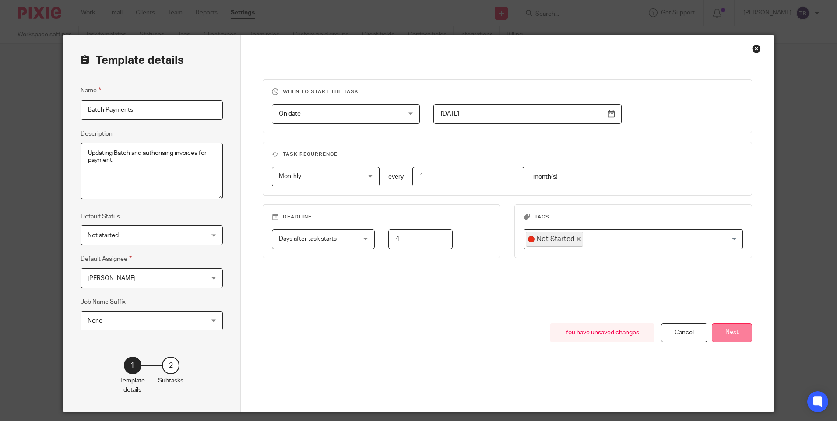
scroll to position [26, 0]
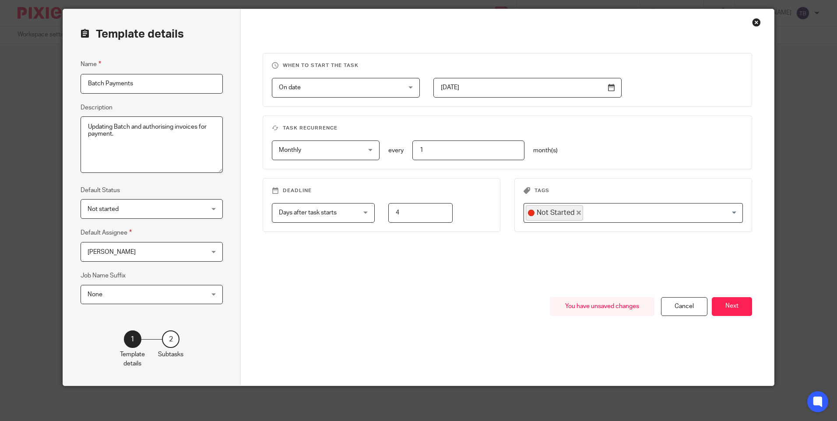
click at [737, 302] on button "Next" at bounding box center [732, 306] width 40 height 19
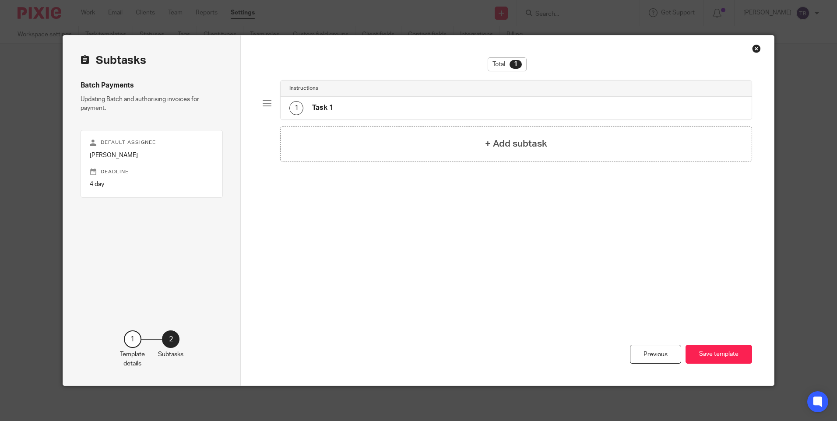
scroll to position [0, 0]
click at [394, 102] on div "1 Task 1" at bounding box center [516, 108] width 471 height 23
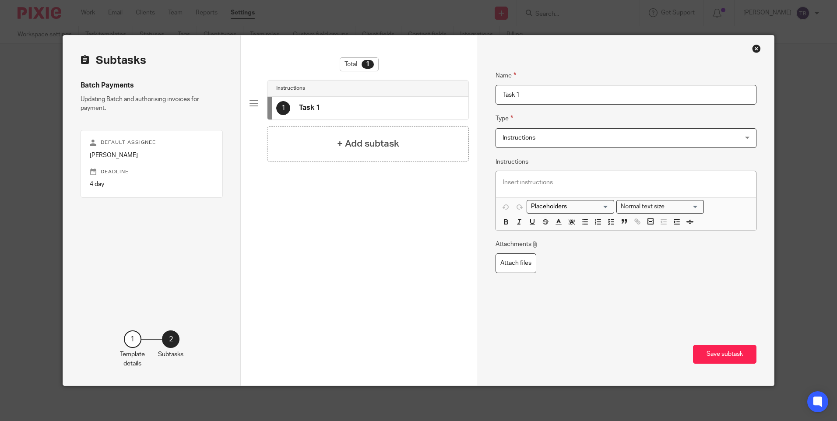
drag, startPoint x: 553, startPoint y: 91, endPoint x: 374, endPoint y: 97, distance: 178.7
click at [415, 96] on div "Subtasks Batch Payments Updating Batch and authorising invoices for payment. De…" at bounding box center [418, 210] width 711 height 350
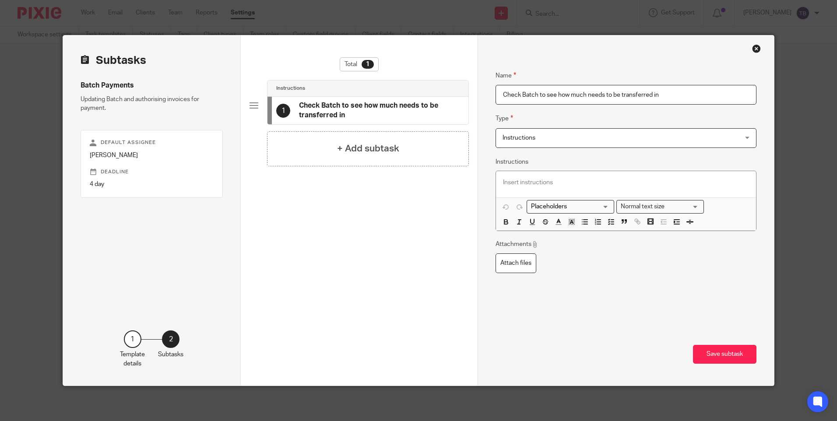
type input "Check Batch to see how much needs to be transferred in"
click at [668, 172] on div at bounding box center [626, 184] width 260 height 26
click at [569, 179] on p at bounding box center [626, 182] width 246 height 9
click at [715, 355] on button "Save subtask" at bounding box center [724, 354] width 63 height 19
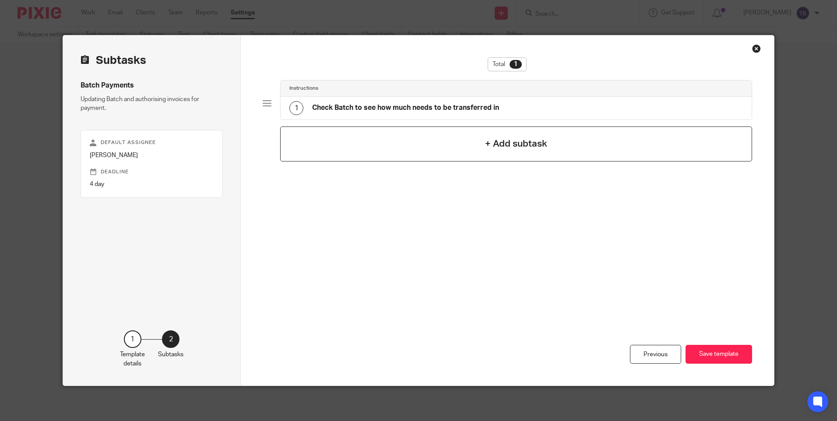
click at [461, 161] on div "+ Add subtask" at bounding box center [516, 144] width 472 height 35
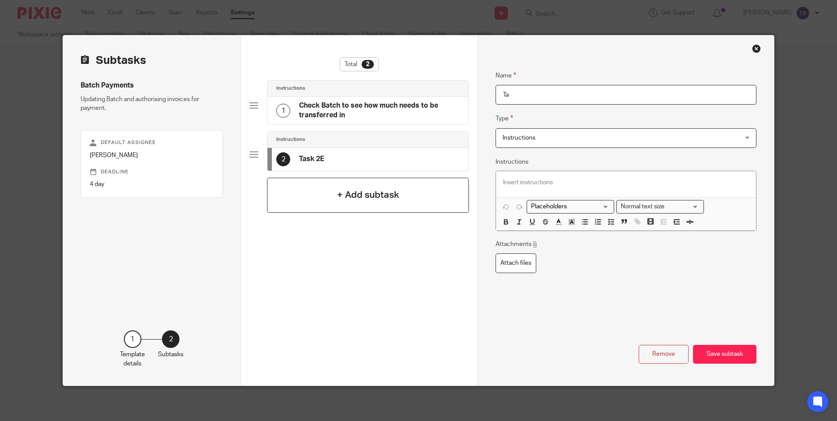
type input "T"
type input "Email Sarah to transfer in amount"
click at [641, 180] on p at bounding box center [626, 182] width 246 height 9
drag, startPoint x: 516, startPoint y: 180, endPoint x: 521, endPoint y: 180, distance: 5.7
click at [516, 180] on p at bounding box center [626, 182] width 246 height 9
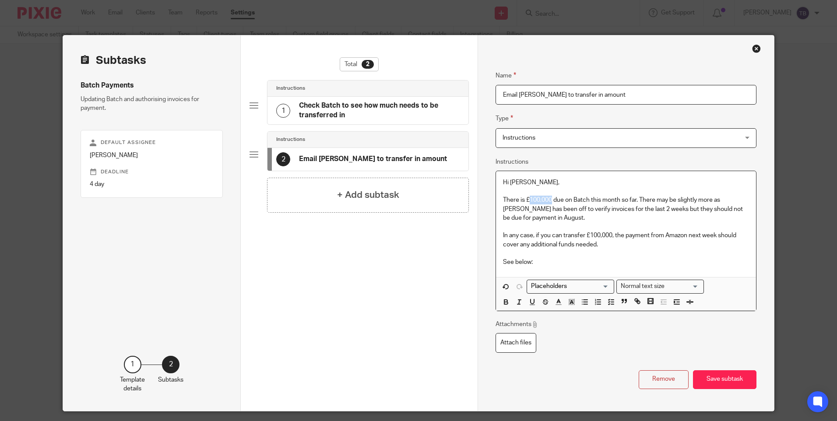
drag, startPoint x: 527, startPoint y: 199, endPoint x: 550, endPoint y: 196, distance: 23.8
click at [550, 196] on p "There is £100,000 due on Batch this month so far. There may be slightly more as…" at bounding box center [626, 209] width 246 height 27
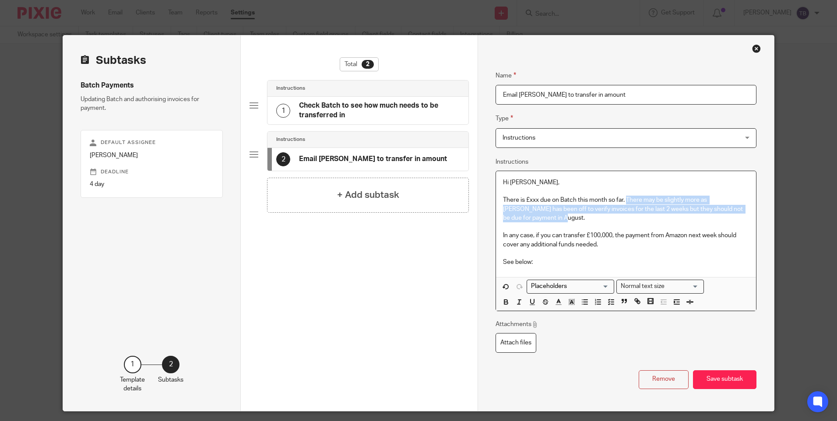
drag, startPoint x: 623, startPoint y: 199, endPoint x: 622, endPoint y: 218, distance: 19.3
click at [622, 218] on p "There is £xxx due on Batch this month so far. There may be slightly more as Ste…" at bounding box center [626, 209] width 246 height 27
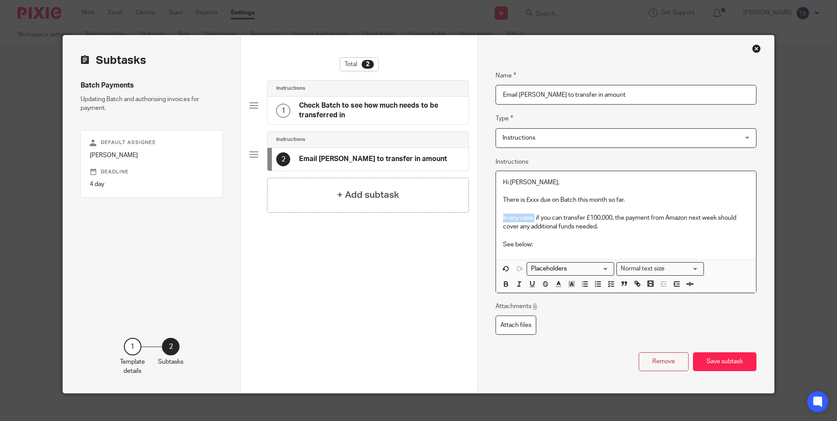
drag, startPoint x: 532, startPoint y: 217, endPoint x: 494, endPoint y: 215, distance: 38.1
click at [496, 215] on div "Hi Sarah, There is £xxx due on Batch this month so far. In any case, if you can…" at bounding box center [626, 215] width 260 height 88
click at [618, 227] on p "In any case, if you can transfer £100,000, the payment from Amazon next week sh…" at bounding box center [626, 223] width 246 height 18
drag, startPoint x: 559, startPoint y: 219, endPoint x: 488, endPoint y: 211, distance: 71.7
click at [488, 211] on div "Name Check Batch to see how much needs to be transferred in Type Instructions I…" at bounding box center [626, 214] width 296 height 358
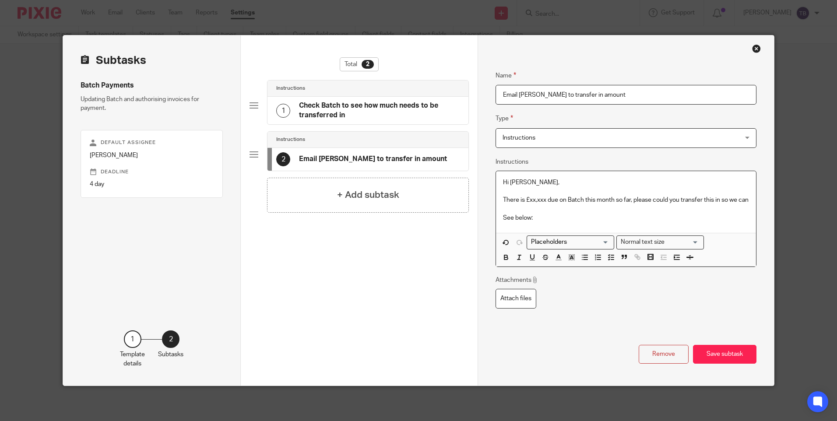
click at [566, 214] on p at bounding box center [626, 209] width 246 height 9
click at [608, 204] on p "There is £xx,xxx due on Batch this month so far, please could you transfer this…" at bounding box center [626, 200] width 246 height 9
click at [544, 222] on p "See below:" at bounding box center [626, 218] width 246 height 9
click at [570, 204] on p "There is £xx,xxx due on Batch this month so far, please could you transfer this…" at bounding box center [626, 200] width 246 height 9
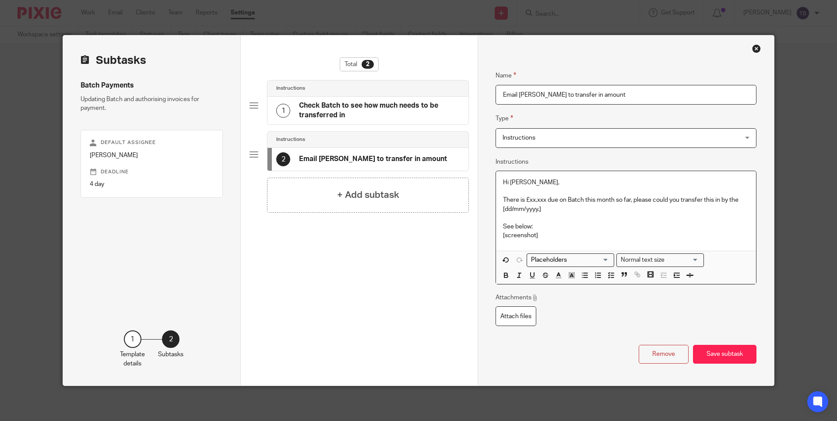
click at [545, 211] on p "There is £xx,xxx due on Batch this month so far, please could you transfer this…" at bounding box center [626, 205] width 246 height 18
click at [503, 207] on p "There is £xx,xxx due on Batch this month so far, please could you transfer this…" at bounding box center [626, 205] width 246 height 18
click at [553, 232] on p "[screenshot]" at bounding box center [626, 235] width 246 height 9
click at [557, 208] on p "There is £xx,xxx due on Batch this month so far, please could you transfer this…" at bounding box center [626, 205] width 246 height 18
drag, startPoint x: 609, startPoint y: 98, endPoint x: 723, endPoint y: 81, distance: 115.5
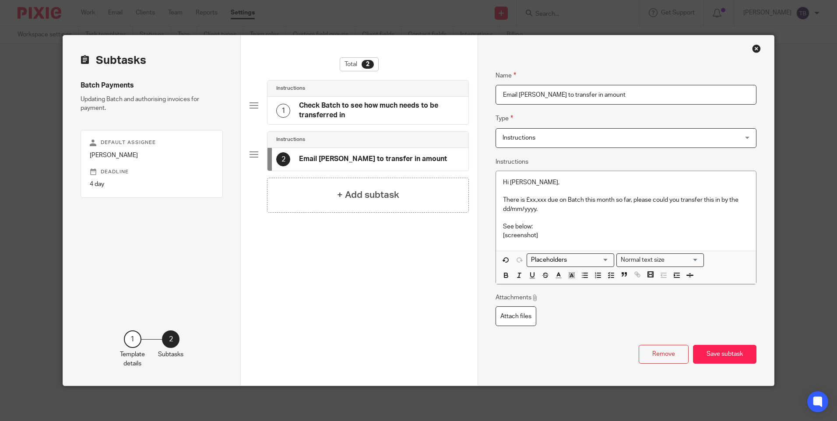
click at [616, 96] on input "Email Sarah to transfer in amount" at bounding box center [626, 95] width 260 height 20
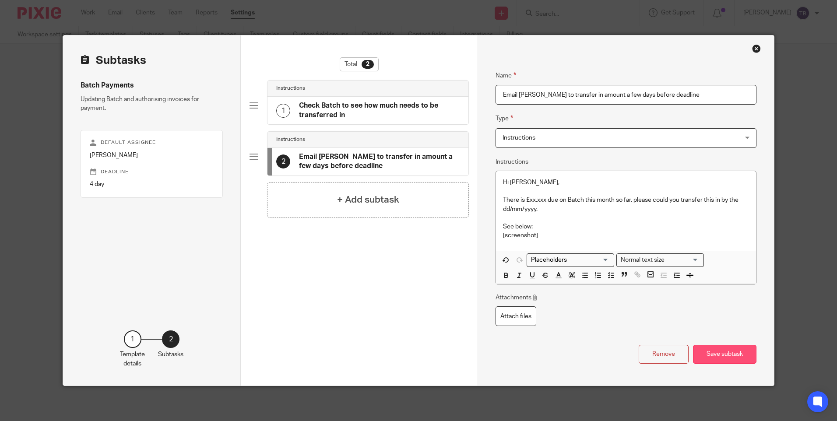
type input "Email Sarah to transfer in amount a few days before deadline"
click at [719, 359] on button "Save subtask" at bounding box center [724, 354] width 63 height 19
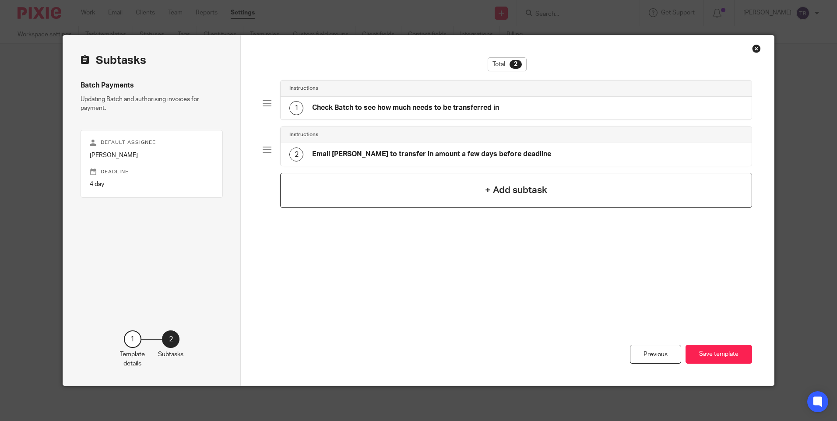
click at [480, 194] on div "+ Add subtask" at bounding box center [516, 190] width 472 height 35
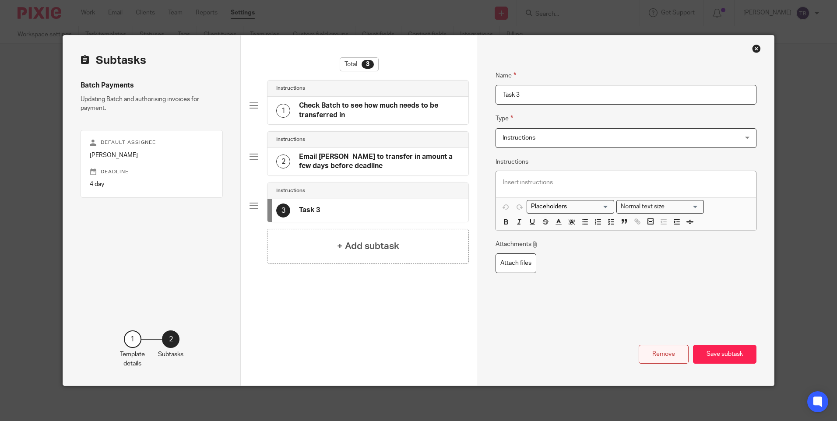
click at [661, 357] on button "Remove" at bounding box center [664, 354] width 50 height 19
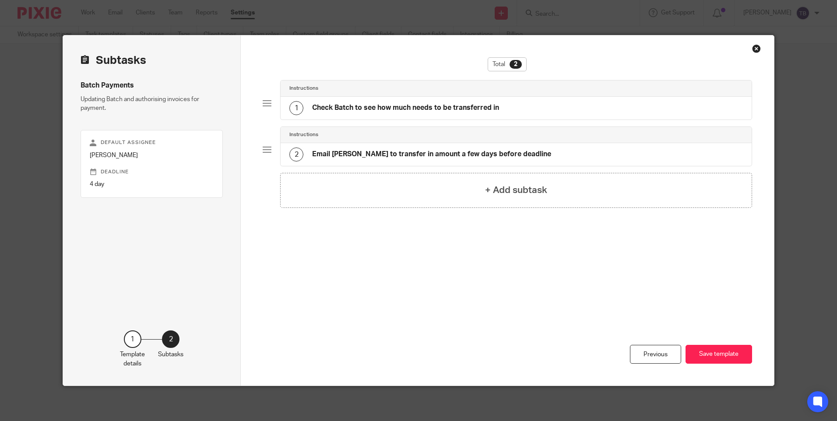
click at [378, 110] on h4 "Check Batch to see how much needs to be transferred in" at bounding box center [405, 107] width 187 height 9
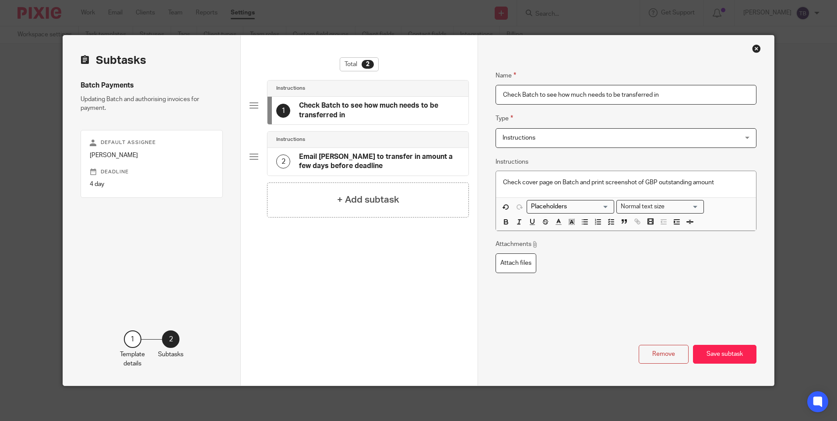
click at [686, 94] on input "Check Batch to see how much needs to be transferred in" at bounding box center [626, 95] width 260 height 20
type input "Check Batch to see how much needs to be transferred in and Batch deadline"
click at [731, 181] on p "Check cover page on Batch and print screenshot of GBP outstanding amount" at bounding box center [626, 182] width 246 height 9
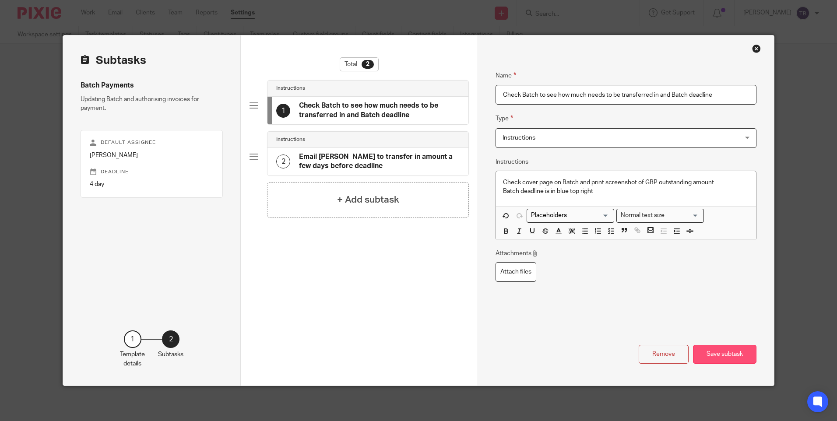
click at [719, 352] on button "Save subtask" at bounding box center [724, 354] width 63 height 19
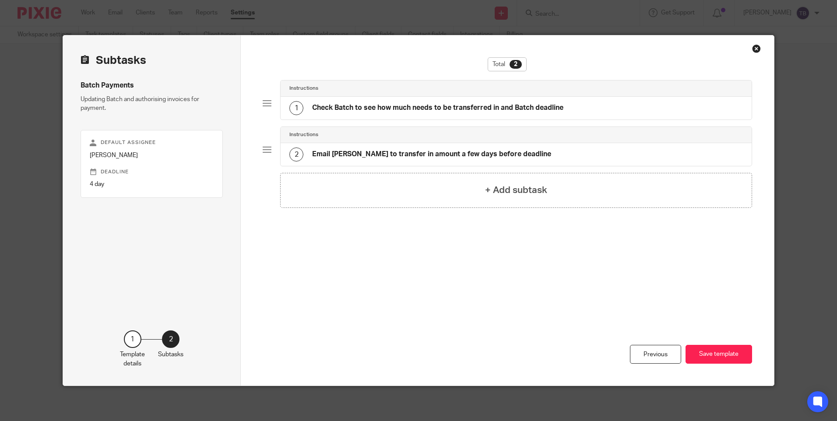
click at [719, 352] on button "Save template" at bounding box center [719, 354] width 67 height 19
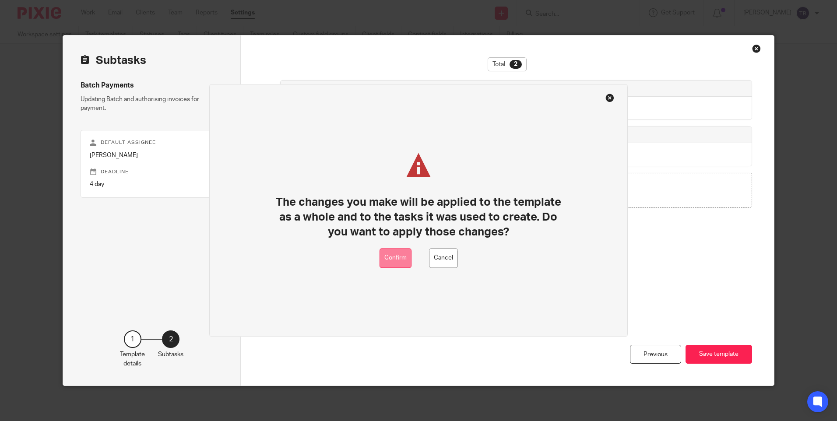
click at [397, 261] on button "Confirm" at bounding box center [396, 259] width 32 height 20
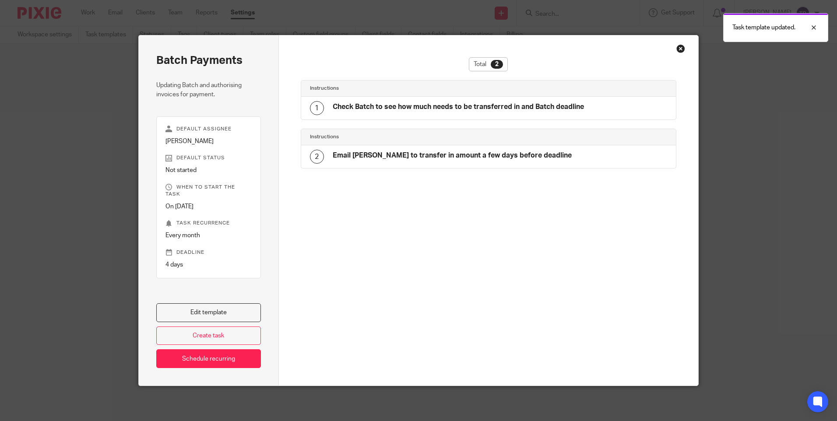
drag, startPoint x: 677, startPoint y: 51, endPoint x: 687, endPoint y: 51, distance: 9.6
click at [677, 51] on div "Close this dialog window" at bounding box center [680, 48] width 9 height 9
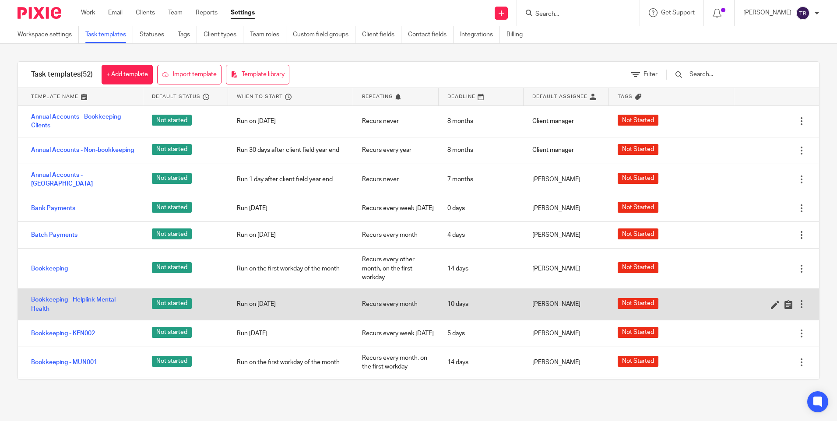
scroll to position [131, 0]
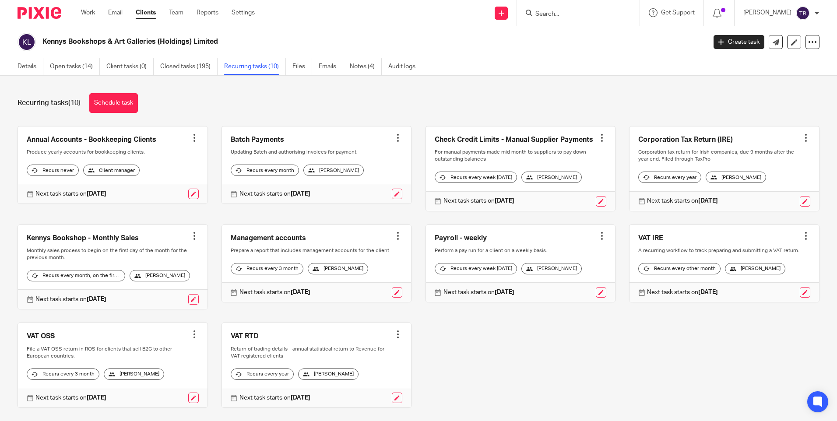
click at [518, 95] on div "Recurring tasks (10) Schedule task" at bounding box center [419, 103] width 802 height 20
click at [392, 199] on link at bounding box center [397, 194] width 11 height 11
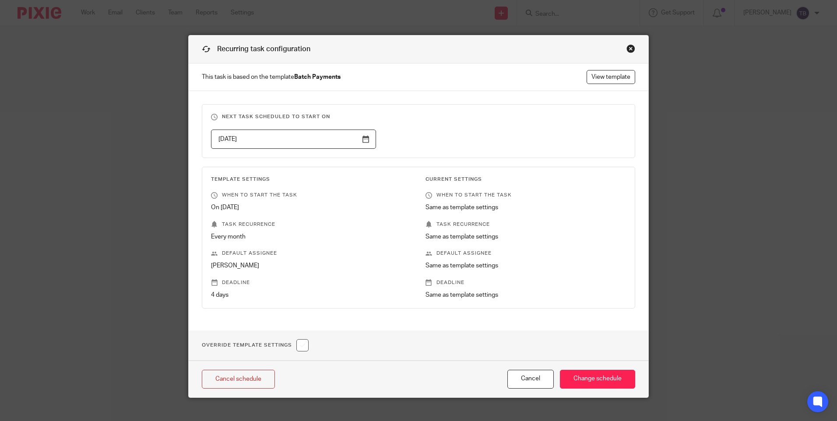
click at [333, 140] on input "2025-08-24" at bounding box center [293, 140] width 165 height 20
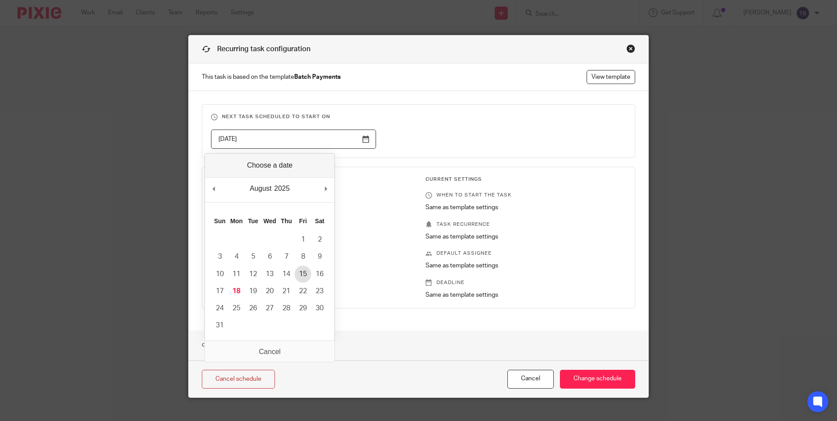
type input "2025-08-15"
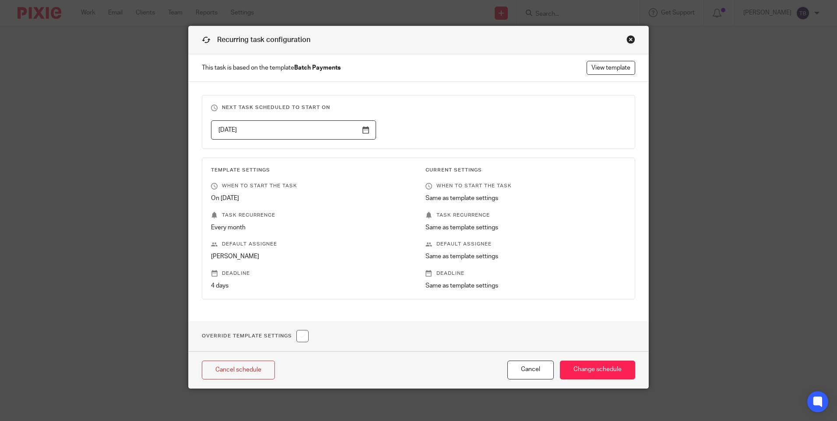
scroll to position [12, 0]
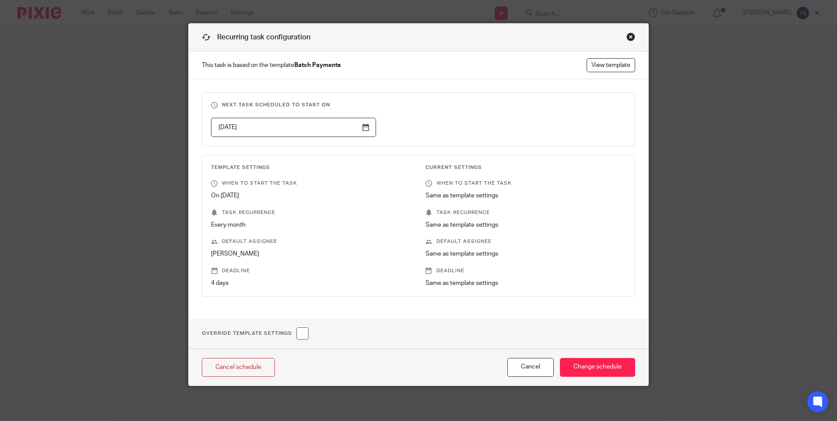
click at [299, 335] on input "checkbox" at bounding box center [302, 333] width 12 height 12
checkbox input "true"
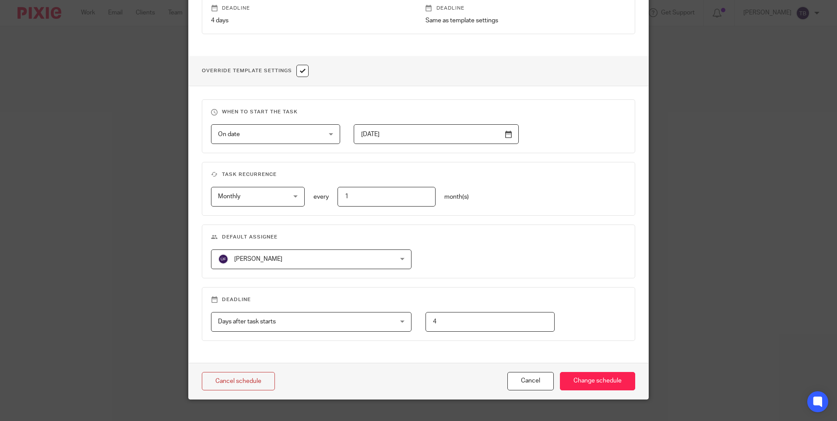
scroll to position [288, 0]
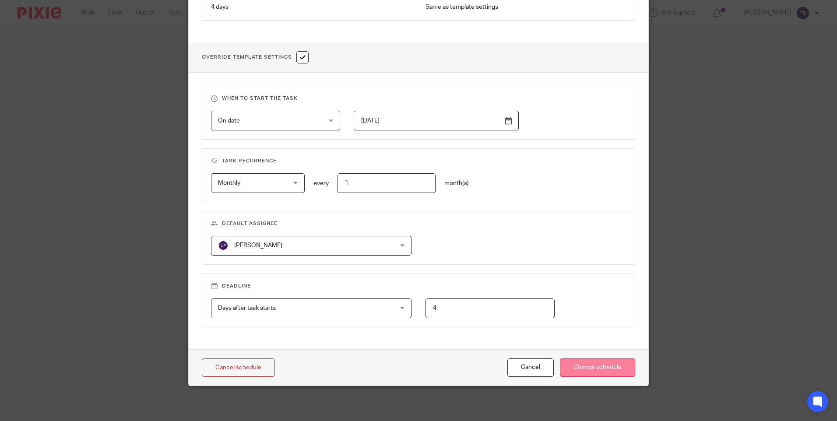
click at [592, 364] on input "Change schedule" at bounding box center [597, 368] width 75 height 19
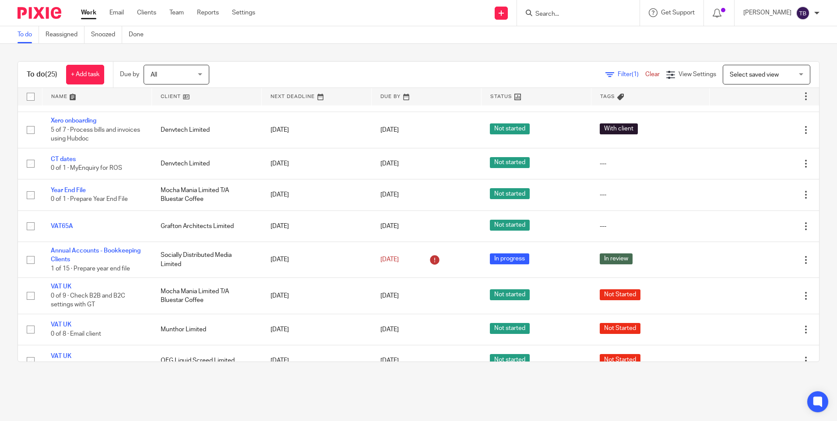
scroll to position [525, 0]
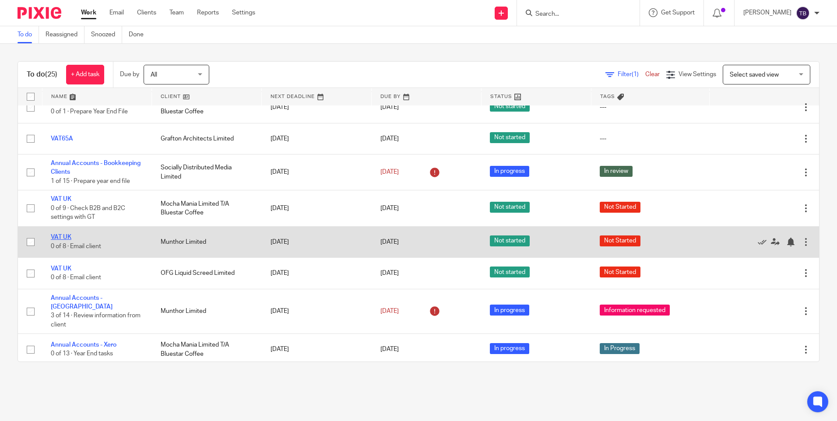
click at [64, 234] on link "VAT UK" at bounding box center [61, 237] width 21 height 6
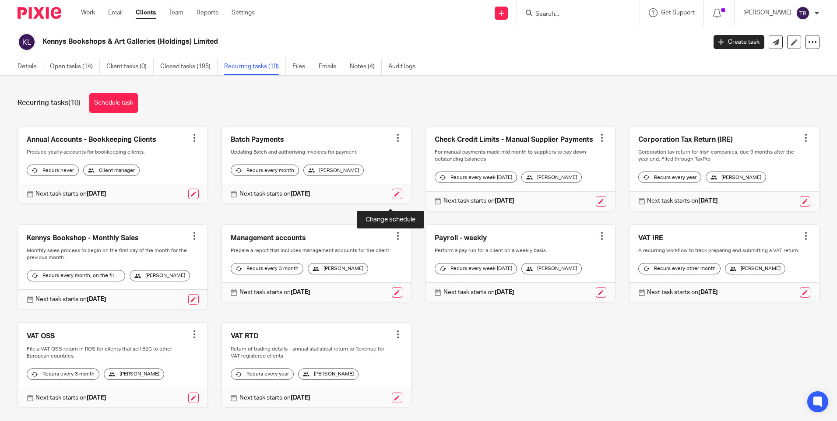
click at [392, 199] on link at bounding box center [397, 194] width 11 height 11
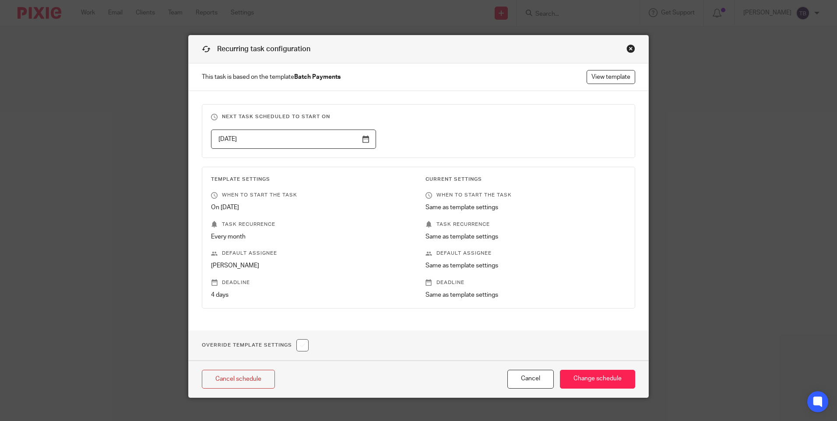
click at [299, 347] on input "checkbox" at bounding box center [302, 345] width 12 height 12
checkbox input "true"
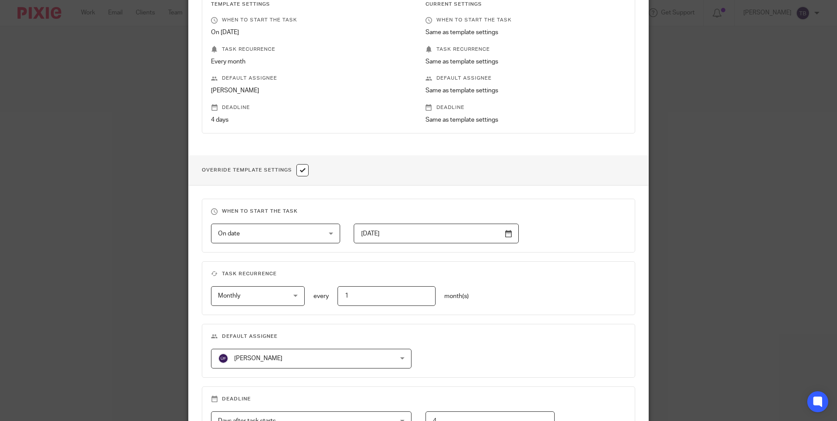
scroll to position [288, 0]
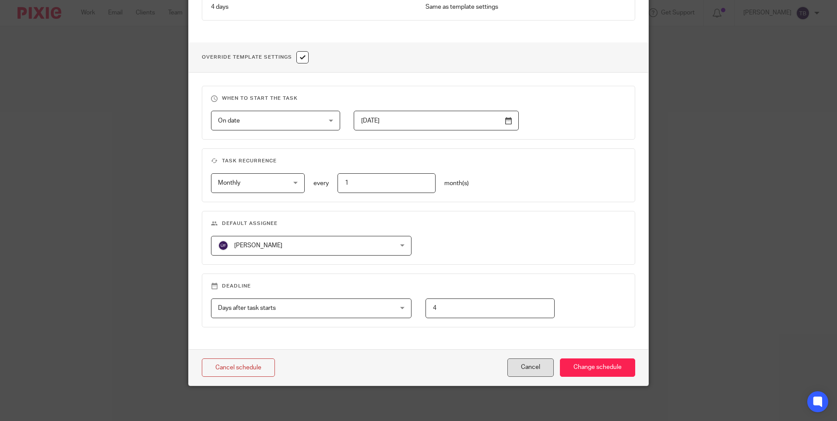
click at [516, 370] on button "Cancel" at bounding box center [530, 368] width 46 height 19
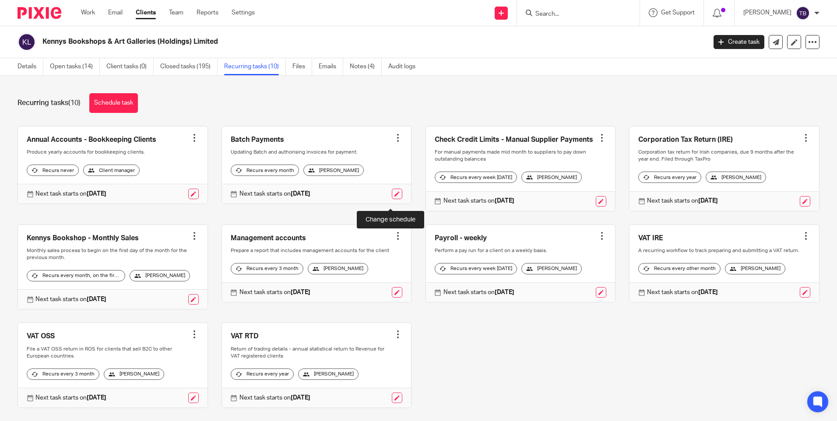
click at [392, 199] on link at bounding box center [397, 194] width 11 height 11
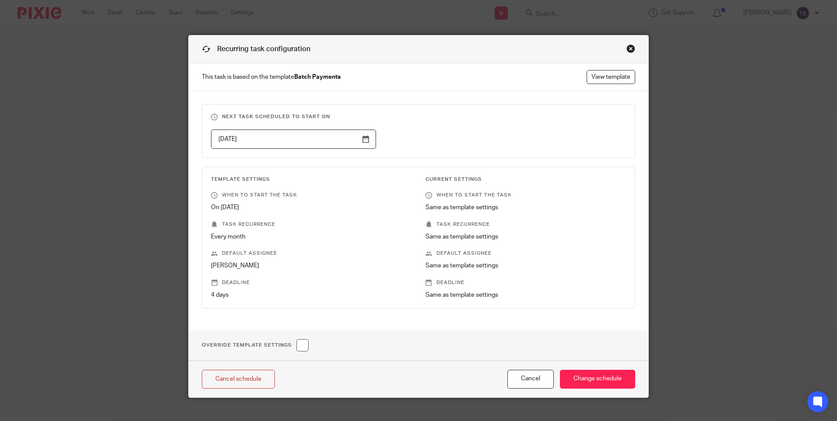
click at [630, 50] on div "Close this dialog window" at bounding box center [630, 48] width 9 height 9
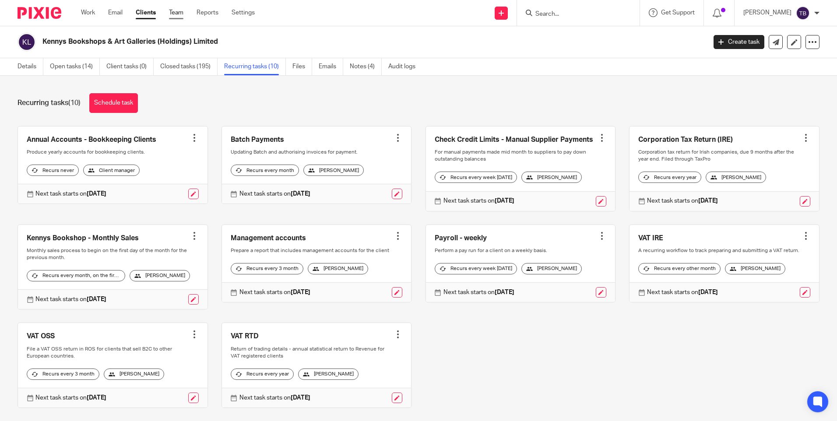
click at [182, 14] on link "Team" at bounding box center [176, 12] width 14 height 9
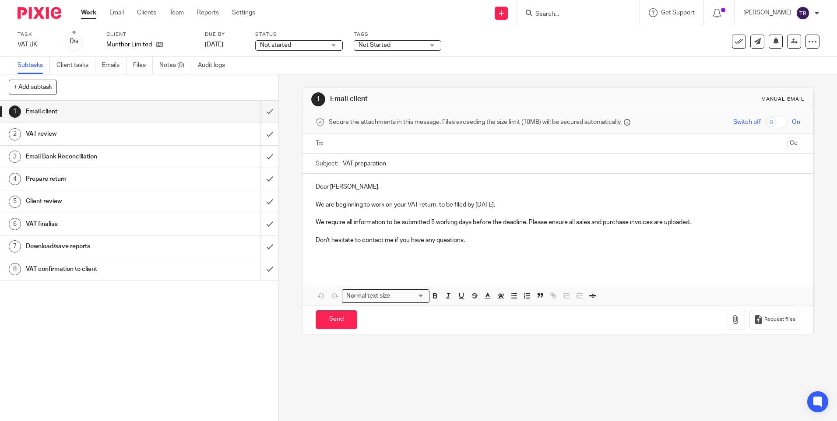
click at [311, 44] on span "Not started" at bounding box center [293, 45] width 66 height 9
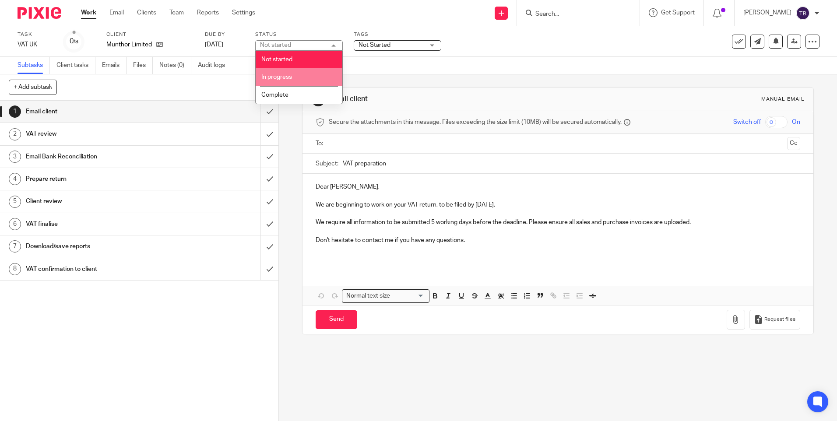
click at [292, 79] on li "In progress" at bounding box center [299, 77] width 87 height 18
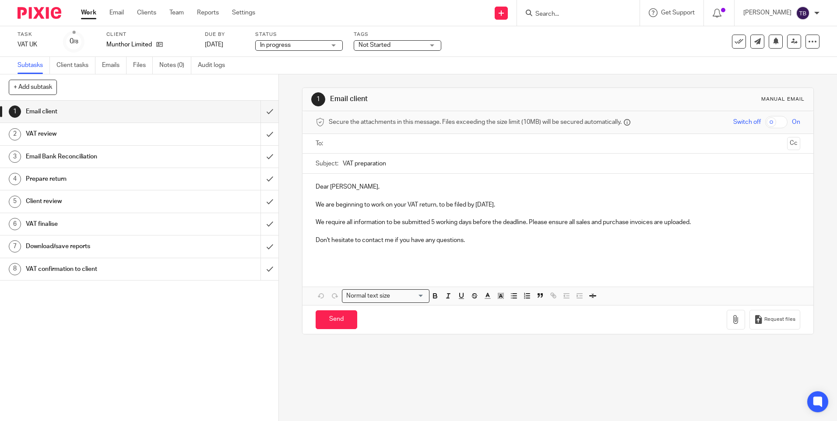
click at [382, 43] on span "Not Started" at bounding box center [375, 45] width 32 height 6
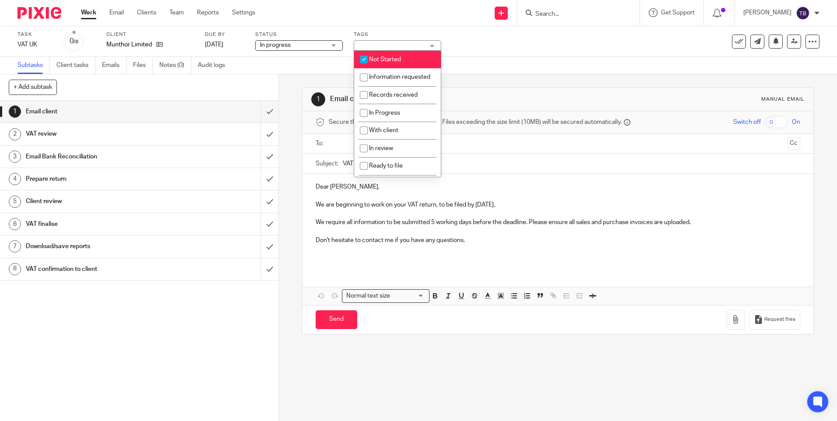
click at [377, 57] on span "Not Started" at bounding box center [385, 59] width 32 height 6
checkbox input "false"
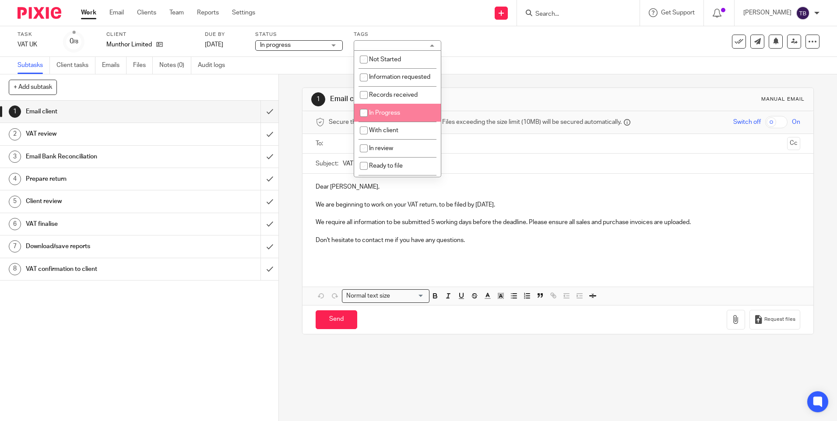
click at [384, 116] on span "In Progress" at bounding box center [384, 113] width 31 height 6
checkbox input "true"
click at [294, 146] on div "1 Email client Manual email Secure the attachments in this message. Files excee…" at bounding box center [558, 247] width 558 height 347
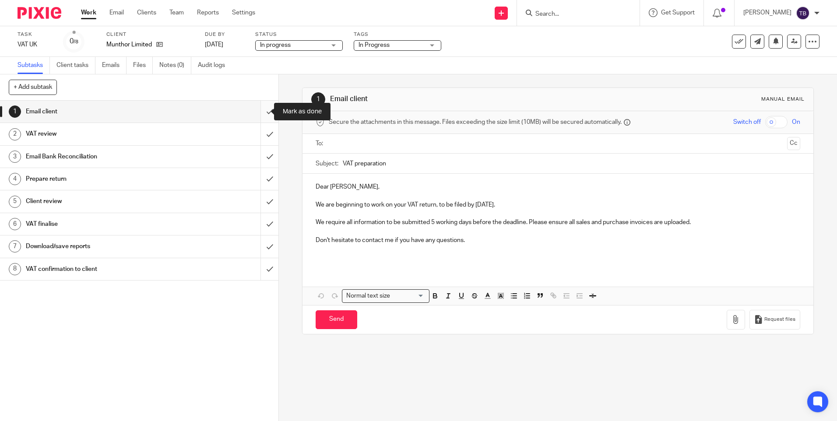
click at [255, 110] on input "submit" at bounding box center [139, 112] width 278 height 22
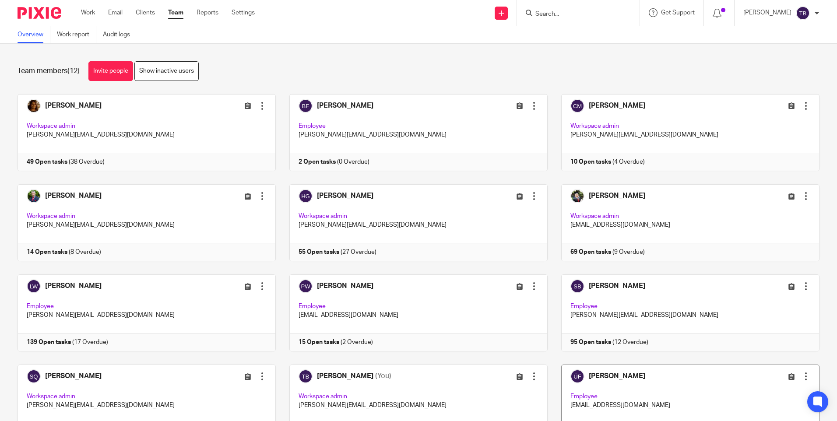
click at [605, 379] on link at bounding box center [684, 403] width 272 height 77
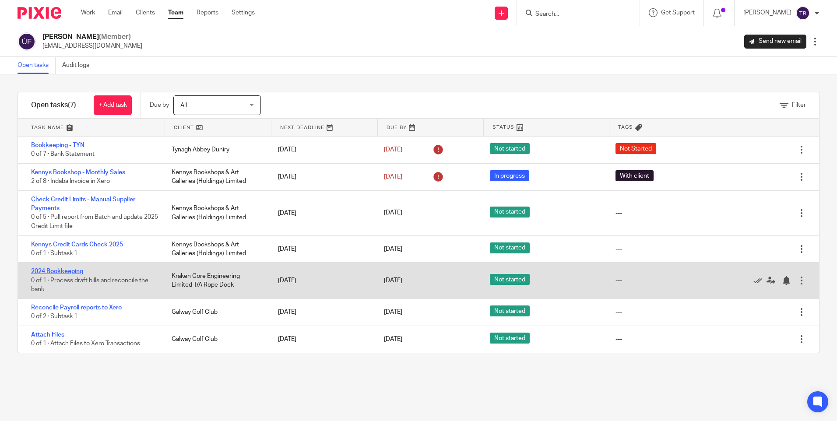
click at [70, 271] on link "2024 Bookkeeping" at bounding box center [57, 271] width 52 height 6
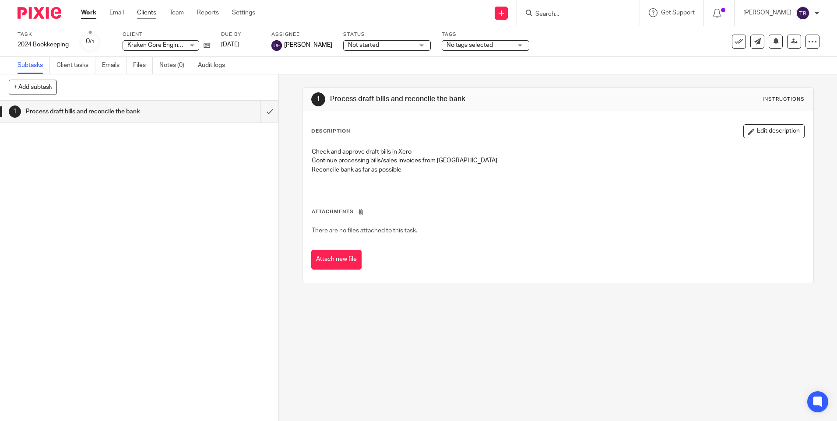
click at [155, 15] on link "Clients" at bounding box center [146, 12] width 19 height 9
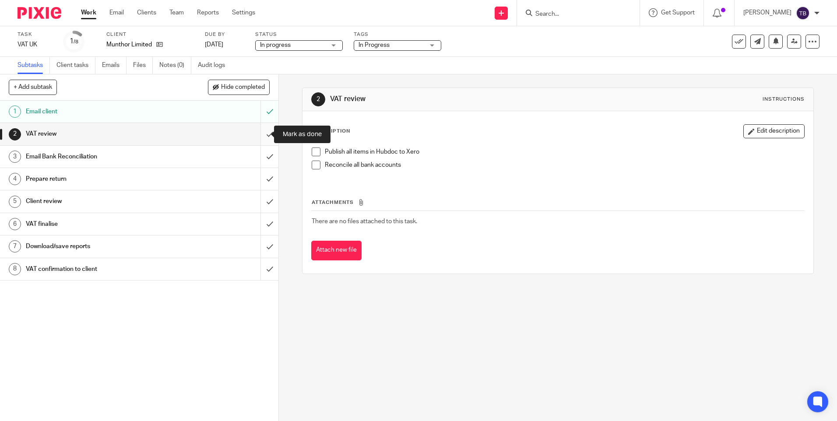
click at [259, 134] on input "submit" at bounding box center [139, 134] width 278 height 22
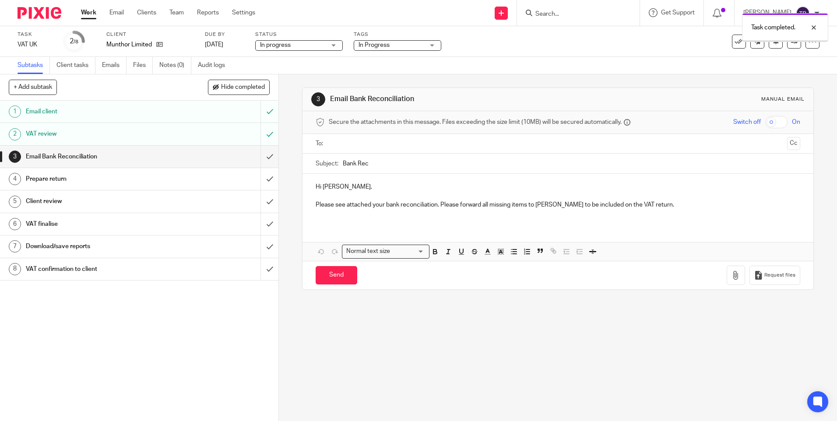
click at [262, 155] on input "submit" at bounding box center [139, 157] width 278 height 22
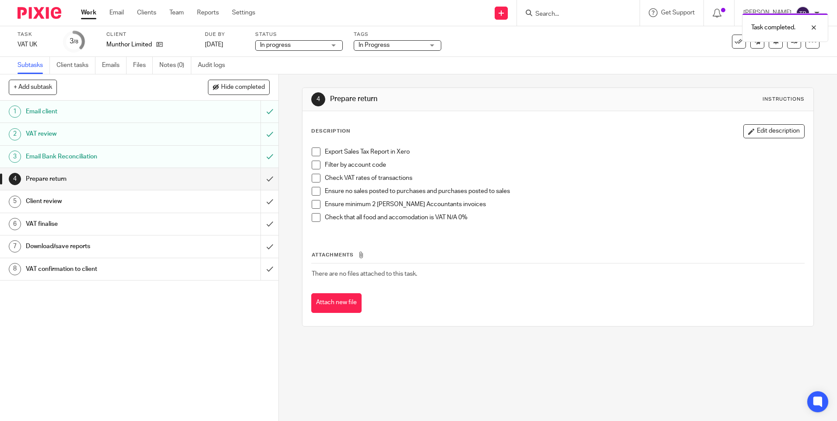
click at [261, 181] on input "submit" at bounding box center [139, 179] width 278 height 22
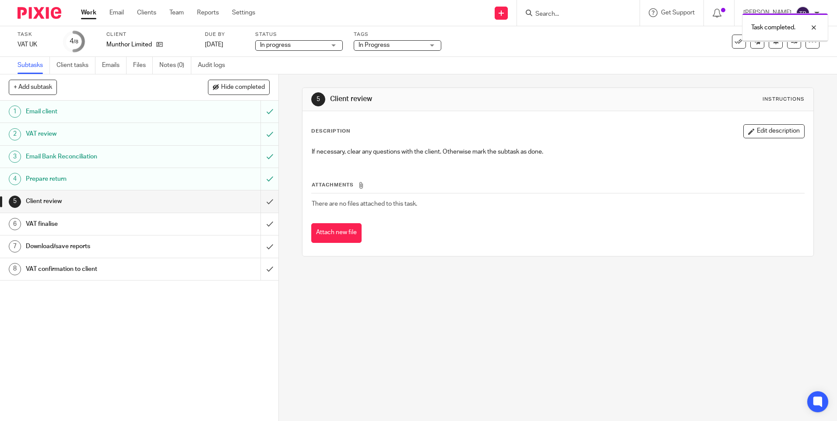
click at [260, 202] on input "submit" at bounding box center [139, 201] width 278 height 22
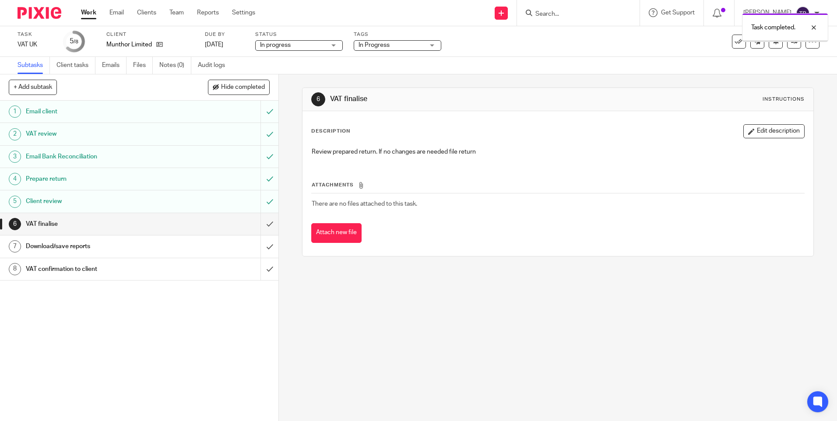
click at [264, 221] on input "submit" at bounding box center [139, 224] width 278 height 22
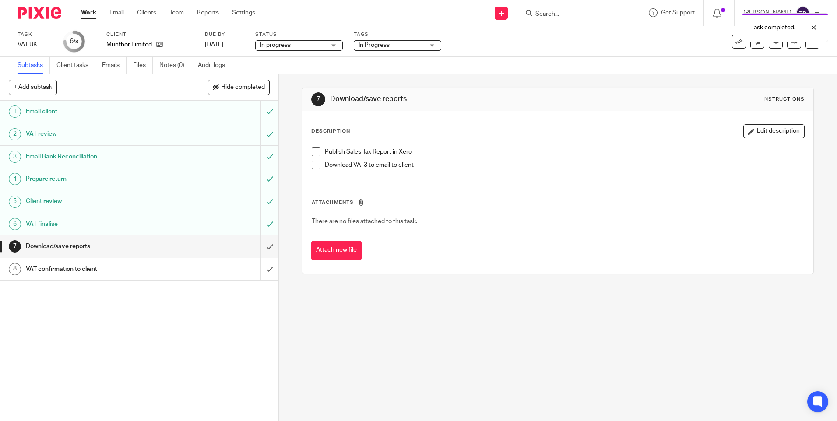
click at [263, 247] on input "submit" at bounding box center [139, 247] width 278 height 22
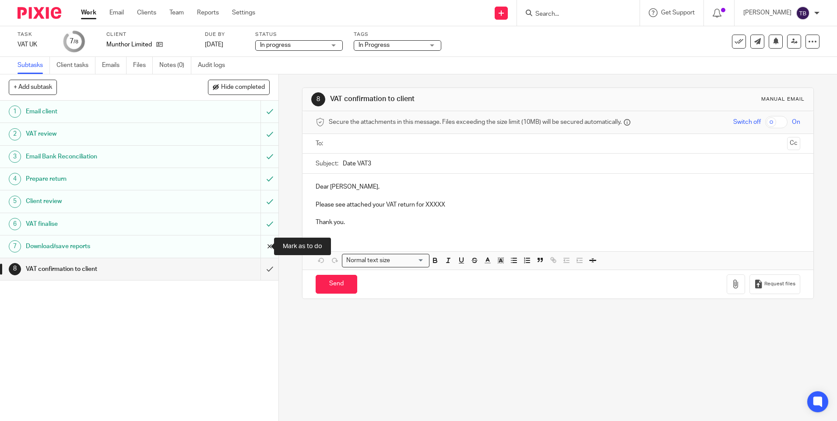
drag, startPoint x: 262, startPoint y: 249, endPoint x: 263, endPoint y: 238, distance: 10.5
click at [262, 249] on input "submit" at bounding box center [139, 247] width 278 height 22
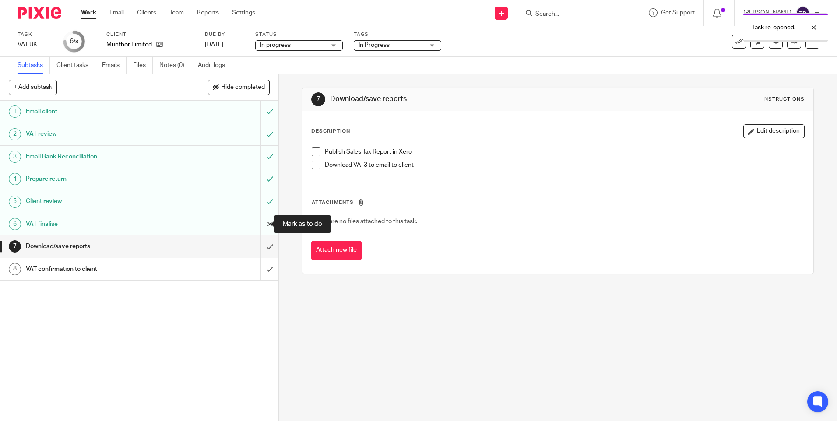
click at [260, 222] on input "submit" at bounding box center [139, 224] width 278 height 22
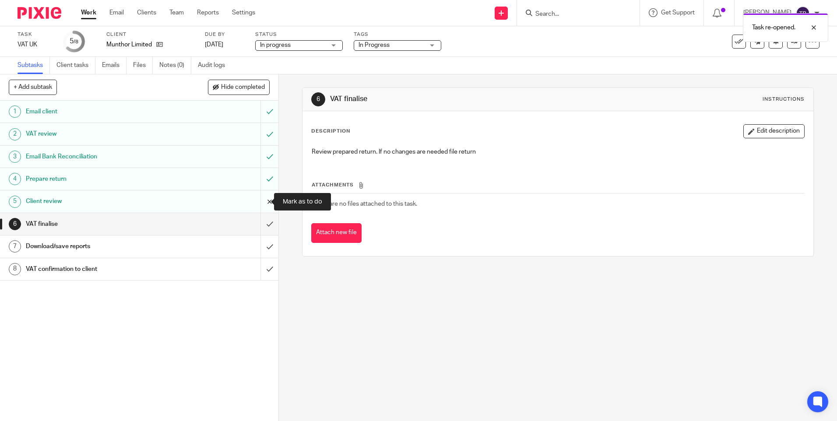
click at [261, 200] on input "submit" at bounding box center [139, 201] width 278 height 22
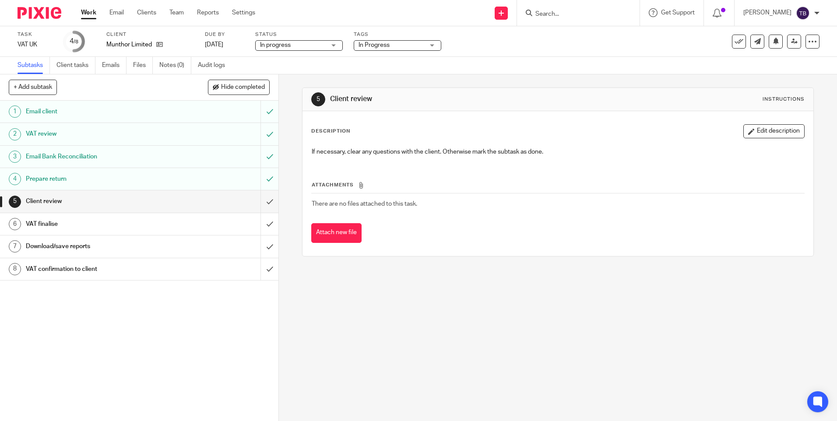
click at [392, 47] on span "In Progress" at bounding box center [392, 45] width 66 height 9
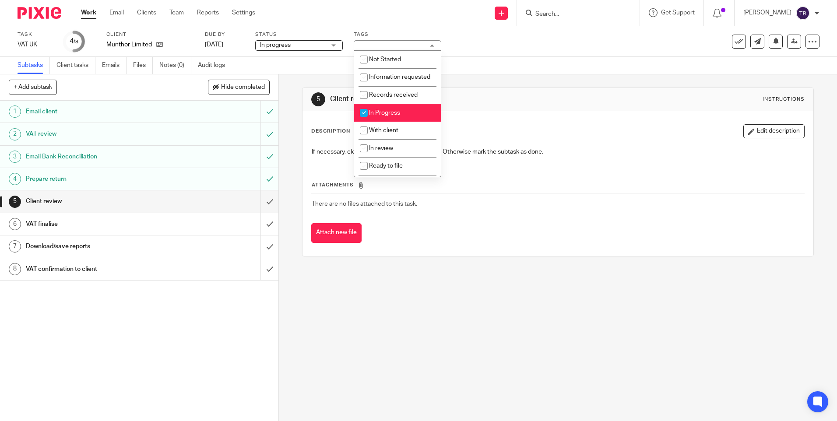
click at [397, 122] on li "In Progress" at bounding box center [397, 113] width 87 height 18
checkbox input "false"
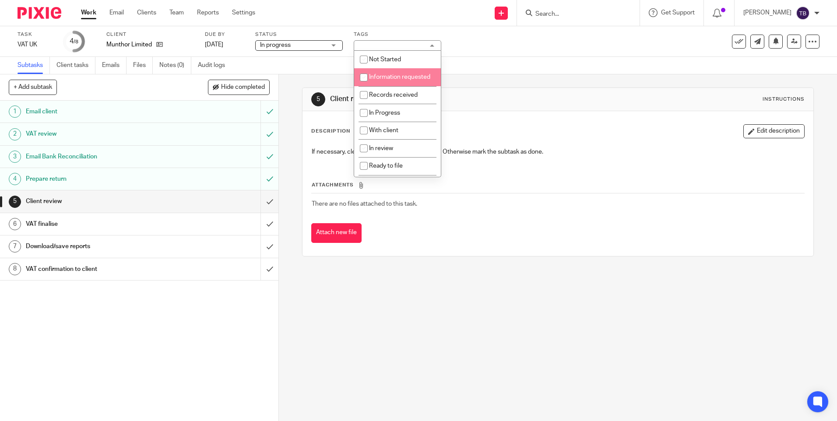
click at [394, 86] on li "Information requested" at bounding box center [397, 77] width 87 height 18
checkbox input "true"
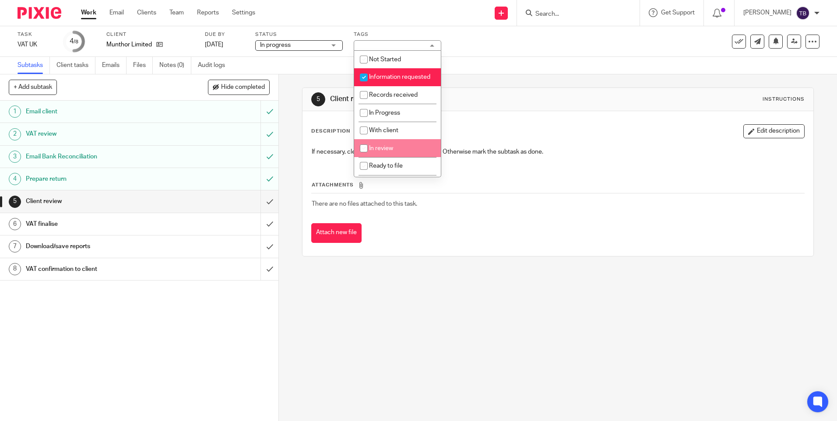
click at [494, 313] on div "5 Client review Instructions Description Edit description If necessary, clear a…" at bounding box center [558, 247] width 558 height 347
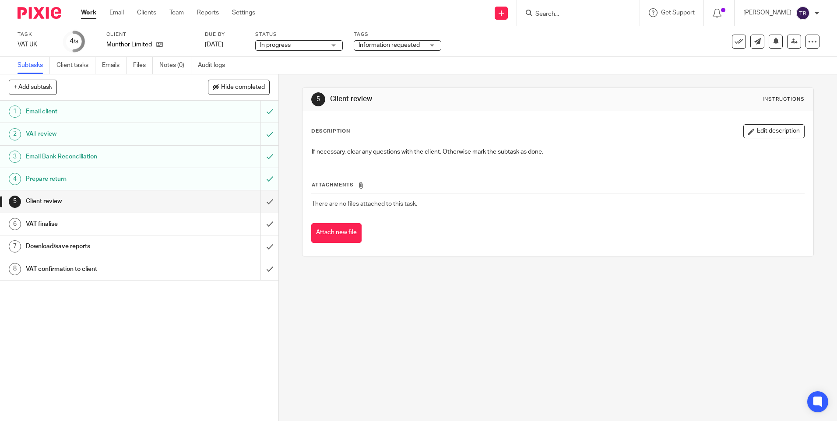
click at [85, 16] on link "Work" at bounding box center [88, 12] width 15 height 9
